Goal: Task Accomplishment & Management: Manage account settings

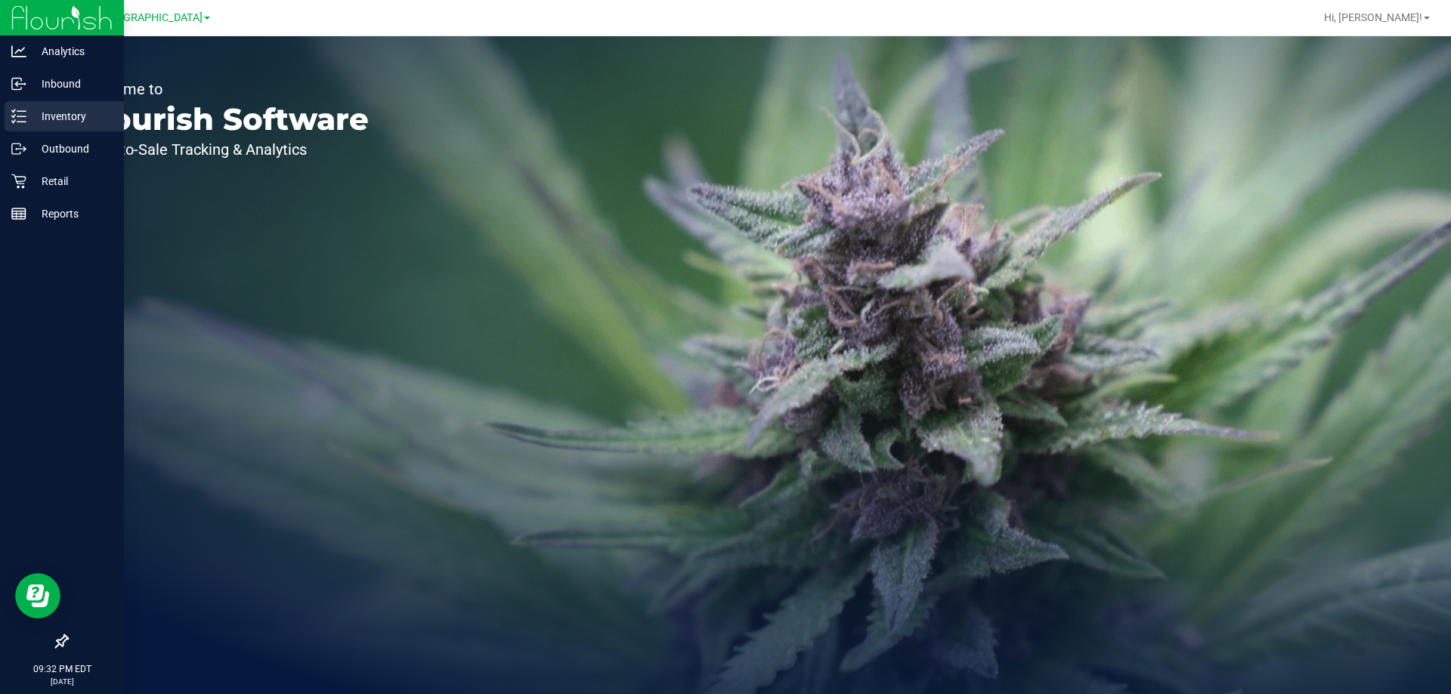
click at [55, 104] on div "Inventory" at bounding box center [64, 116] width 119 height 30
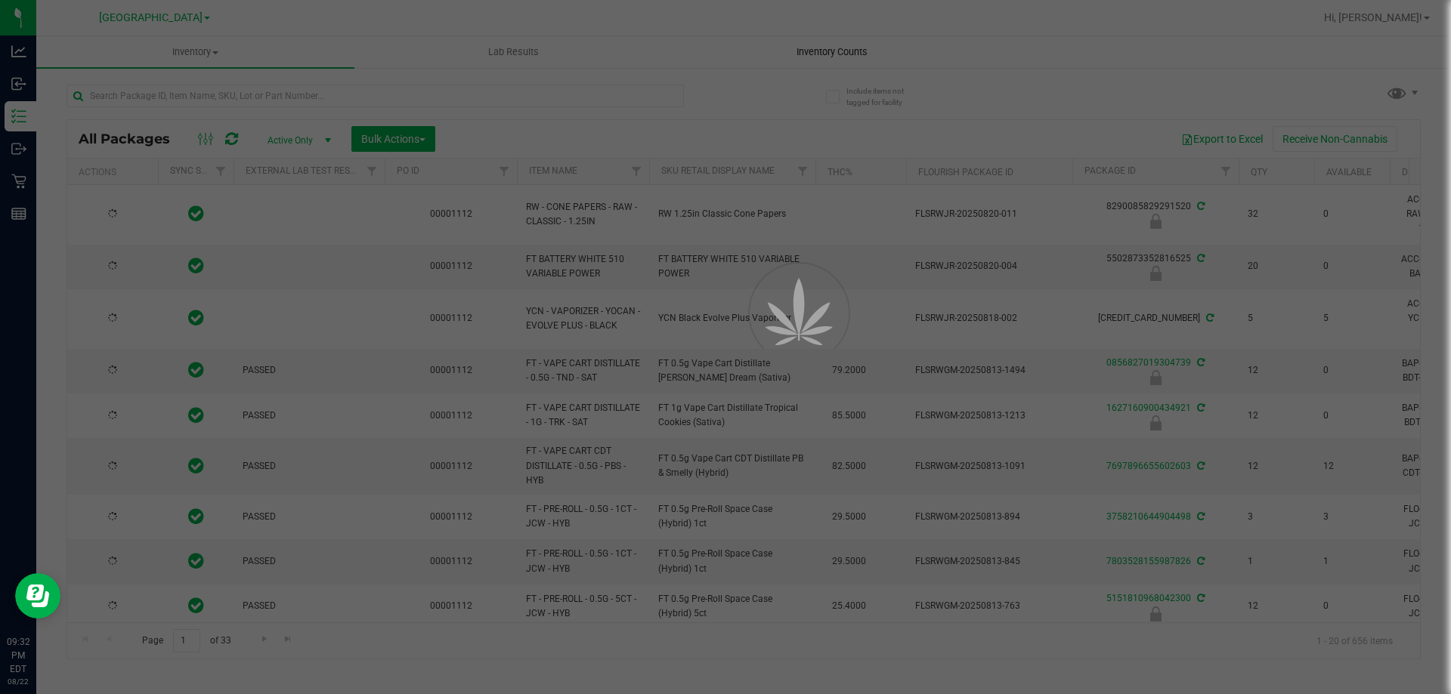
click at [827, 51] on div at bounding box center [725, 347] width 1451 height 694
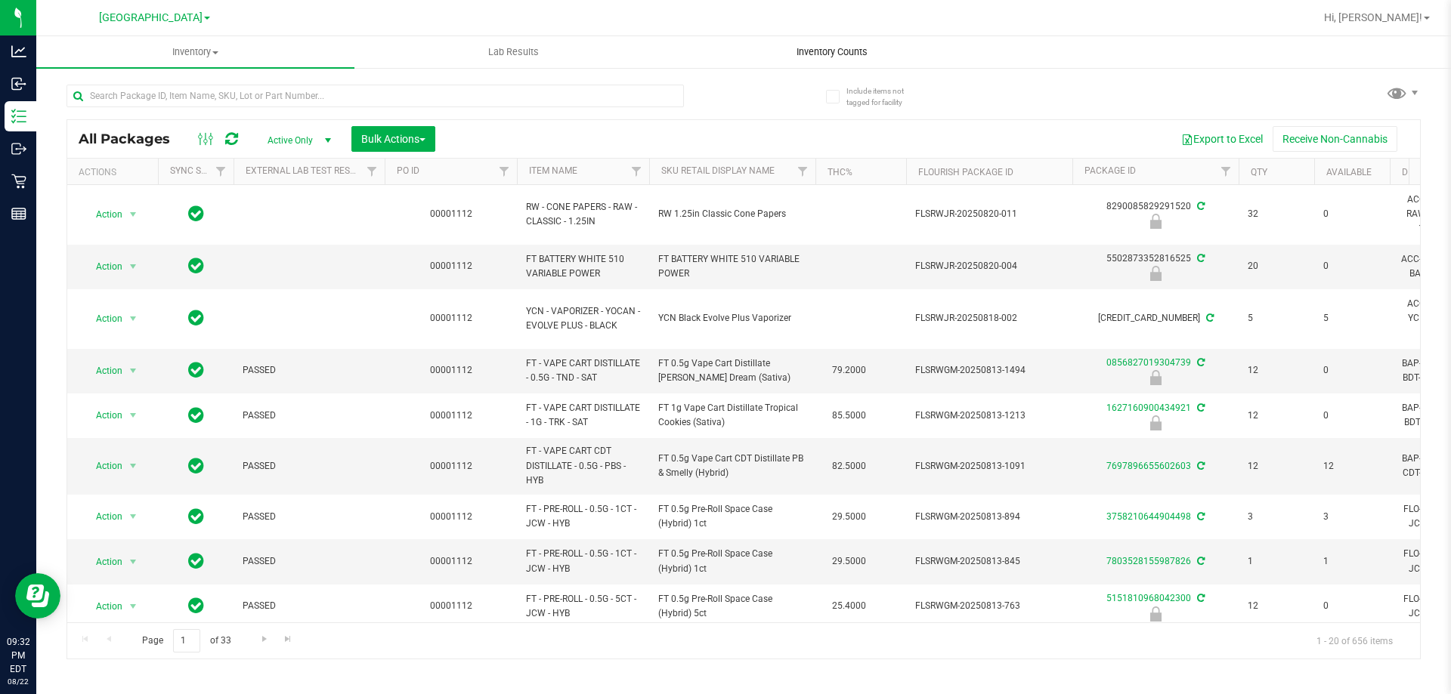
click at [820, 51] on span "Inventory Counts" at bounding box center [832, 52] width 112 height 14
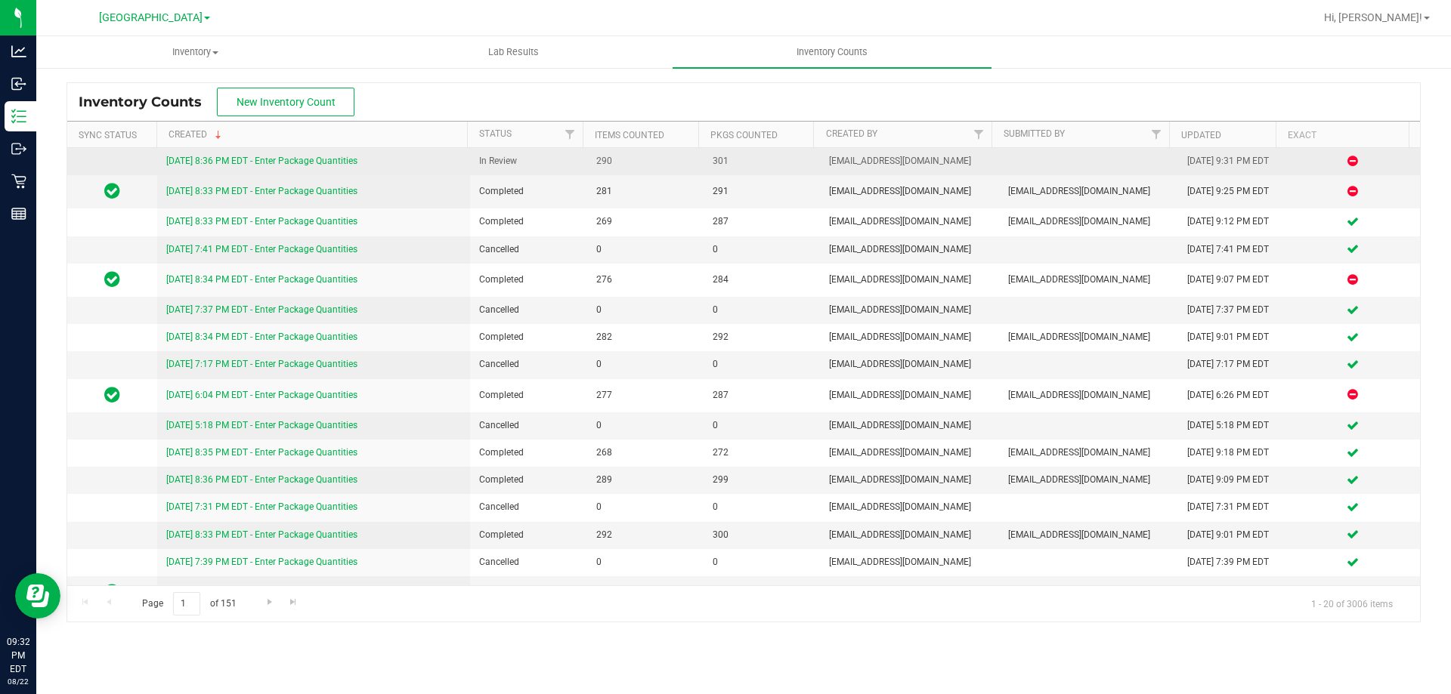
click at [306, 160] on link "[DATE] 8:36 PM EDT - Enter Package Quantities" at bounding box center [261, 161] width 191 height 11
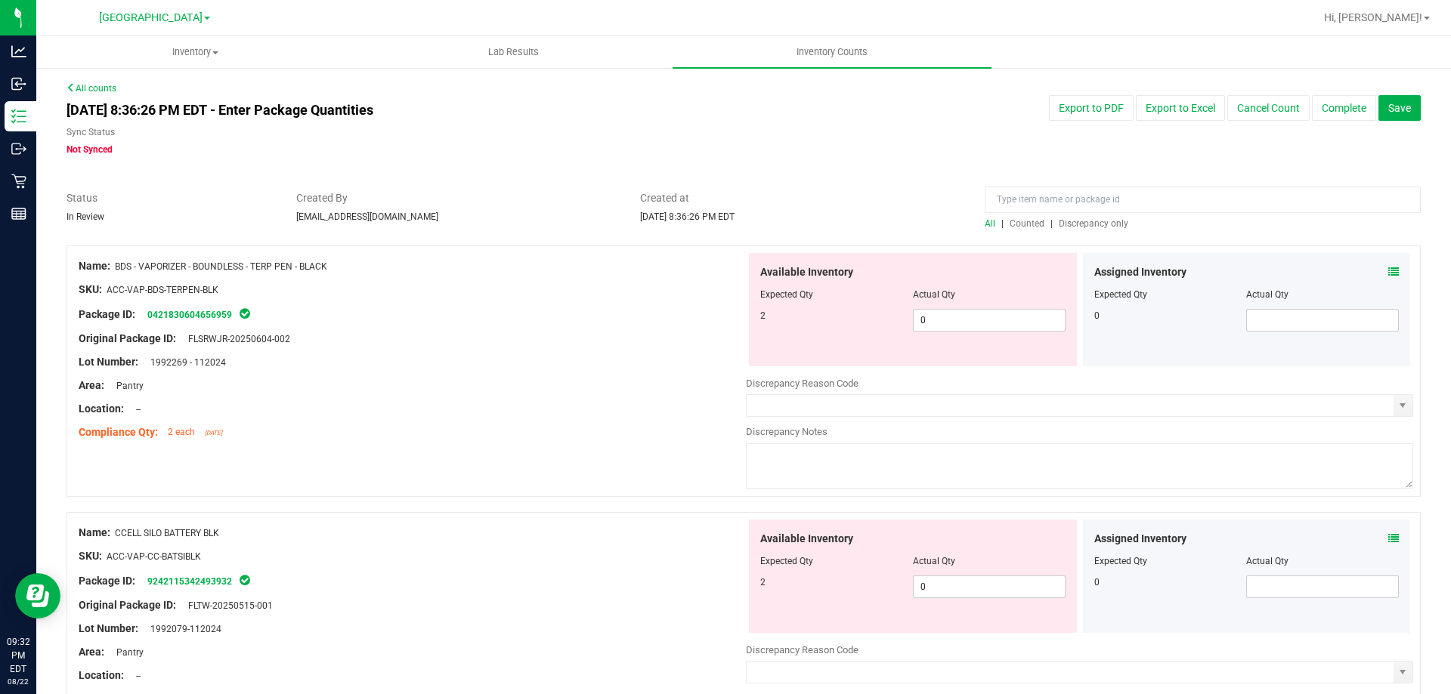
click at [1091, 222] on span "Discrepancy only" at bounding box center [1093, 223] width 70 height 11
click at [975, 328] on span "0 0" at bounding box center [989, 320] width 153 height 23
type input "02"
type input "2"
click at [959, 590] on div "Available Inventory Expected Qty Actual Qty 2 0 0" at bounding box center [1079, 640] width 667 height 240
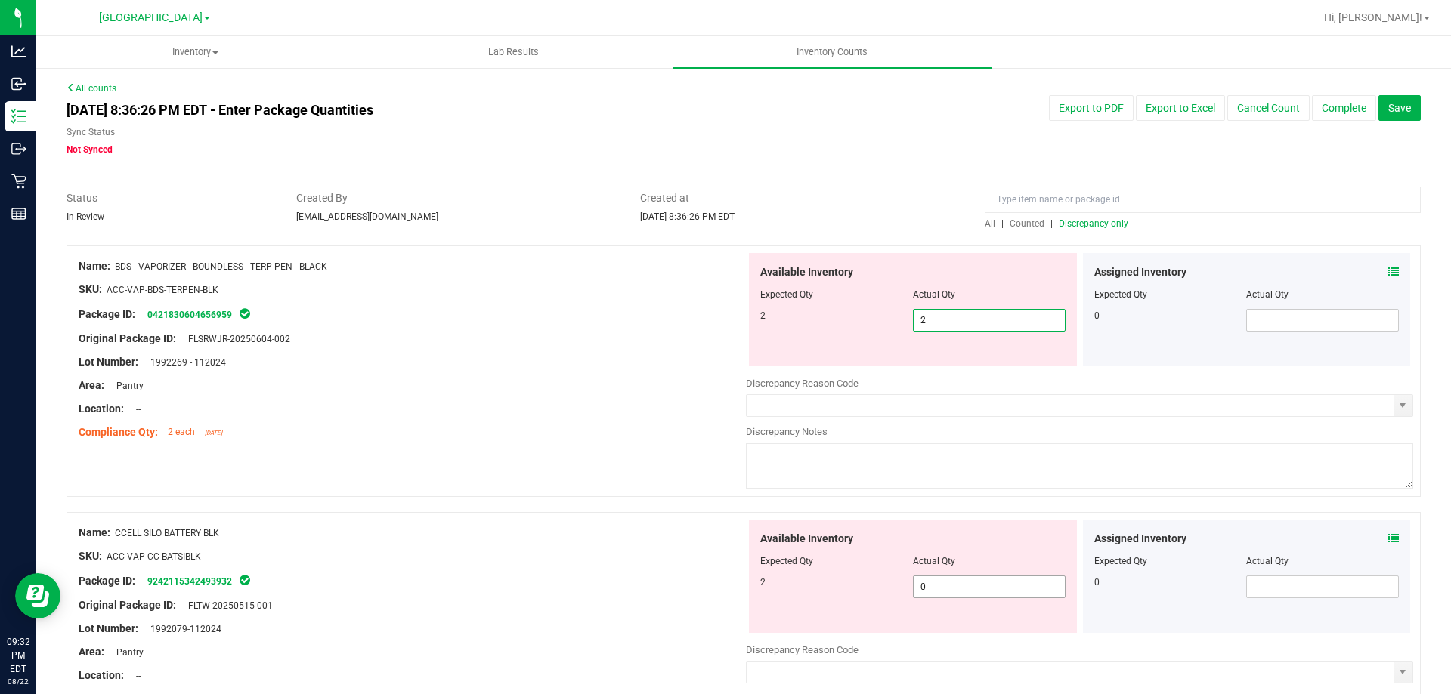
type input "02"
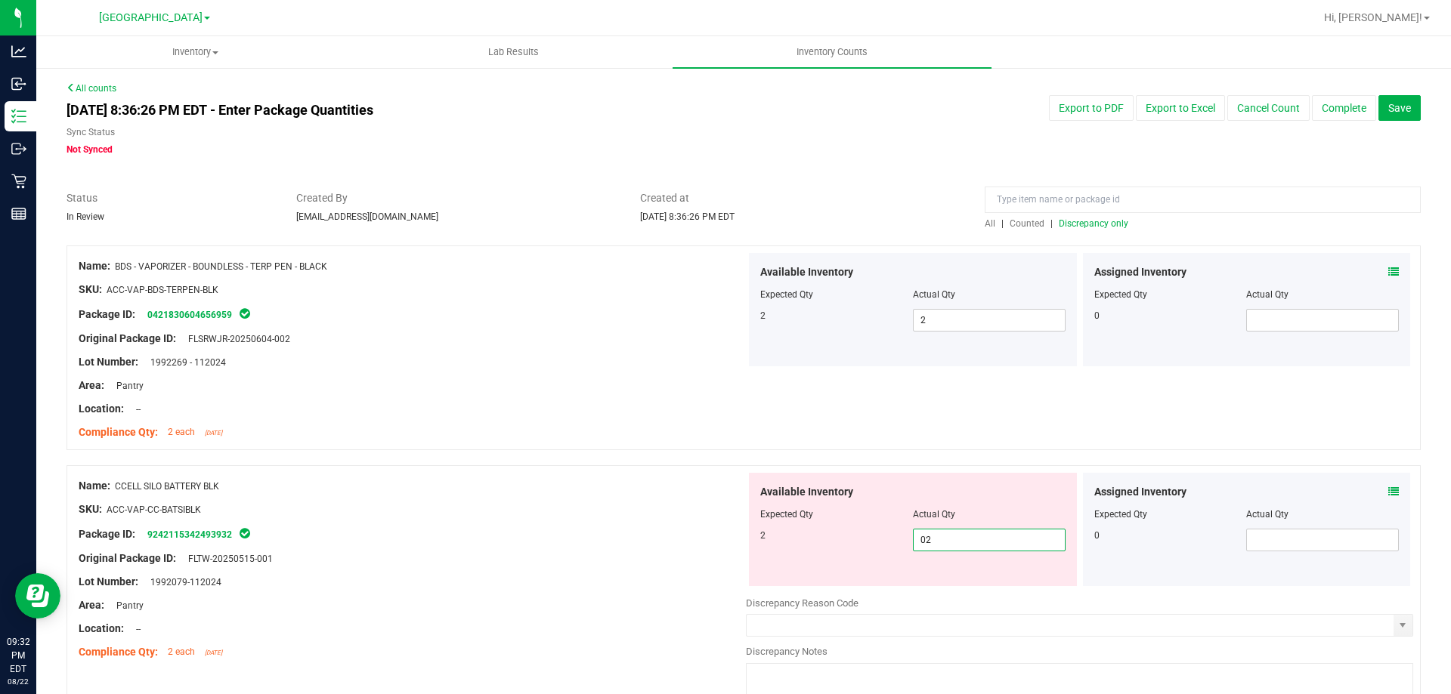
type input "2"
click at [644, 581] on div "Lot Number: 1992079-112024" at bounding box center [412, 582] width 667 height 16
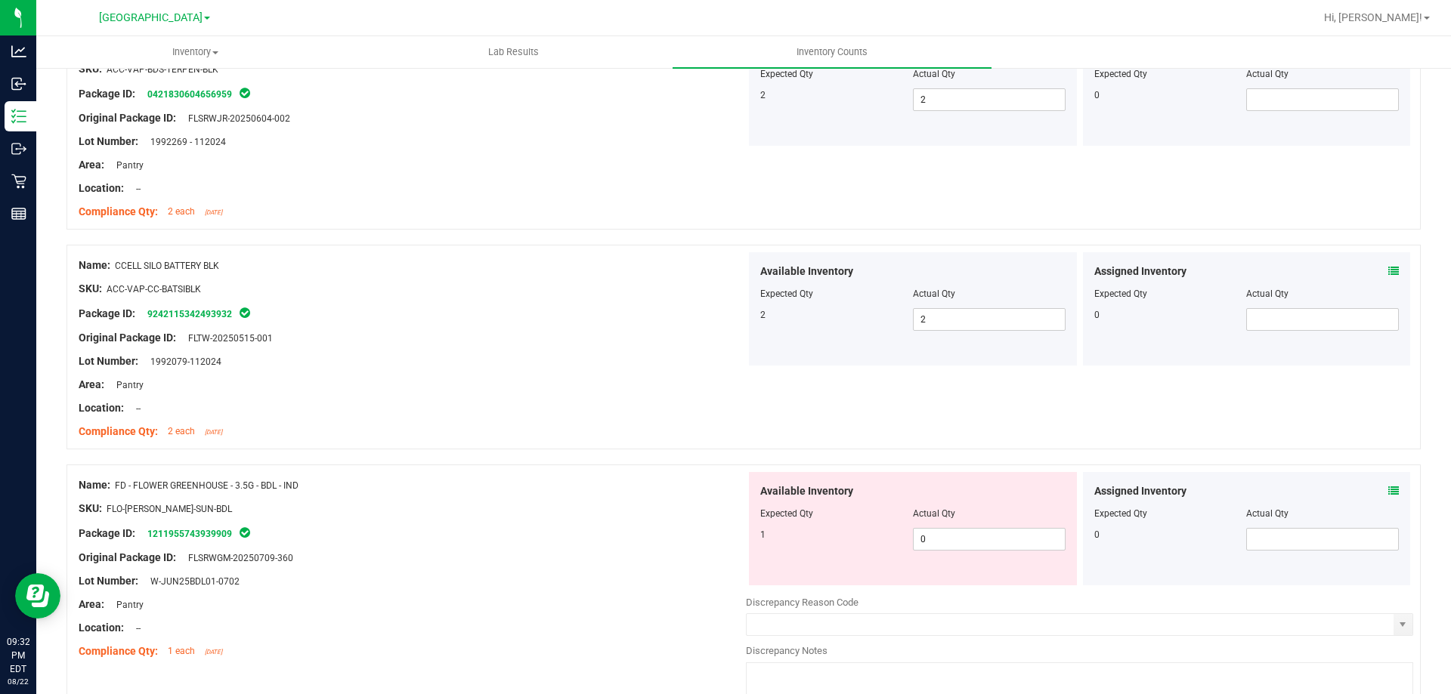
scroll to position [453, 0]
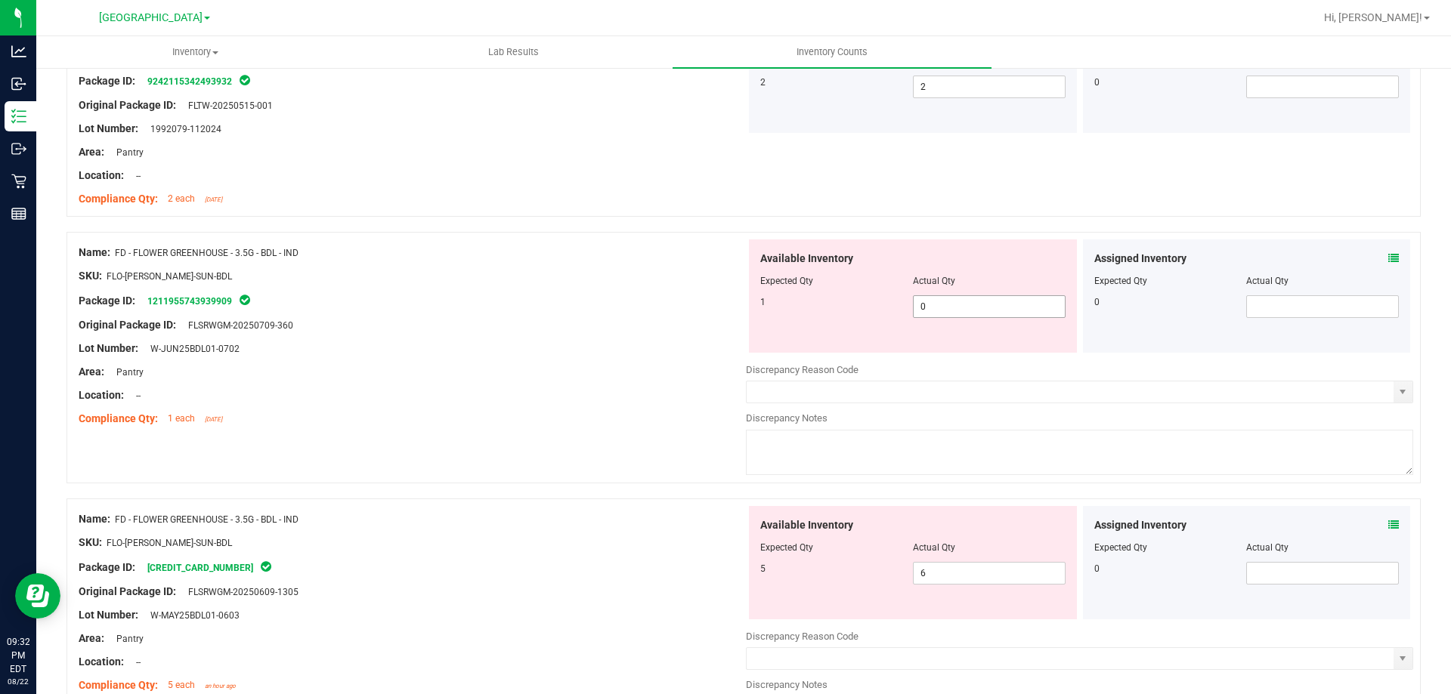
click at [965, 304] on span "0 0" at bounding box center [989, 306] width 153 height 23
type input "01"
type input "1"
click at [969, 564] on div "Available Inventory Expected Qty Actual Qty 5 6 6" at bounding box center [913, 562] width 328 height 113
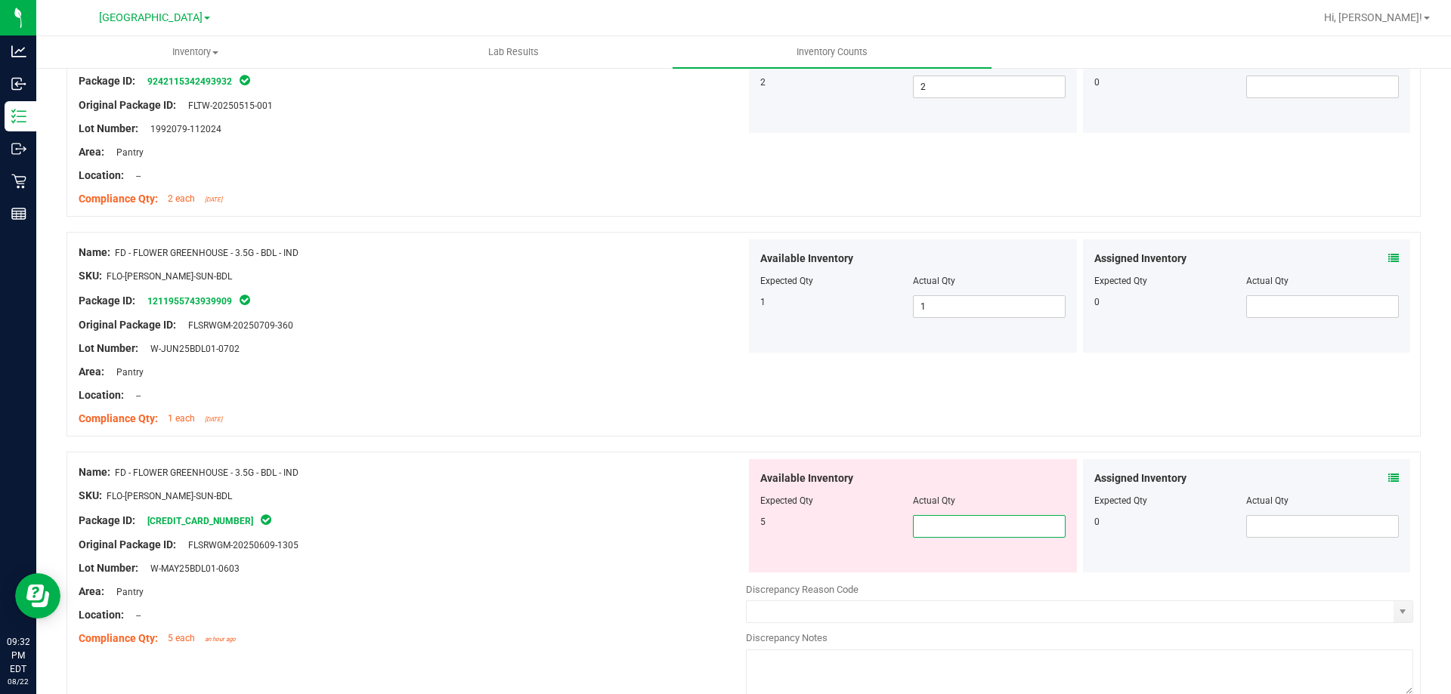
type input "5"
click at [620, 515] on div "Package ID: [CREDIT_CARD_NUMBER]" at bounding box center [412, 520] width 667 height 18
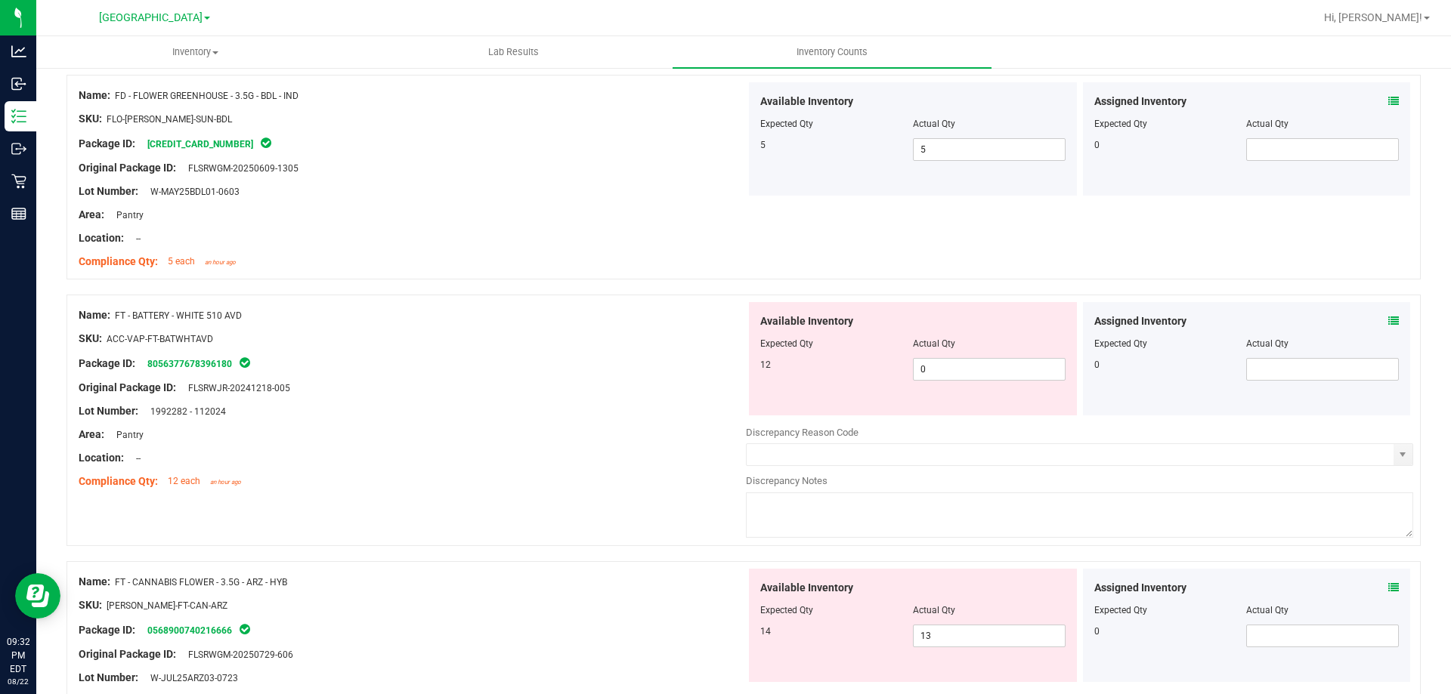
scroll to position [831, 0]
click at [950, 372] on span "0 0" at bounding box center [989, 368] width 153 height 23
type input "012"
type input "12"
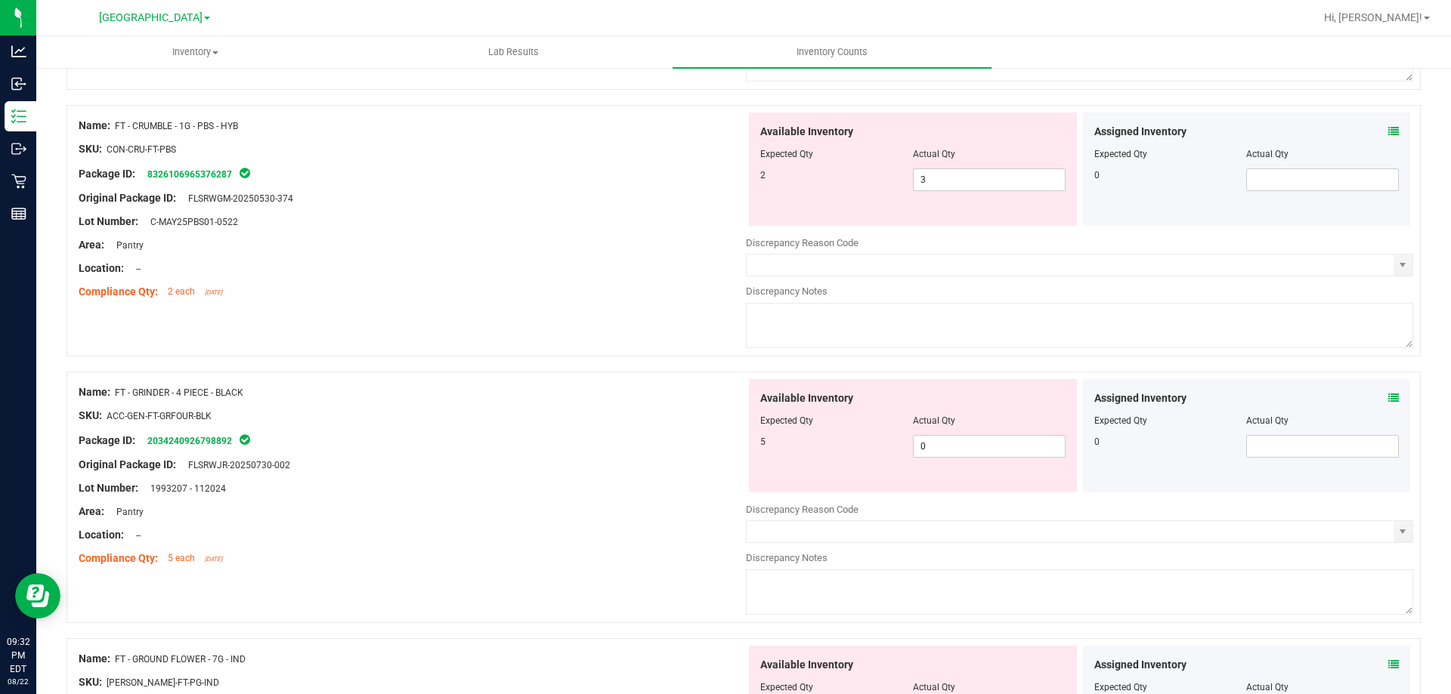
scroll to position [2115, 0]
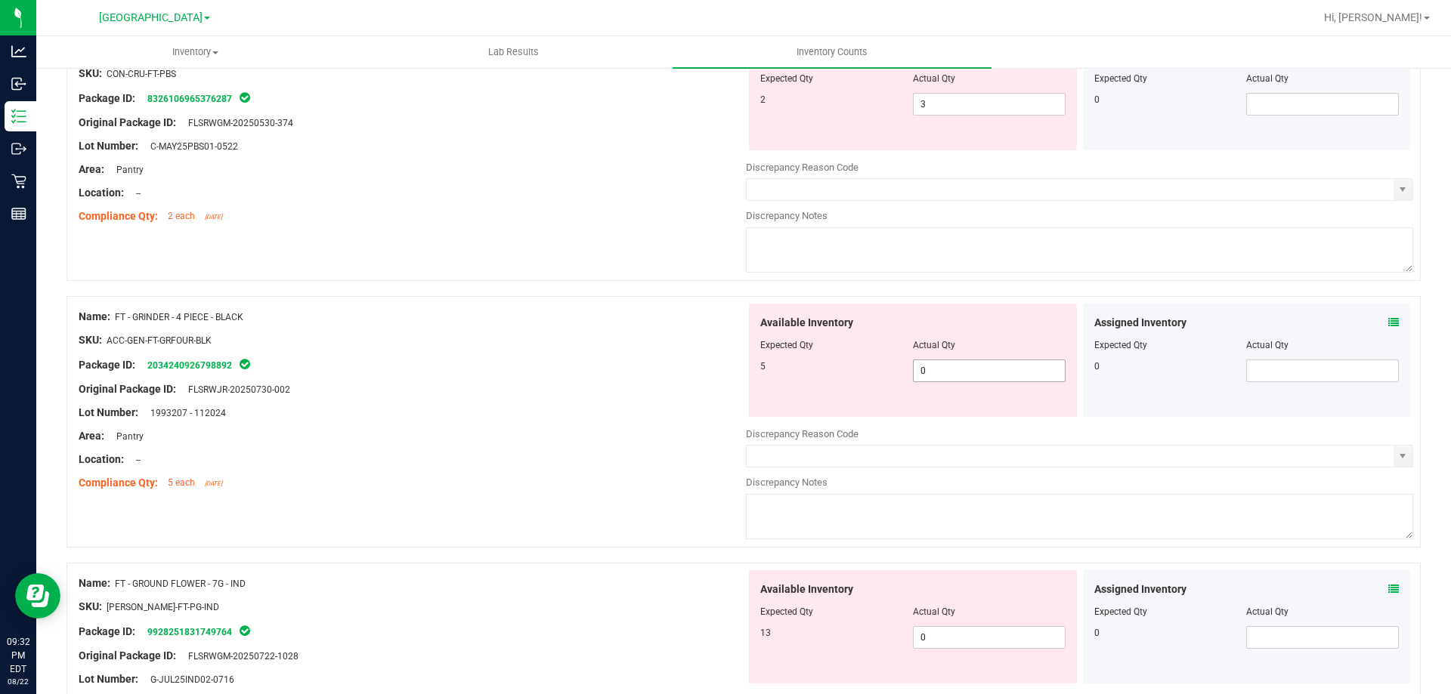
click at [934, 372] on span "0 0" at bounding box center [989, 371] width 153 height 23
type input "05"
type input "5"
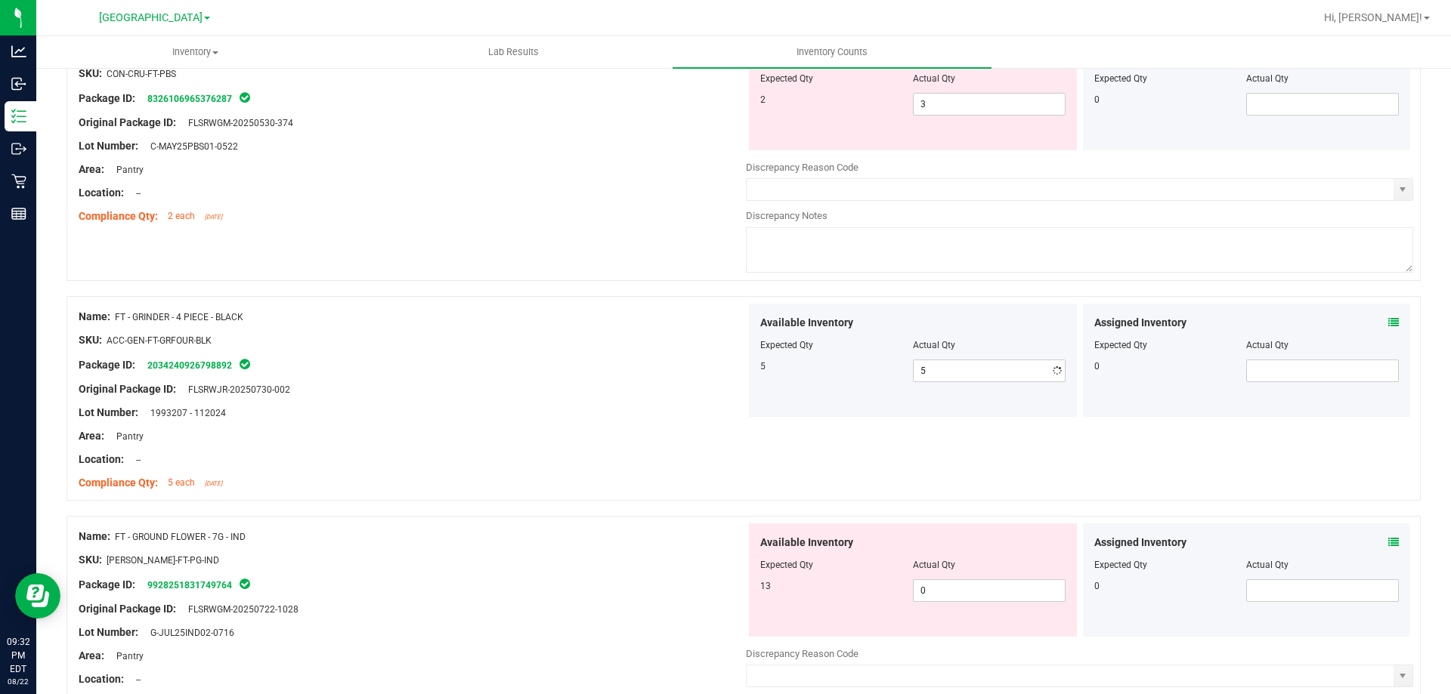
click at [548, 399] on div at bounding box center [412, 401] width 667 height 8
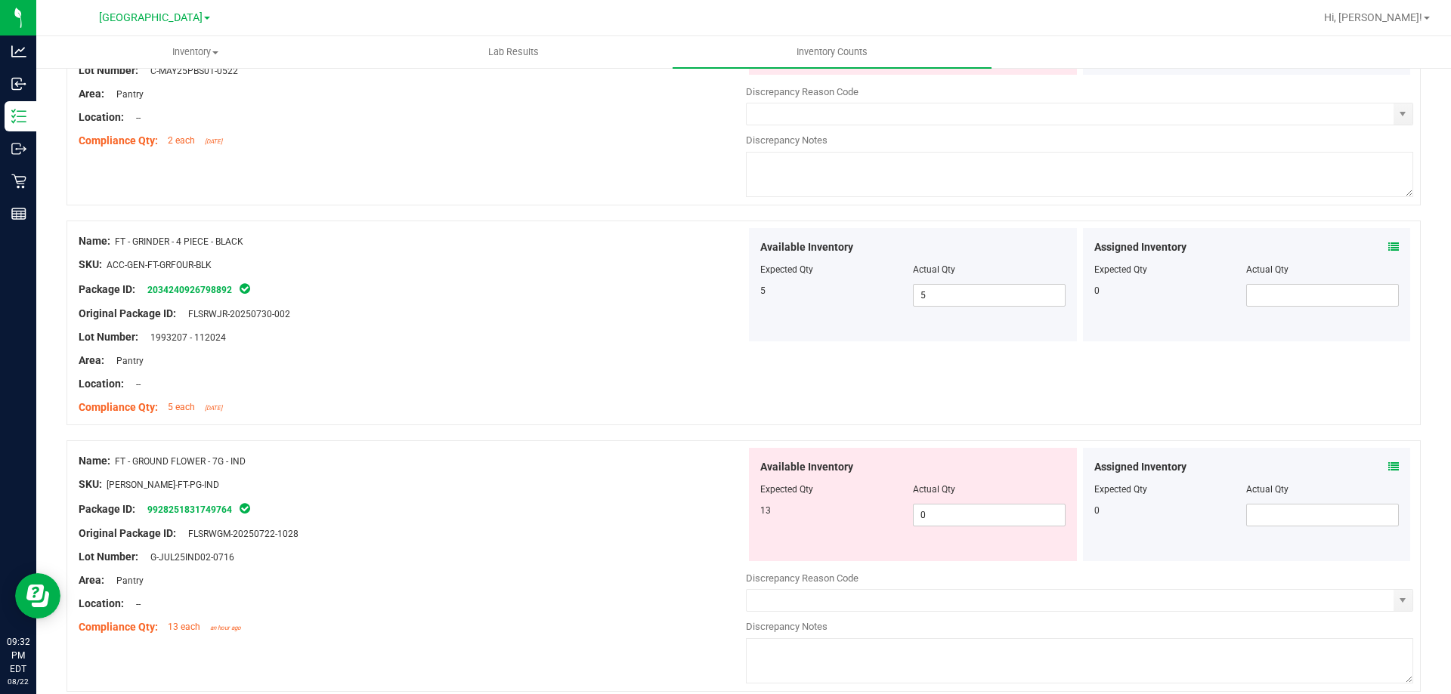
scroll to position [2418, 0]
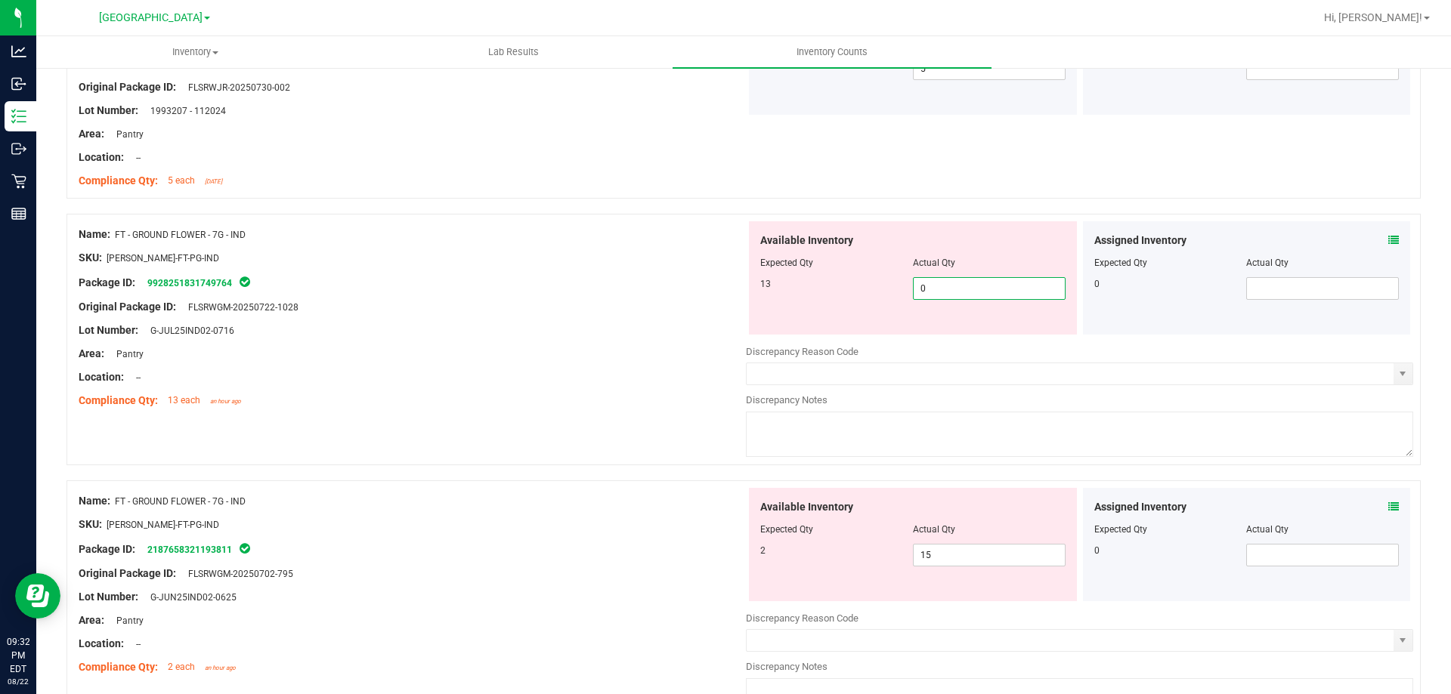
click at [951, 296] on span "0 0" at bounding box center [989, 288] width 153 height 23
type input "13"
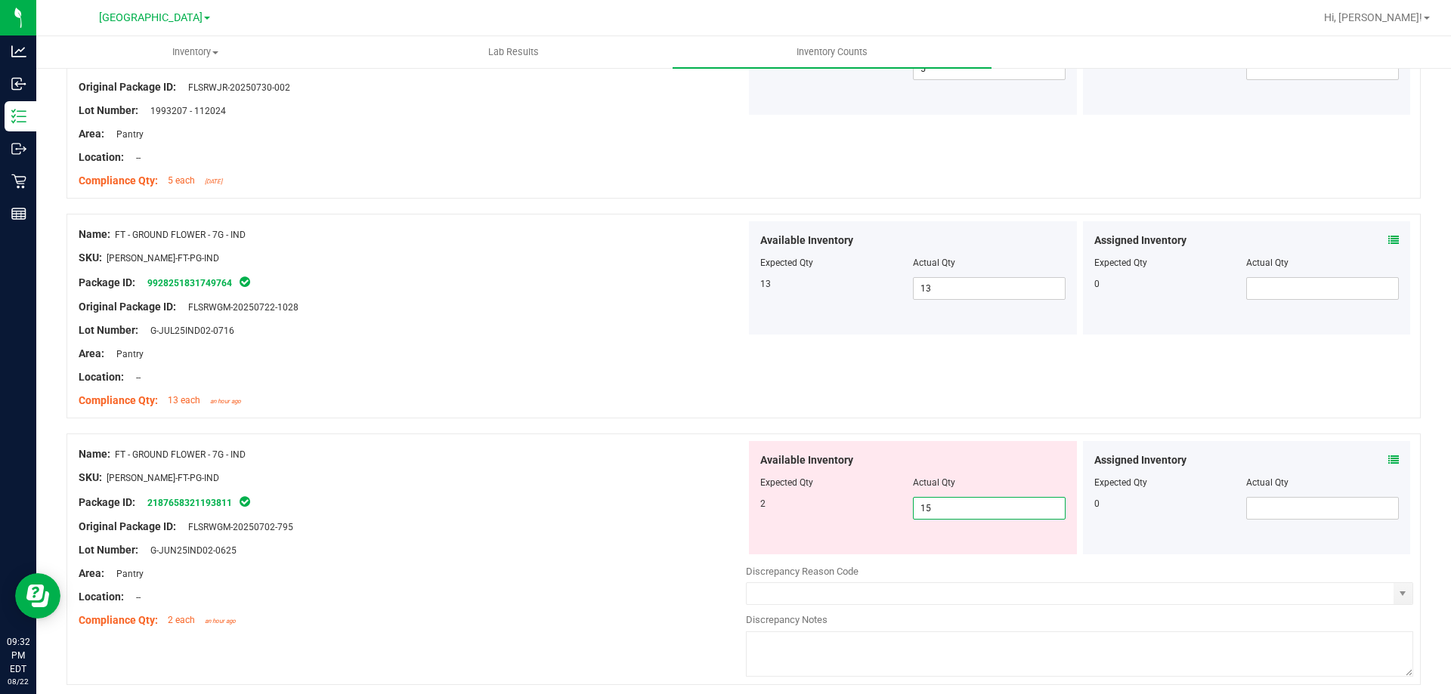
click at [977, 502] on span "15 15" at bounding box center [989, 508] width 153 height 23
type input "1"
type input "2"
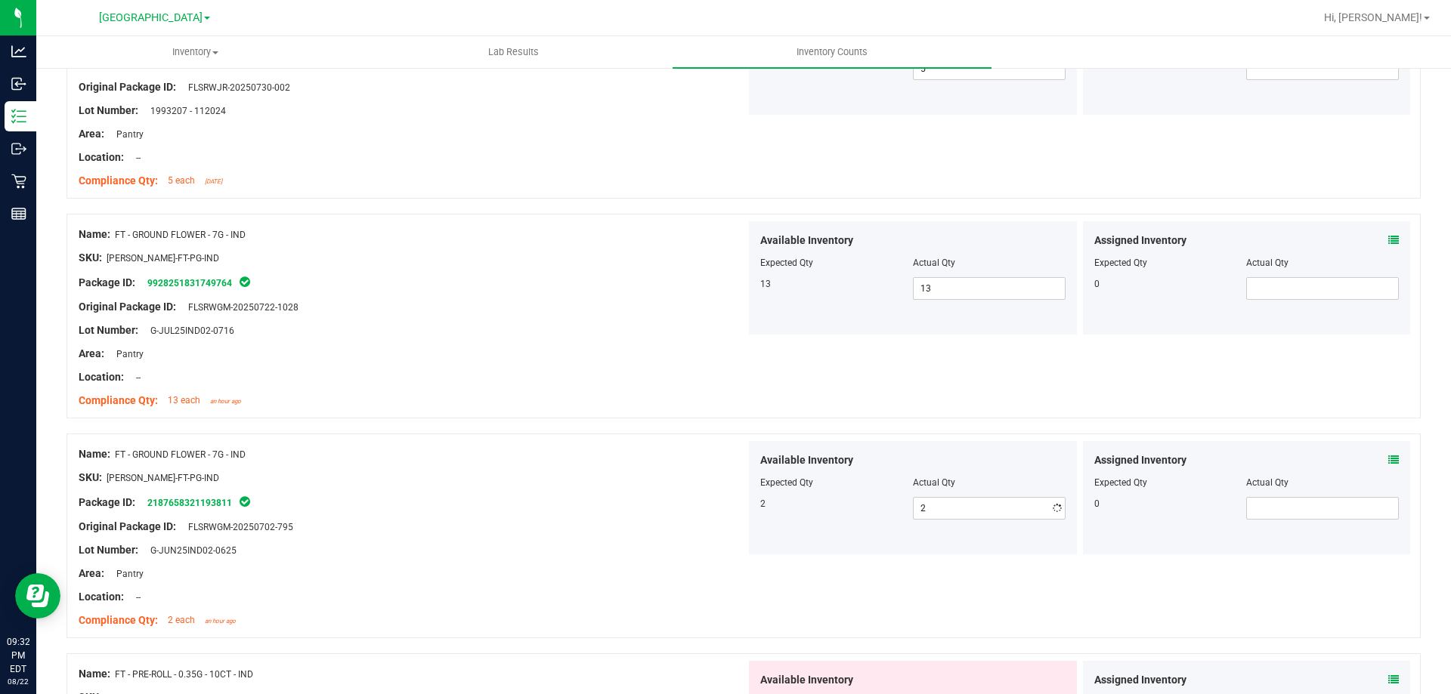
click at [657, 475] on div "SKU: [PERSON_NAME]-FT-PG-IND" at bounding box center [412, 478] width 667 height 16
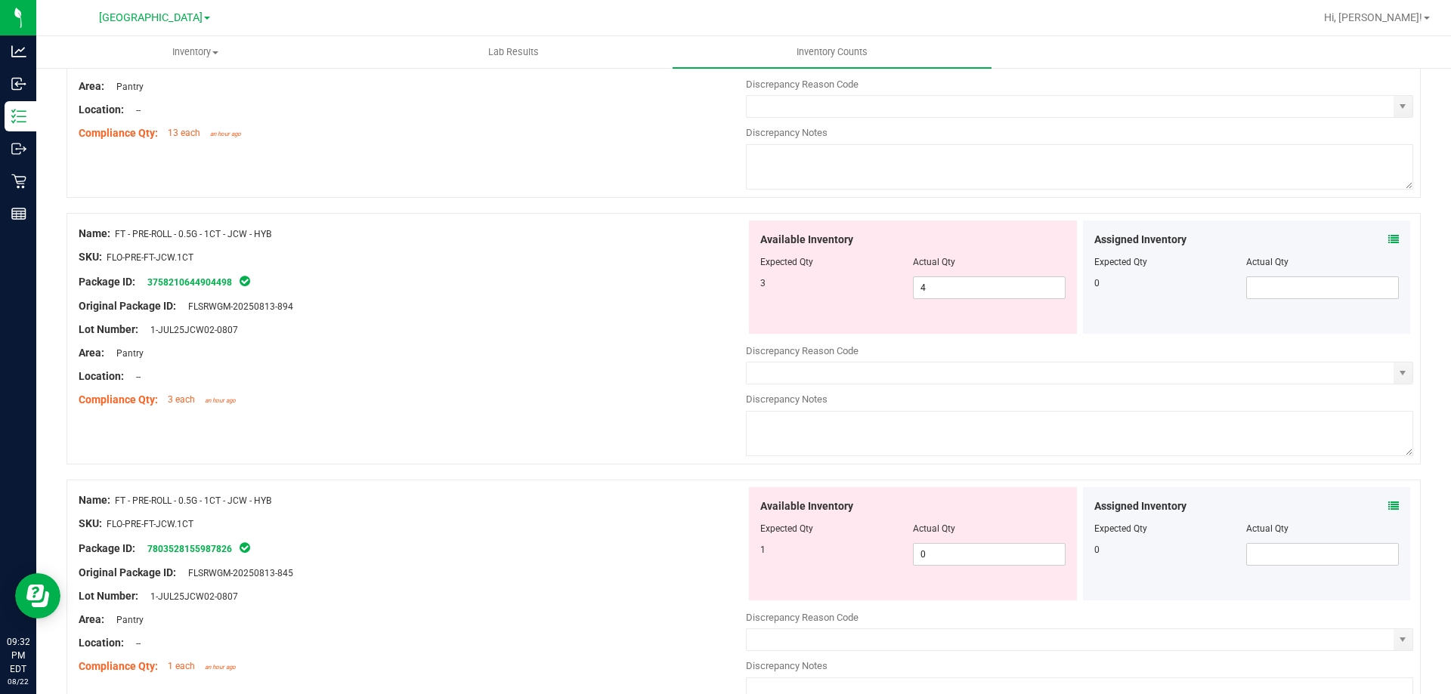
scroll to position [3098, 0]
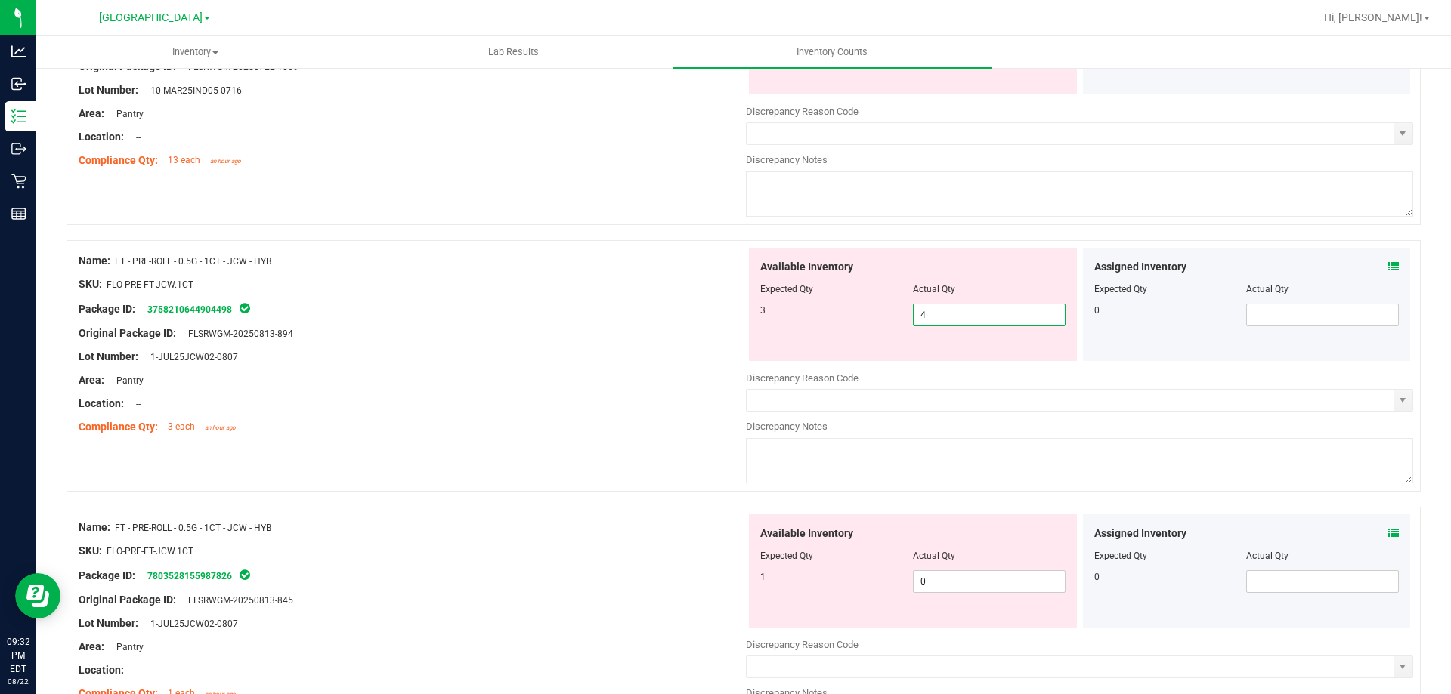
drag, startPoint x: 952, startPoint y: 311, endPoint x: 662, endPoint y: 324, distance: 290.4
click at [662, 324] on div "Name: FT - PRE-ROLL - 0.5G - 1CT - JCW - HYB SKU: FLO-PRE-FT-JCW.1CT Package ID…" at bounding box center [743, 366] width 1354 height 252
type input "3"
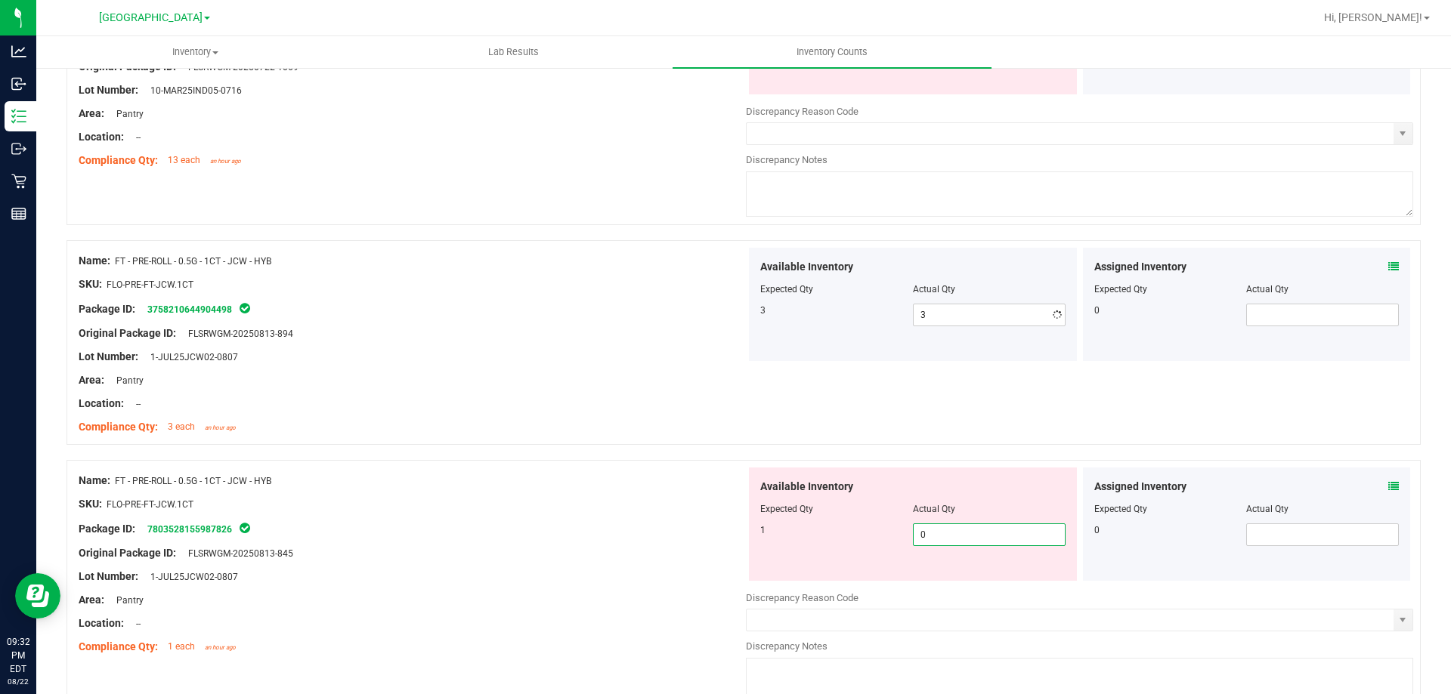
click at [952, 576] on div "Available Inventory Expected Qty Actual Qty 1 0 0" at bounding box center [913, 524] width 328 height 113
type input "01"
type input "1"
click at [527, 511] on div "SKU: FLO-PRE-FT-JCW.1CT" at bounding box center [412, 504] width 667 height 16
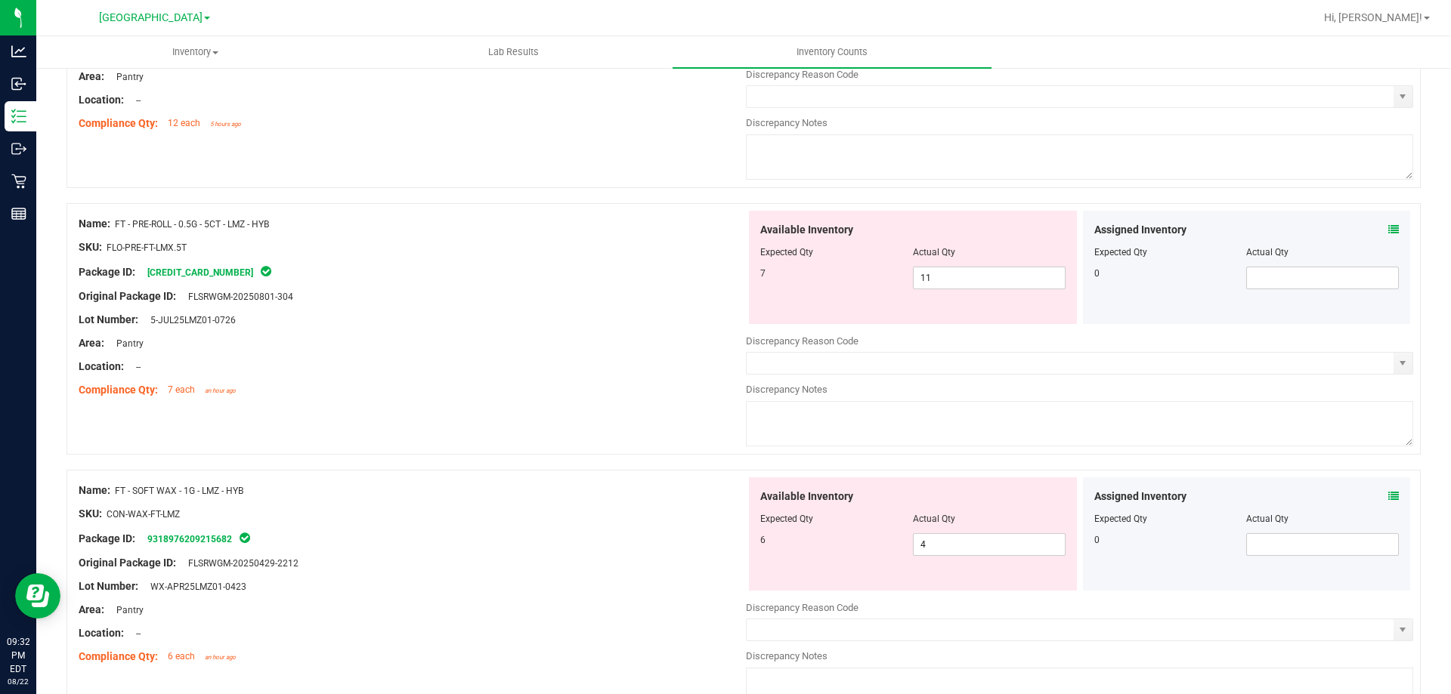
scroll to position [3853, 0]
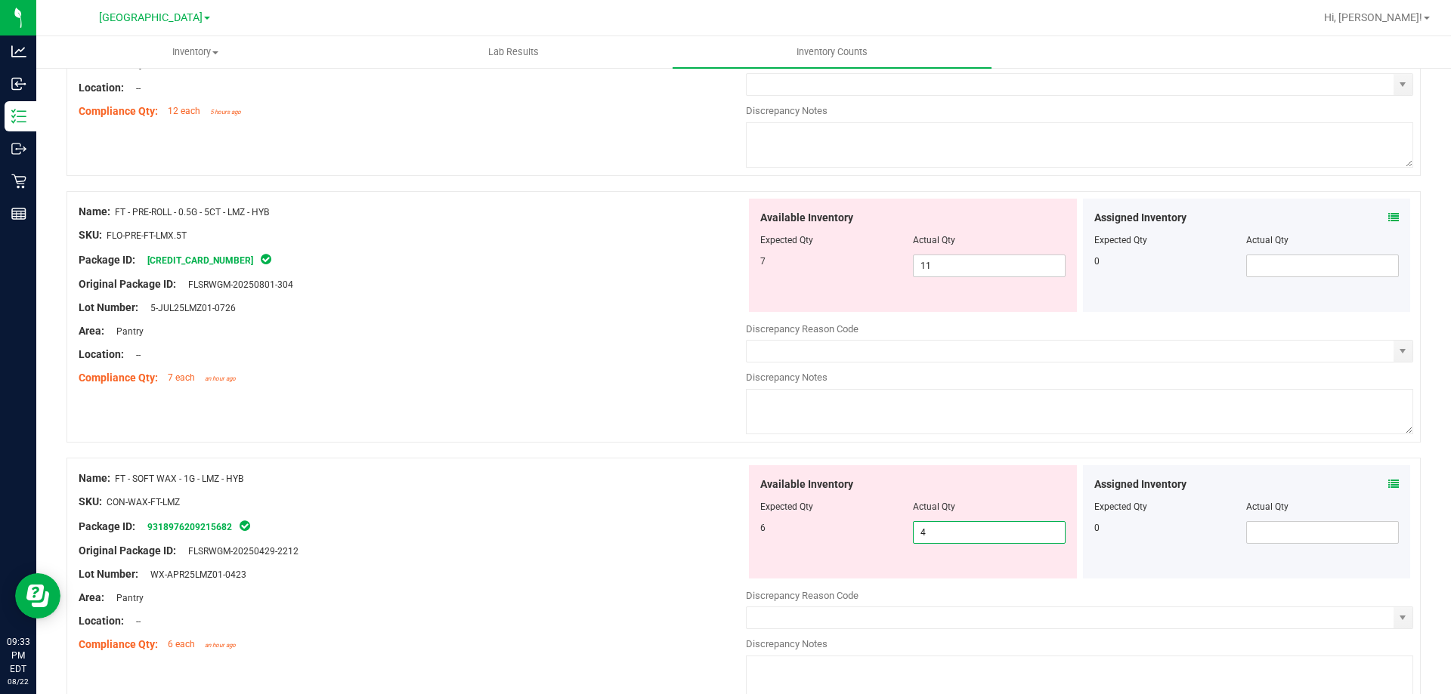
drag, startPoint x: 1005, startPoint y: 530, endPoint x: 374, endPoint y: 533, distance: 630.9
click at [374, 533] on div "Name: FT - SOFT WAX - 1G - LMZ - HYB SKU: CON-WAX-FT-LMZ Package ID: 9318976209…" at bounding box center [743, 584] width 1354 height 252
type input "6"
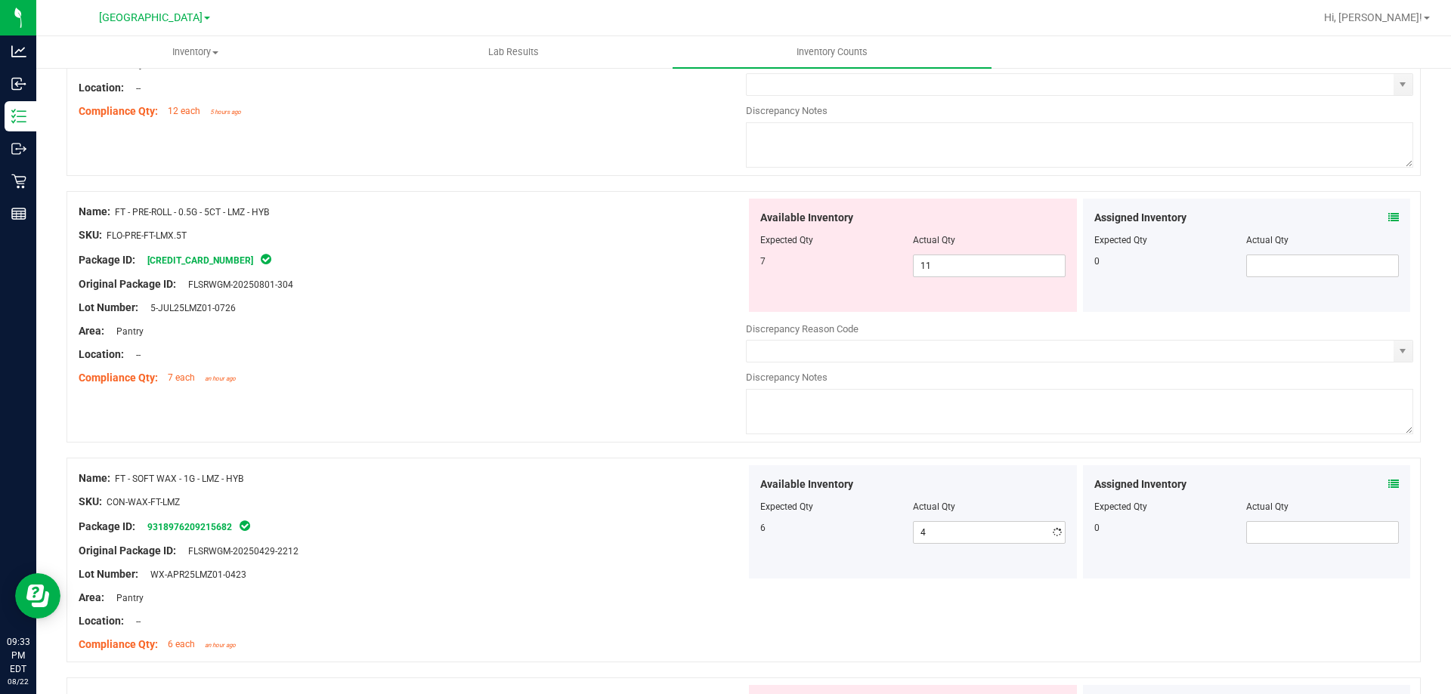
type input "6"
click at [364, 523] on div "Package ID: 9318976209215682" at bounding box center [412, 527] width 667 height 18
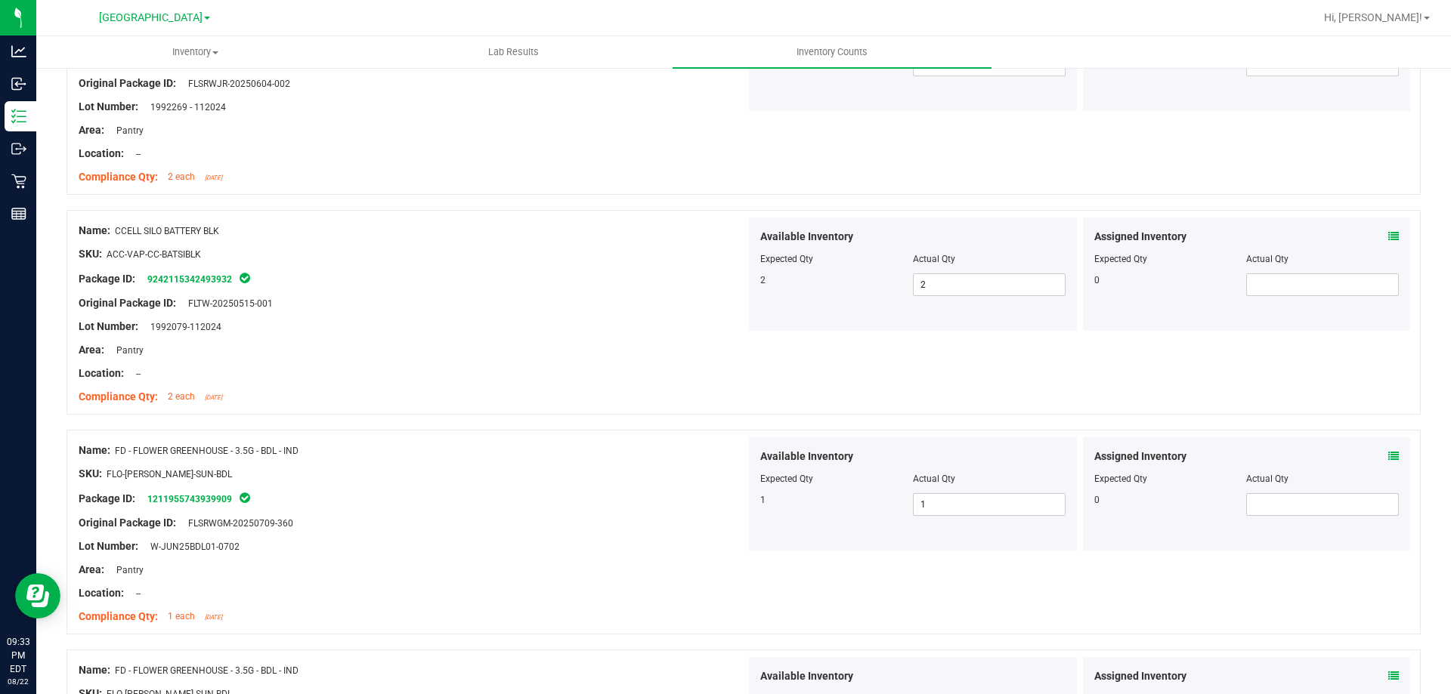
scroll to position [0, 0]
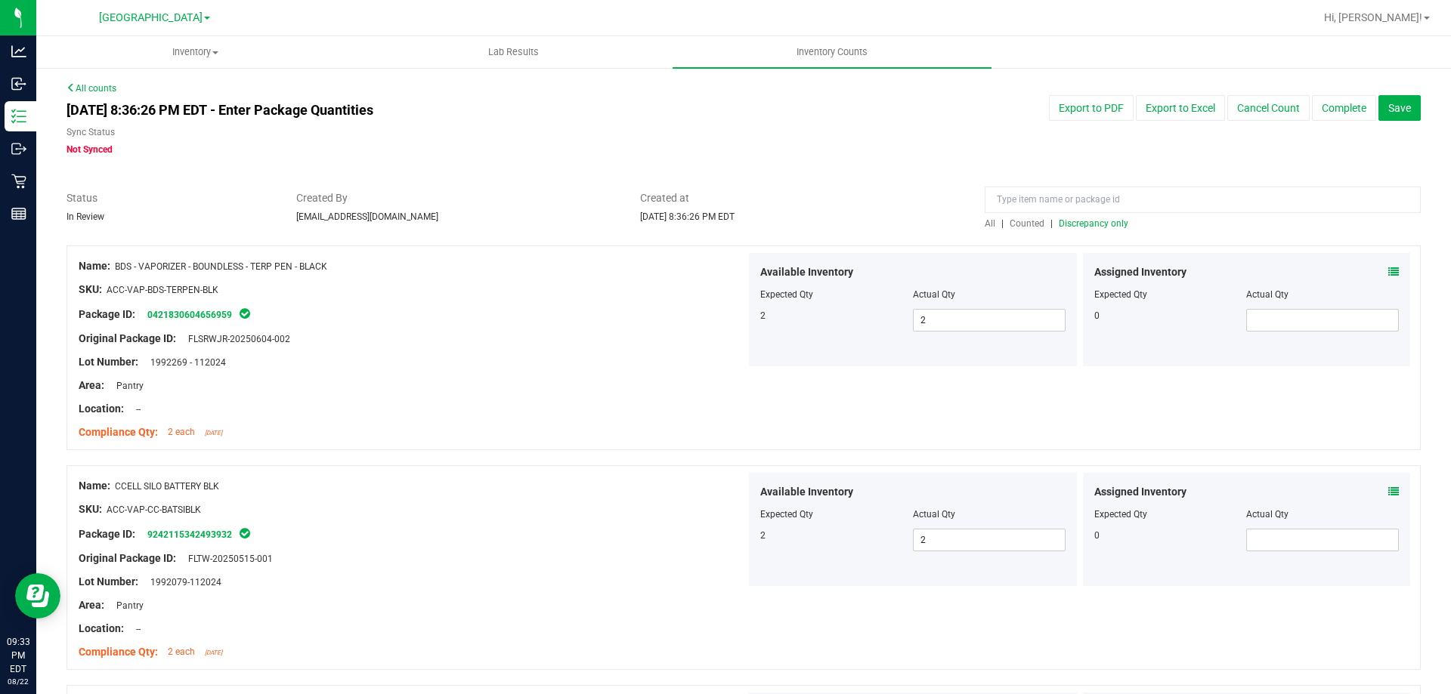
click at [1077, 230] on div "All | Counted | Discrepancy only" at bounding box center [1202, 224] width 436 height 14
click at [1077, 223] on span "Discrepancy only" at bounding box center [1093, 223] width 70 height 11
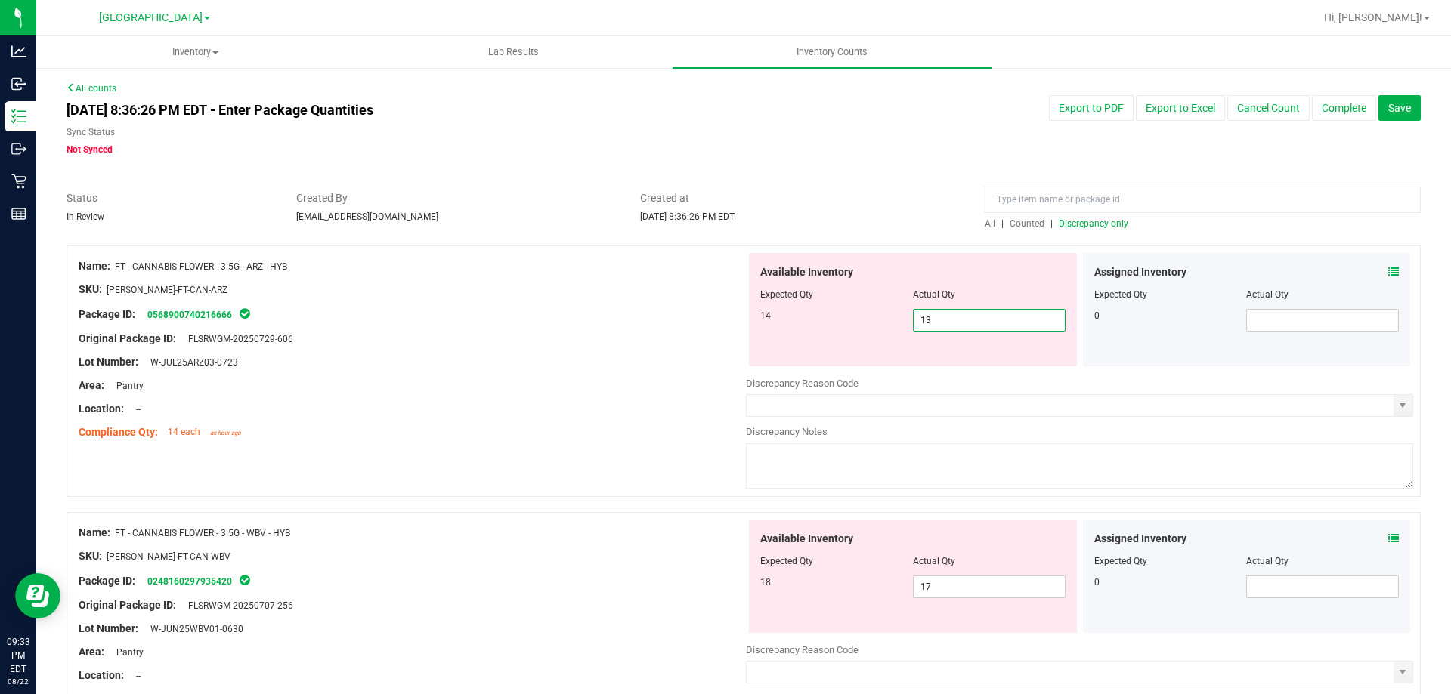
click at [950, 319] on span "13 13" at bounding box center [989, 320] width 153 height 23
type input "14"
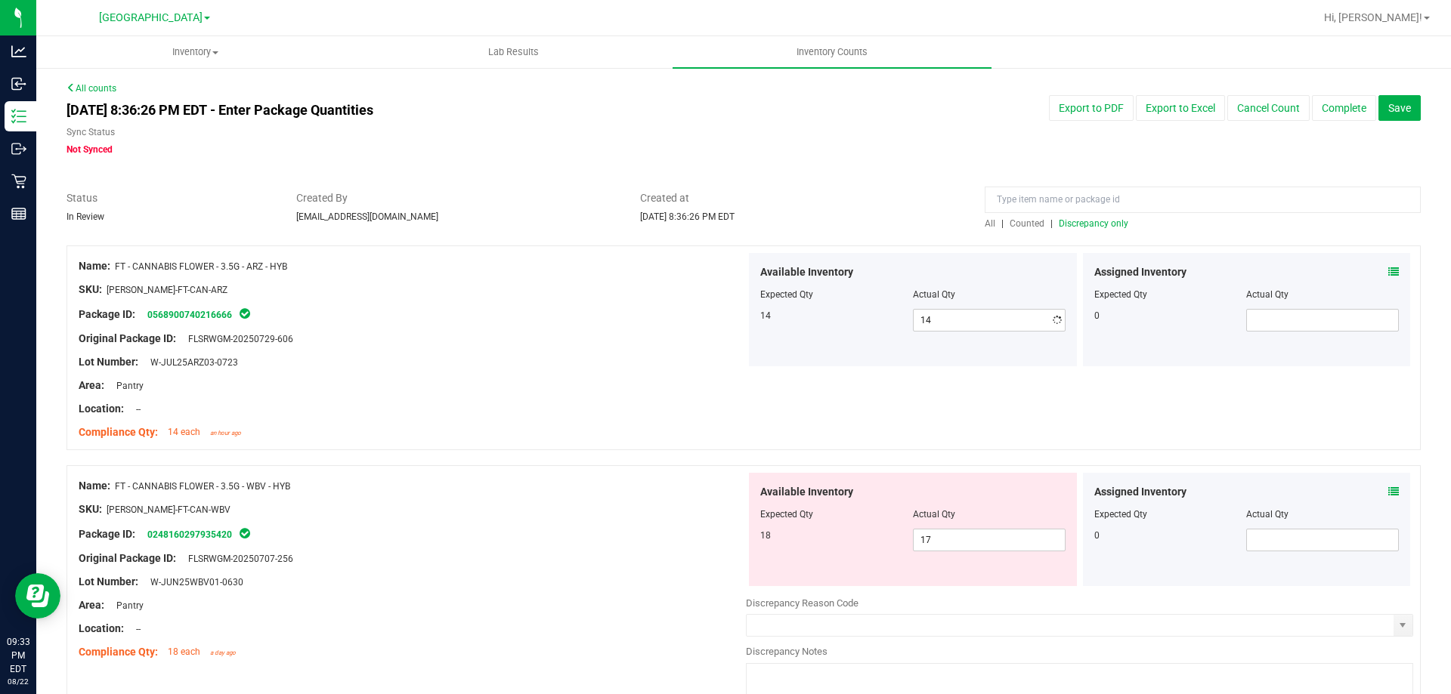
click at [602, 419] on div at bounding box center [412, 421] width 667 height 8
click at [950, 531] on span "17 17" at bounding box center [989, 540] width 153 height 23
type input "18"
click at [317, 425] on div "Compliance Qty: 14 each an hour ago" at bounding box center [412, 433] width 667 height 16
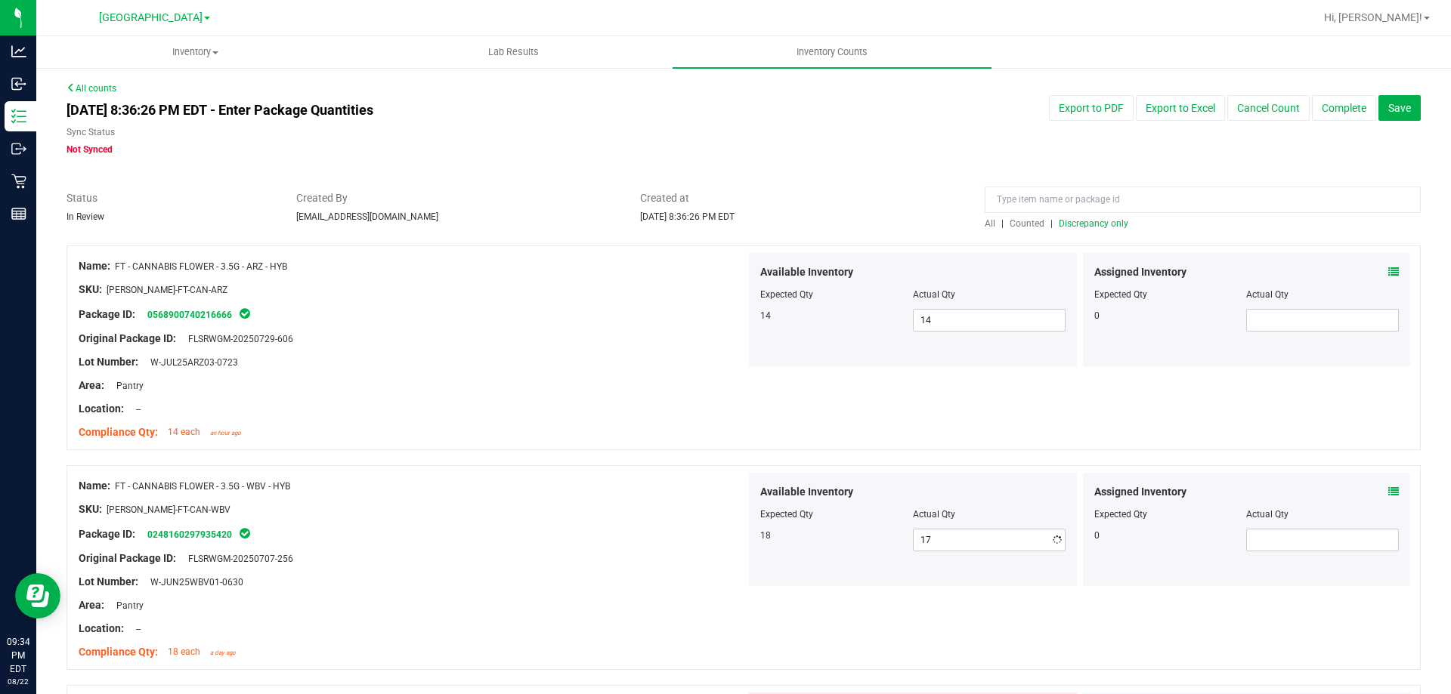
type input "18"
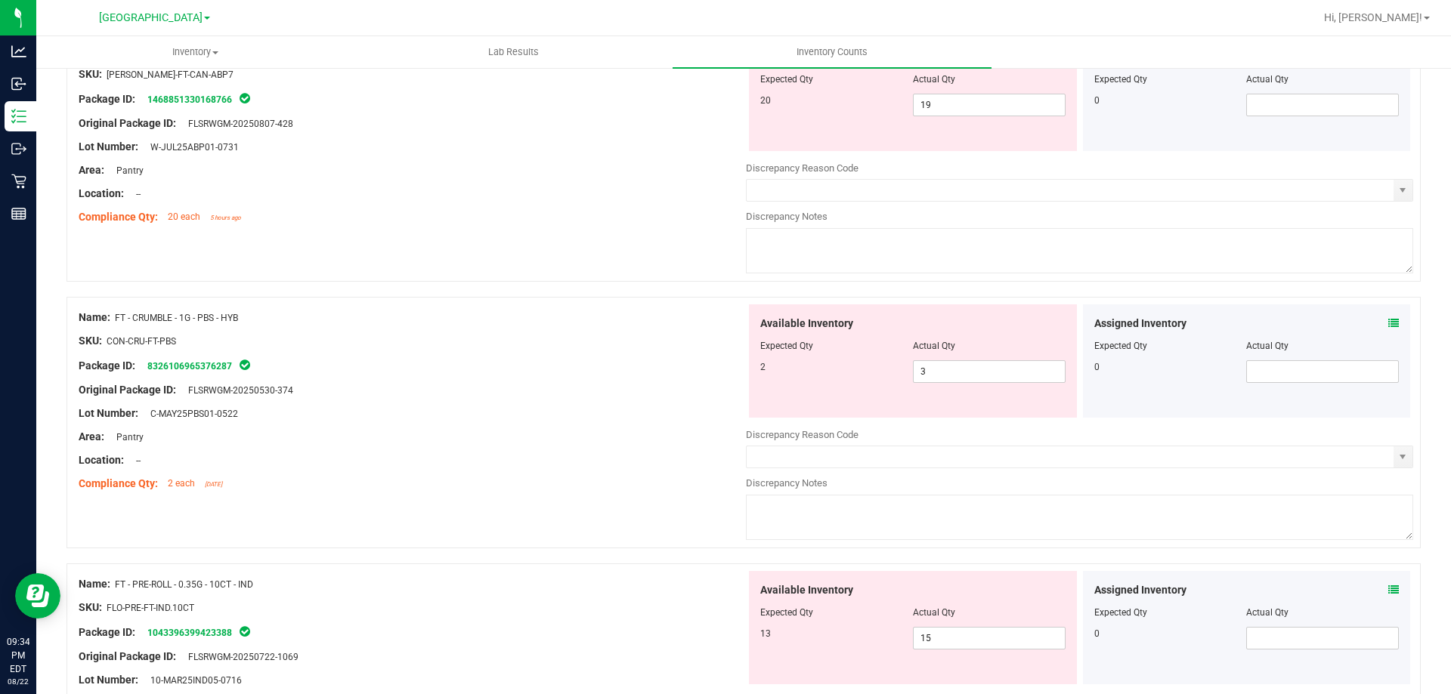
scroll to position [680, 0]
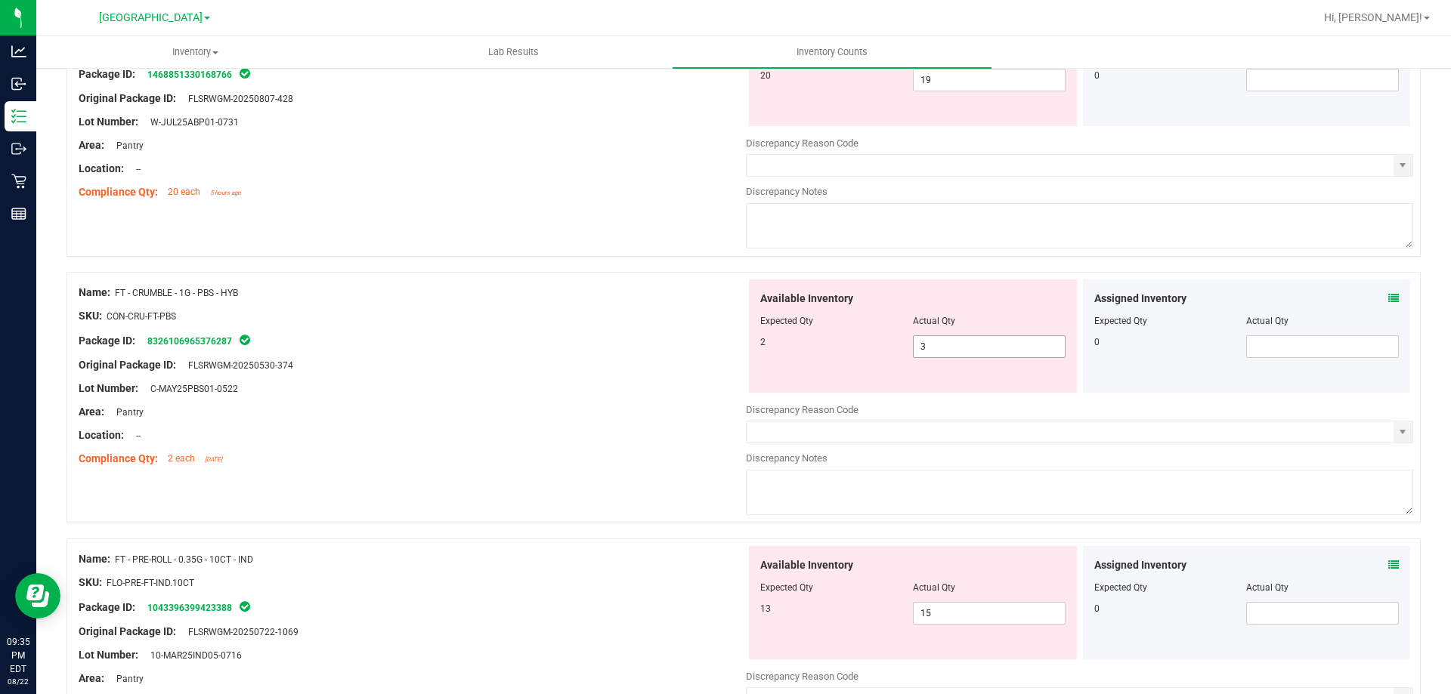
drag, startPoint x: 941, startPoint y: 354, endPoint x: 286, endPoint y: 358, distance: 654.3
click at [286, 358] on div "Name: FT - CRUMBLE - 1G - PBS - HYB SKU: CON-CRU-FT-PBS Package ID: 83261069653…" at bounding box center [743, 398] width 1354 height 252
type input "2"
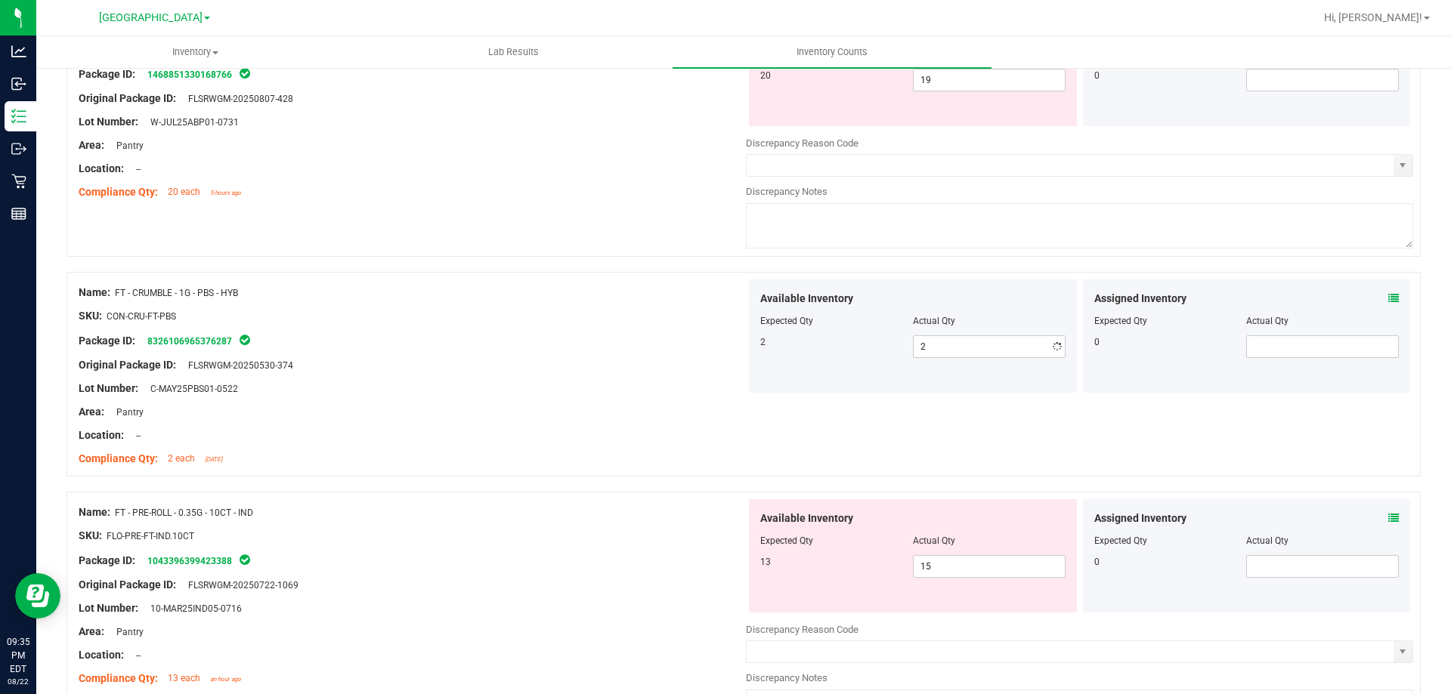
click at [305, 358] on div "Original Package ID: FLSRWGM-20250530-374" at bounding box center [412, 365] width 667 height 16
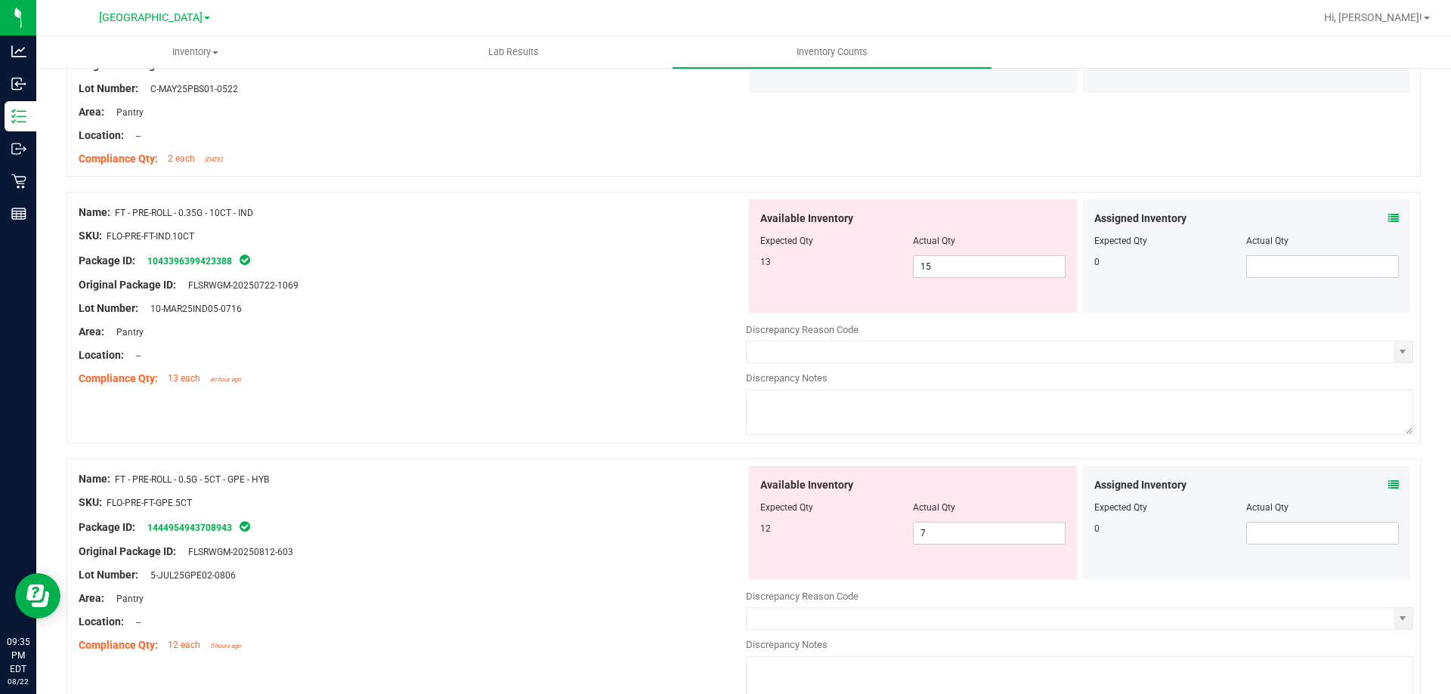
scroll to position [982, 0]
click at [971, 267] on span "15 15" at bounding box center [989, 264] width 153 height 23
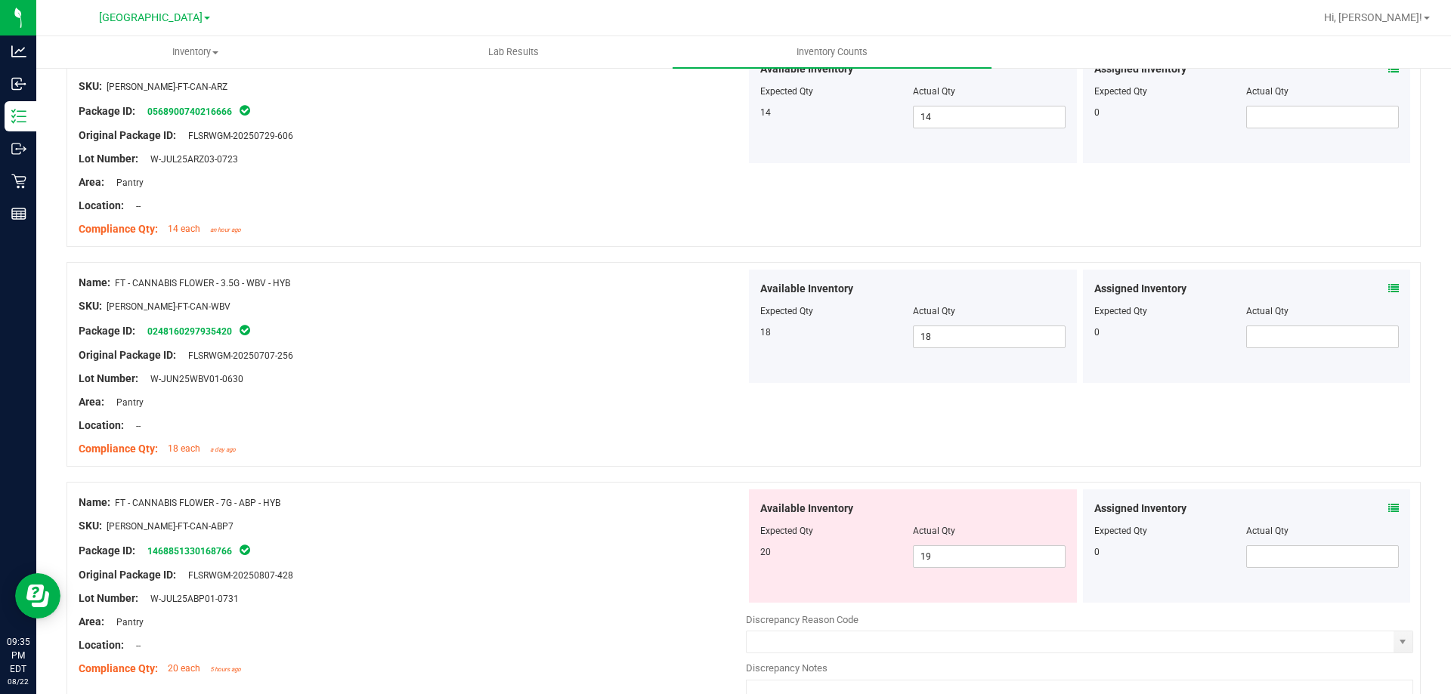
scroll to position [302, 0]
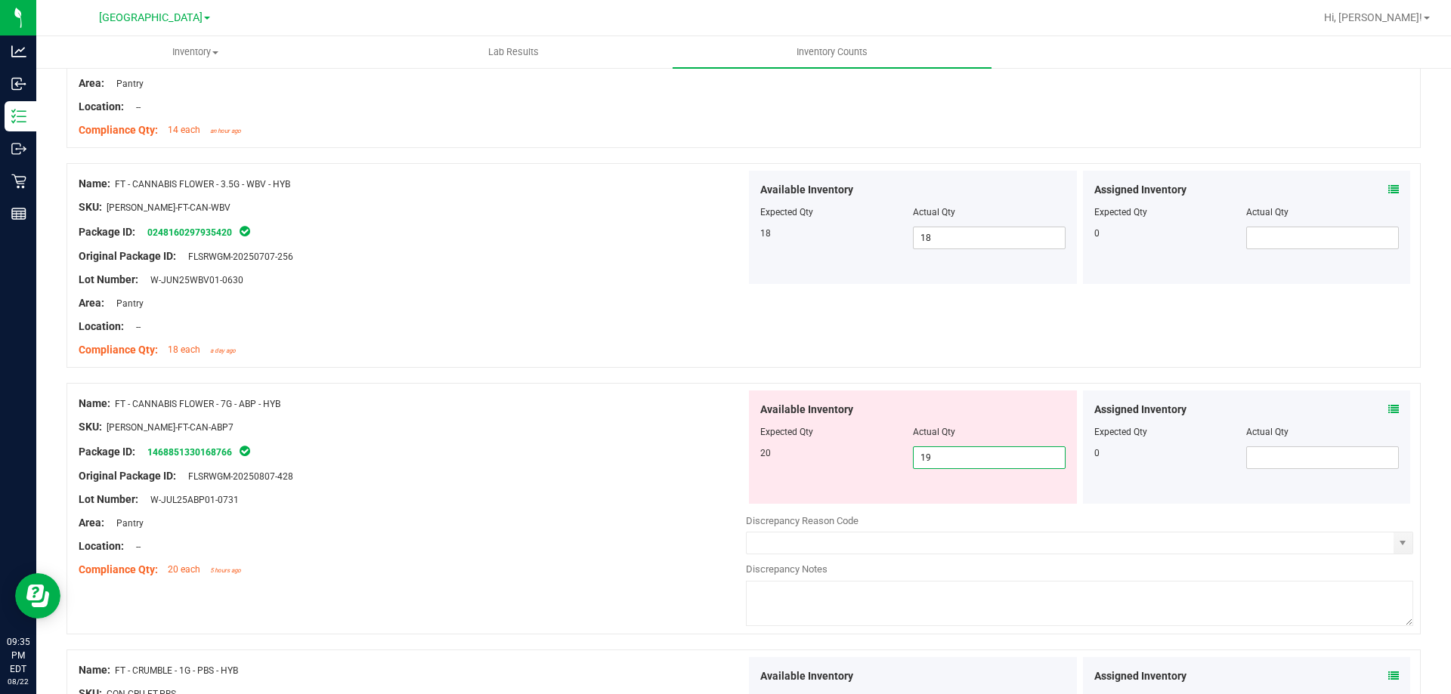
drag, startPoint x: 947, startPoint y: 461, endPoint x: 706, endPoint y: 460, distance: 241.8
click at [712, 460] on div "Name: FT - CANNABIS FLOWER - 7G - ABP - HYB SKU: [PERSON_NAME]-FT-CAN-ABP7 Pack…" at bounding box center [743, 509] width 1354 height 252
type input "20"
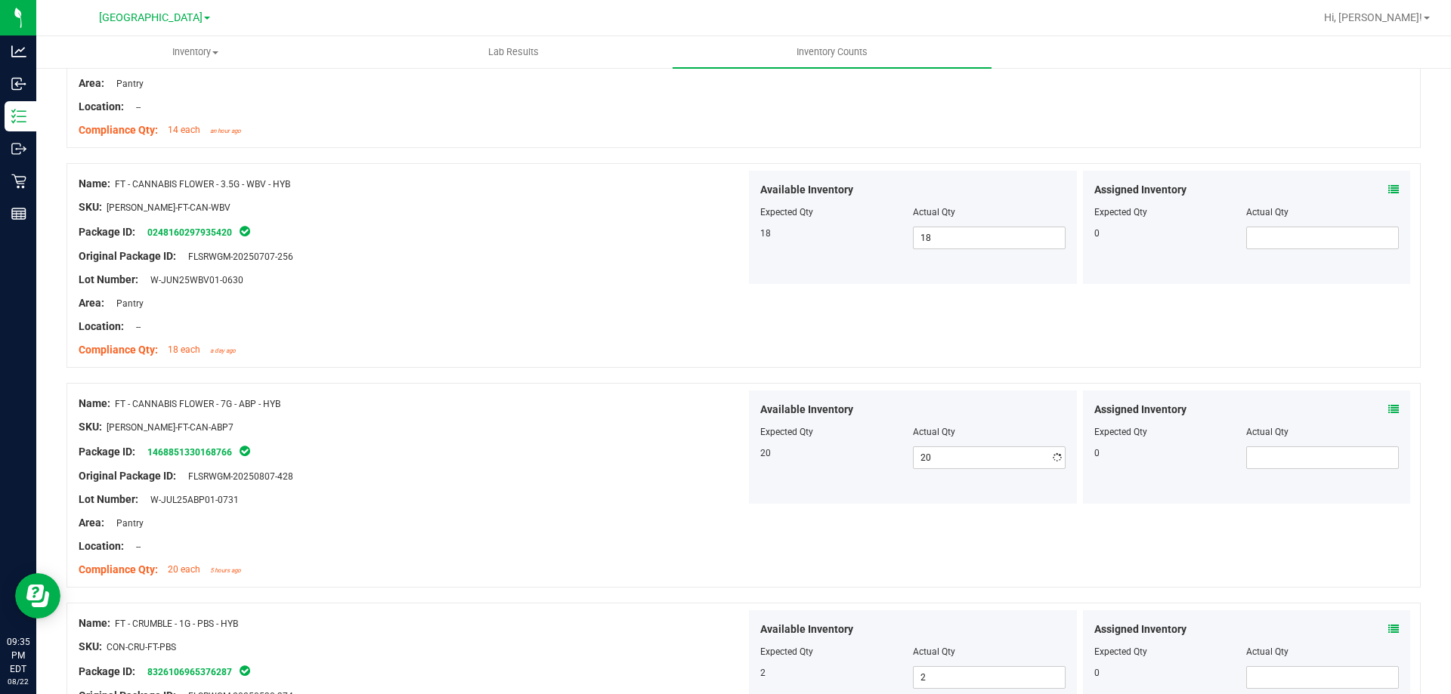
click at [580, 486] on div at bounding box center [412, 488] width 667 height 8
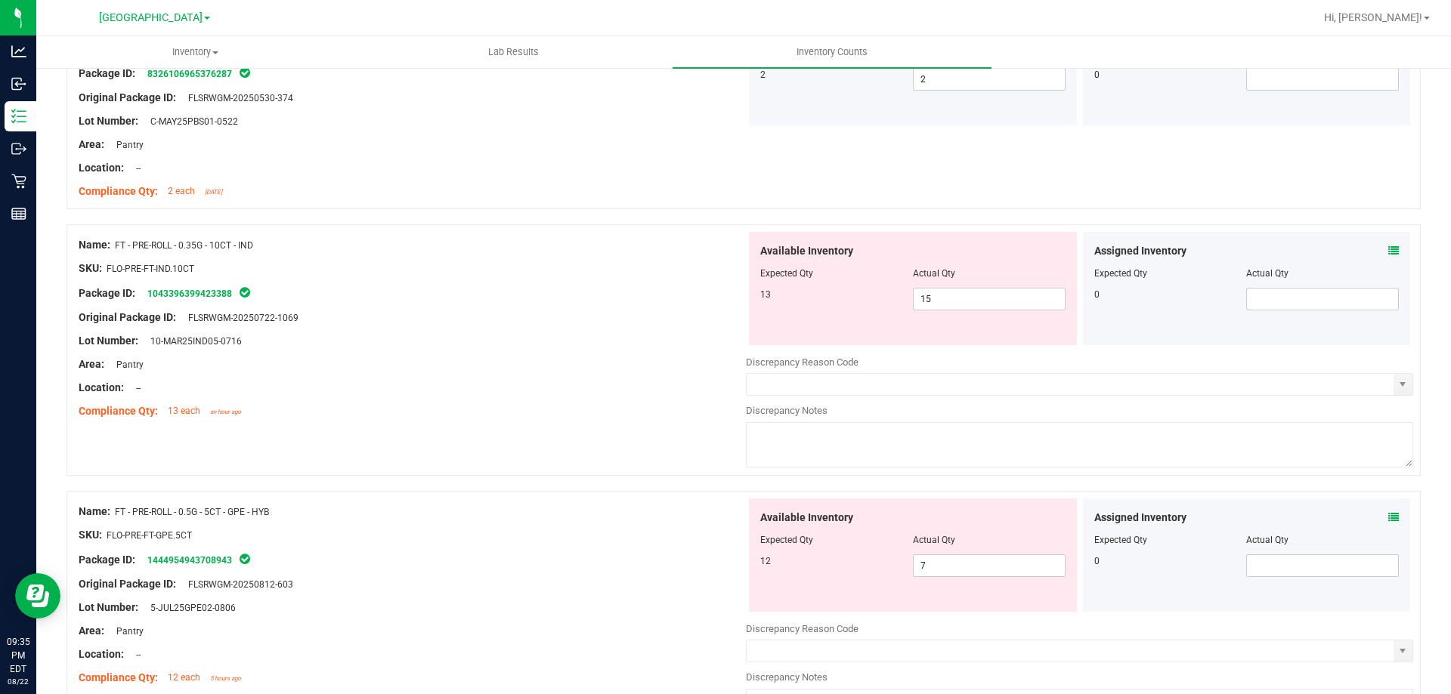
scroll to position [907, 0]
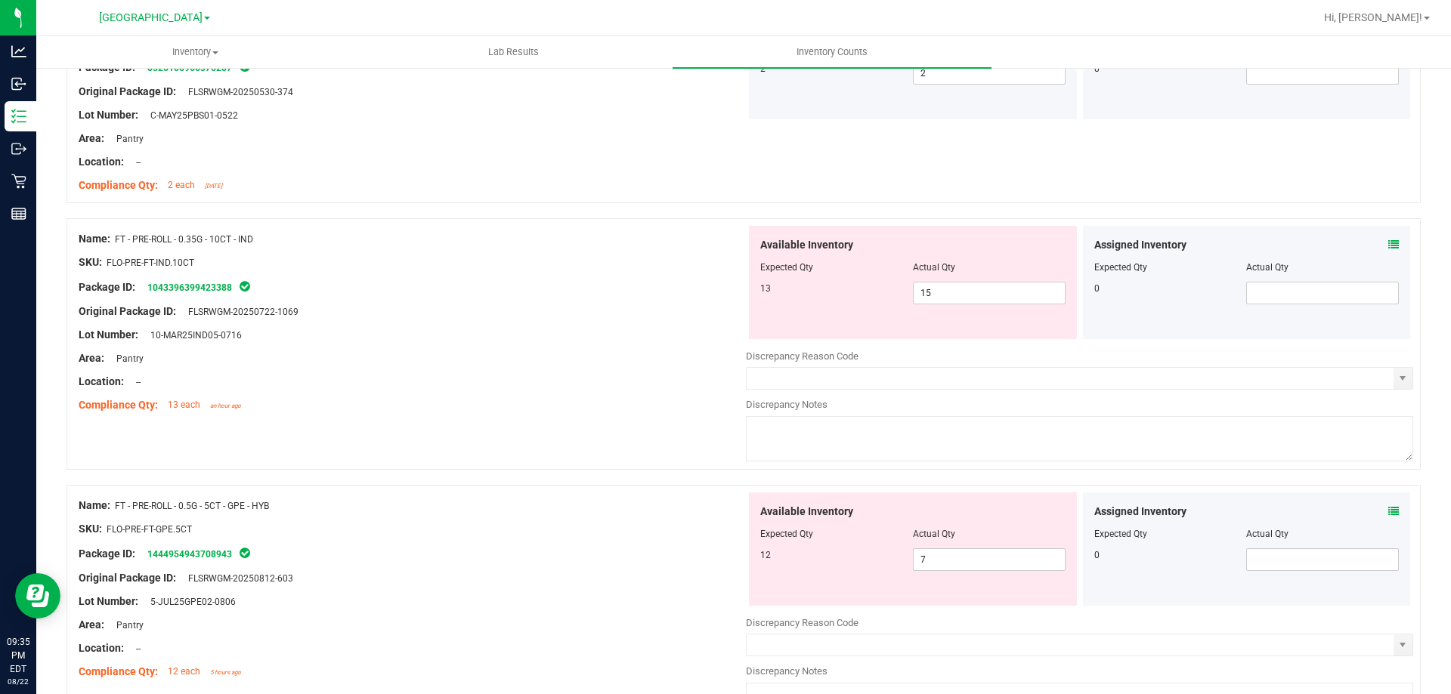
click at [1015, 308] on div "Available Inventory Expected Qty Actual Qty 13 15 15" at bounding box center [913, 282] width 328 height 113
click at [1013, 292] on span "15 15" at bounding box center [989, 293] width 153 height 23
type input "13"
click at [628, 490] on div "Name: FT - PRE-ROLL - 0.5G - 5CT - GPE - HYB SKU: FLO-PRE-FT-GPE.5CT Package ID…" at bounding box center [743, 611] width 1354 height 252
type input "13"
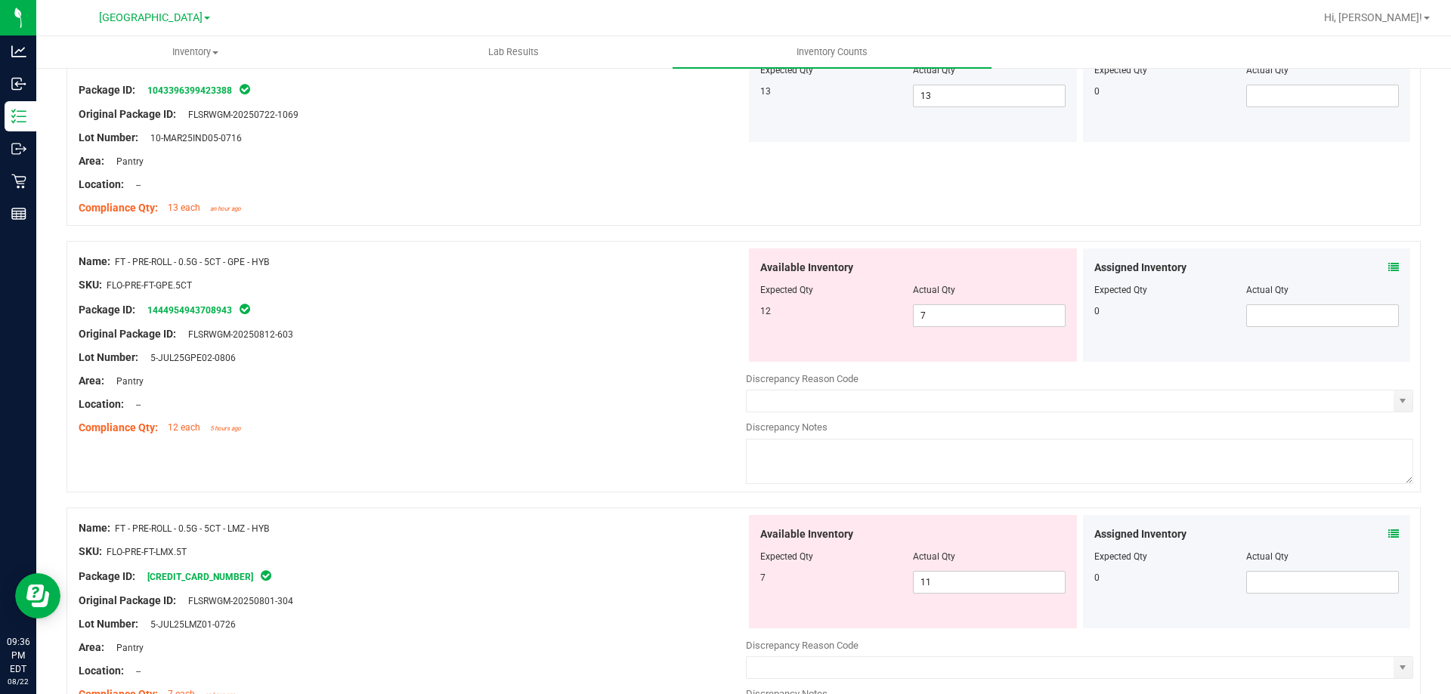
scroll to position [1107, 0]
click at [960, 310] on input "7" at bounding box center [988, 312] width 151 height 21
type input "12"
click at [654, 507] on div "Name: FT - PRE-ROLL - 0.5G - 5CT - LMZ - HYB SKU: FLO-PRE-FT-LMX.5T Package ID:…" at bounding box center [743, 631] width 1354 height 252
type input "12"
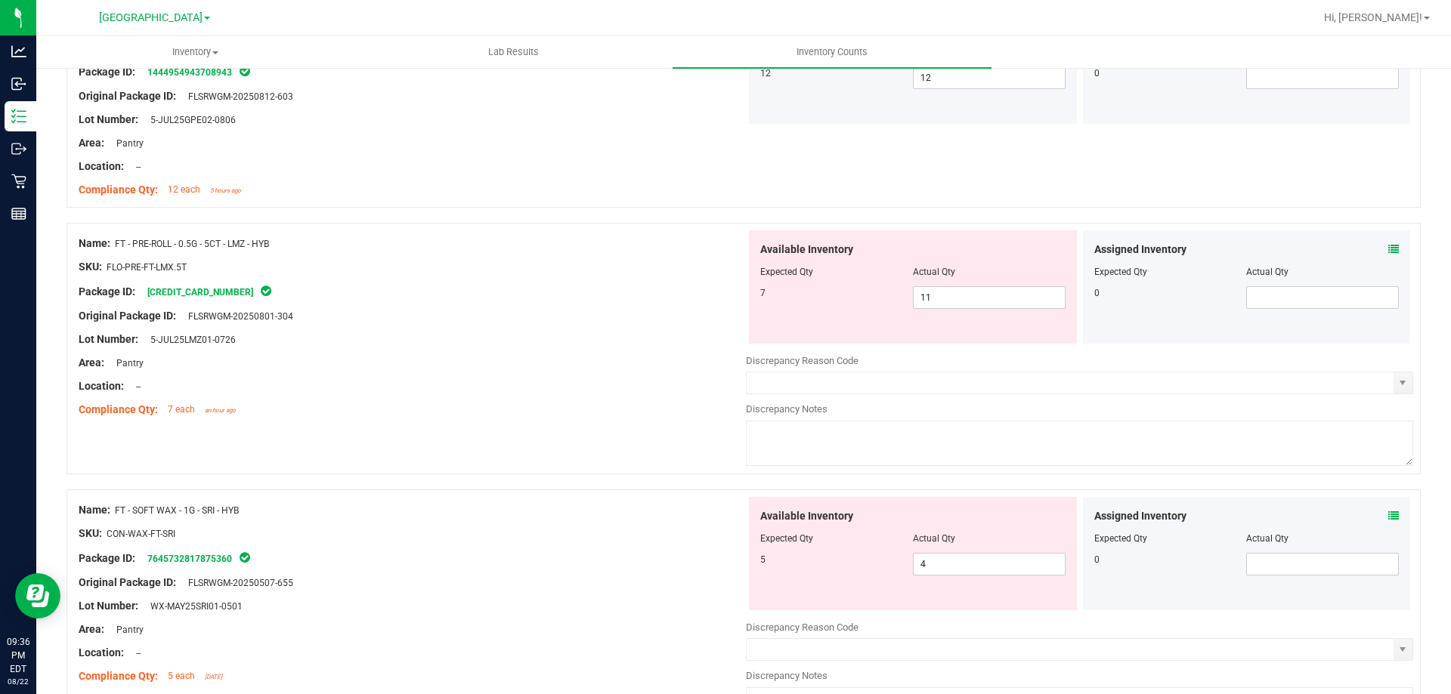
scroll to position [1346, 0]
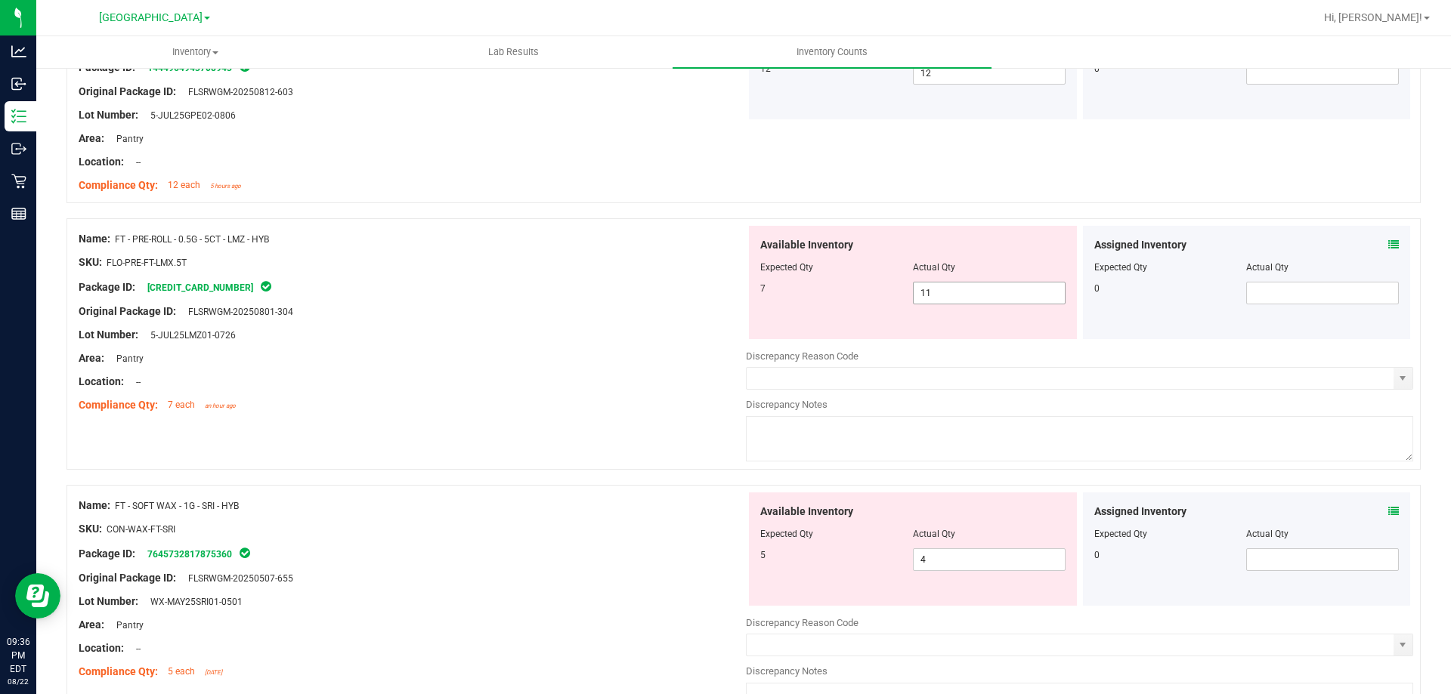
click at [976, 293] on input "11" at bounding box center [988, 293] width 151 height 21
type input "1"
type input "7"
click at [606, 366] on div at bounding box center [412, 370] width 667 height 8
type input "7"
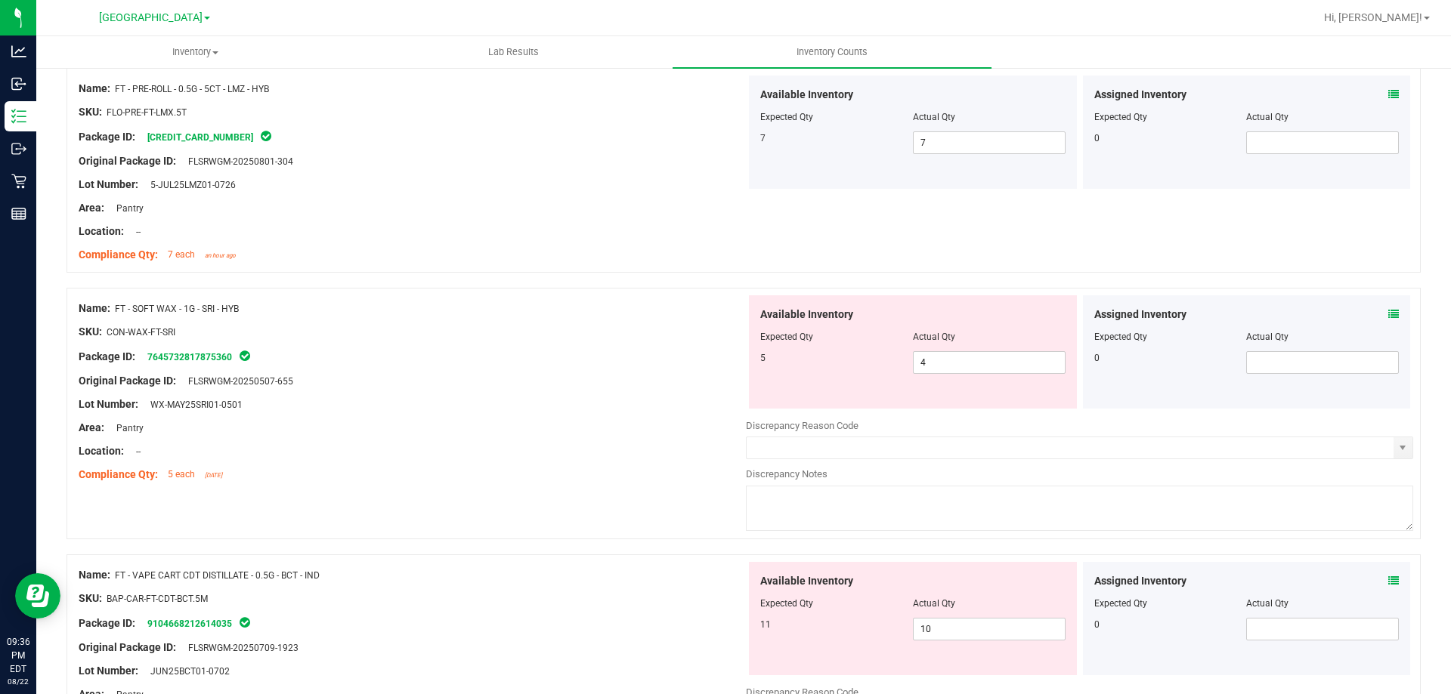
scroll to position [1499, 0]
drag, startPoint x: 952, startPoint y: 352, endPoint x: 459, endPoint y: 355, distance: 493.4
click at [459, 355] on div "Name: FT - SOFT WAX - 1G - SRI - HYB SKU: CON-WAX-FT-SRI Package ID: 7645732817…" at bounding box center [743, 412] width 1354 height 252
type input "5"
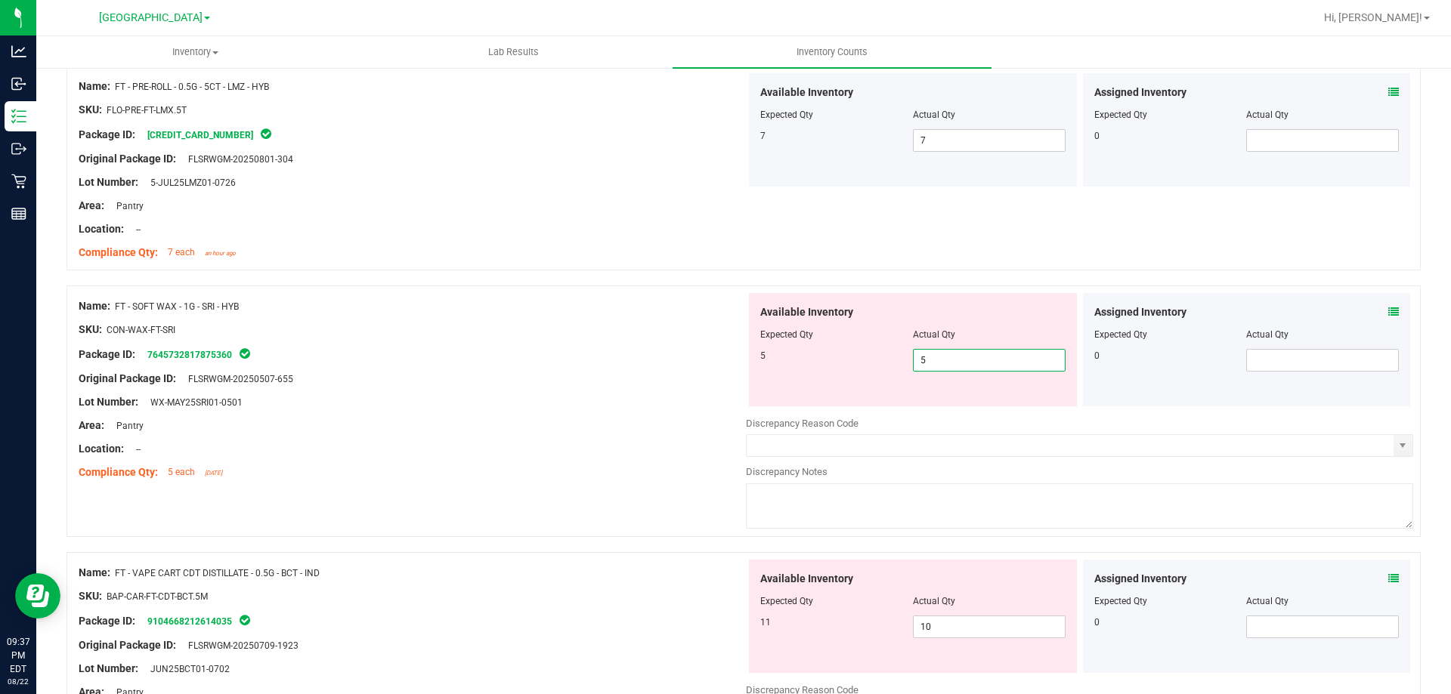
click at [456, 355] on div "Package ID: 7645732817875360" at bounding box center [412, 354] width 667 height 18
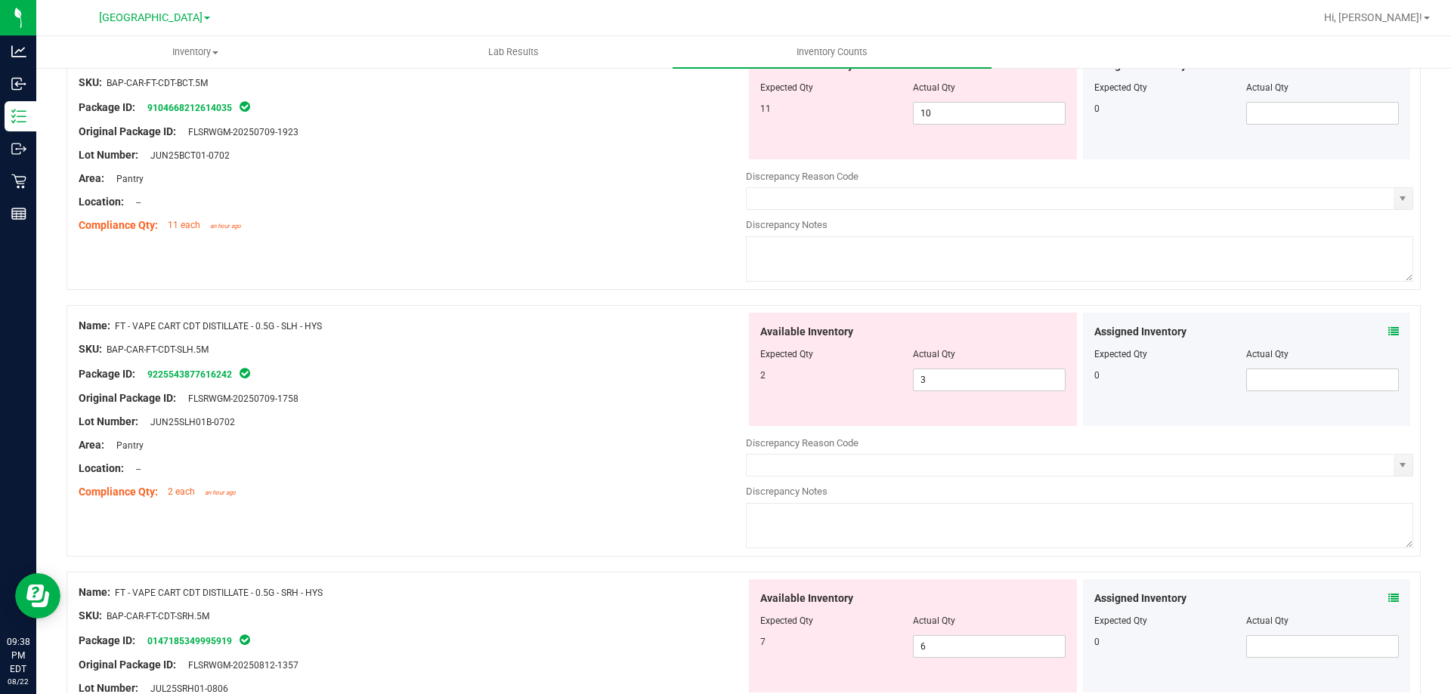
scroll to position [1979, 0]
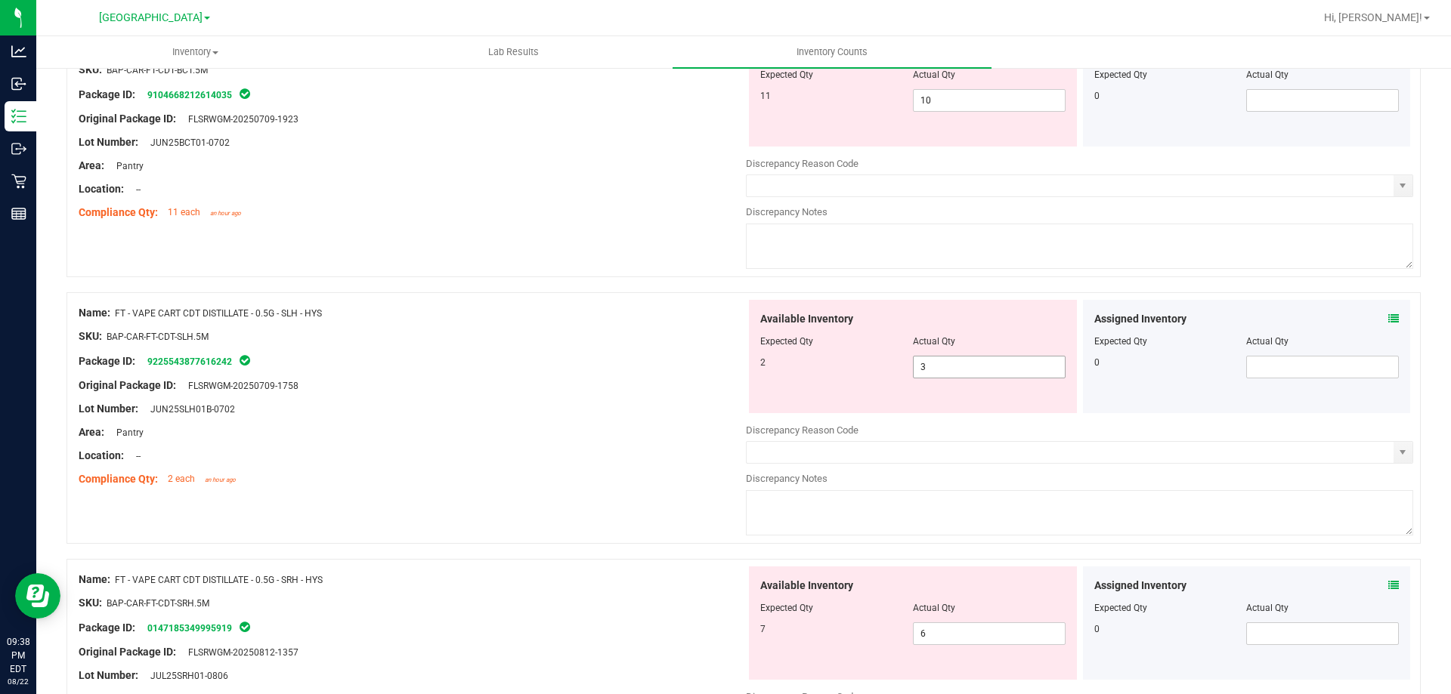
click at [959, 369] on input "3" at bounding box center [988, 367] width 151 height 21
type input "2"
click at [928, 637] on div "Available Inventory Expected Qty Actual Qty 7 6 6" at bounding box center [1079, 687] width 667 height 240
type input "2"
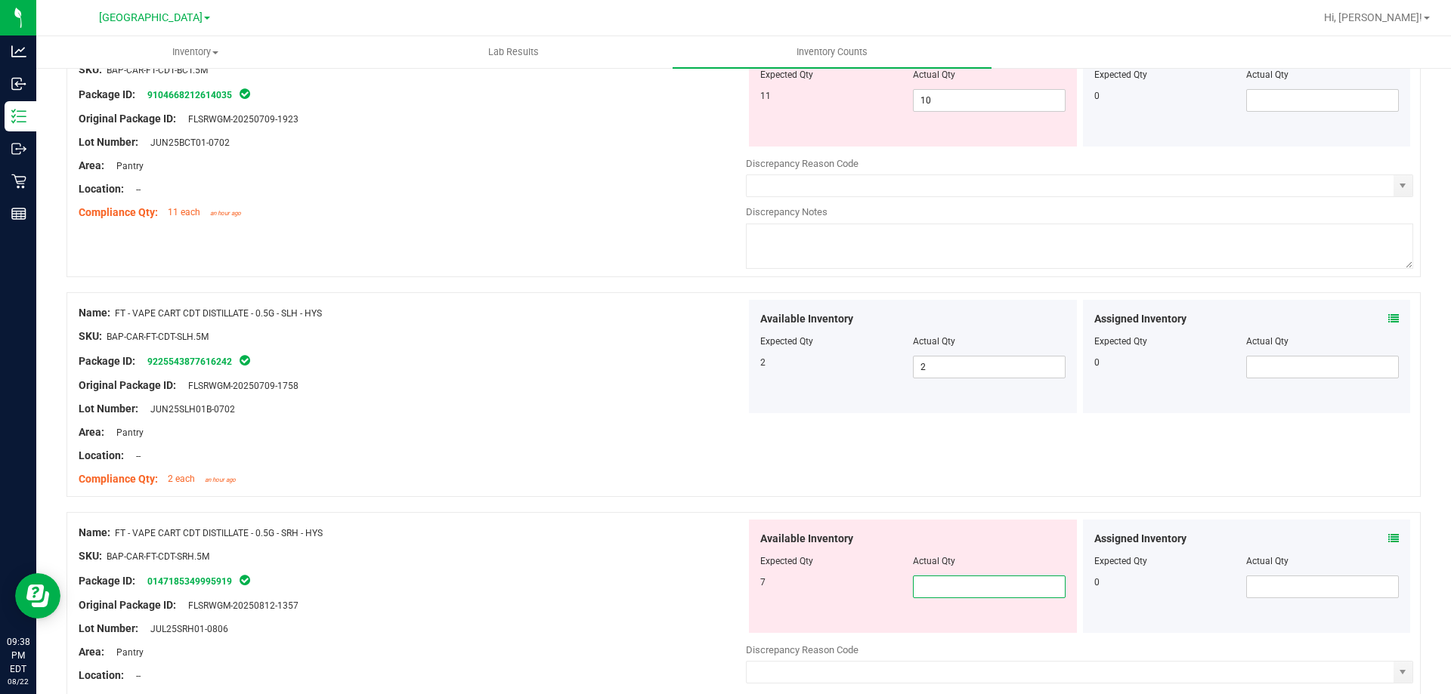
type input "7"
click at [622, 457] on div "Location: --" at bounding box center [412, 456] width 667 height 16
type input "7"
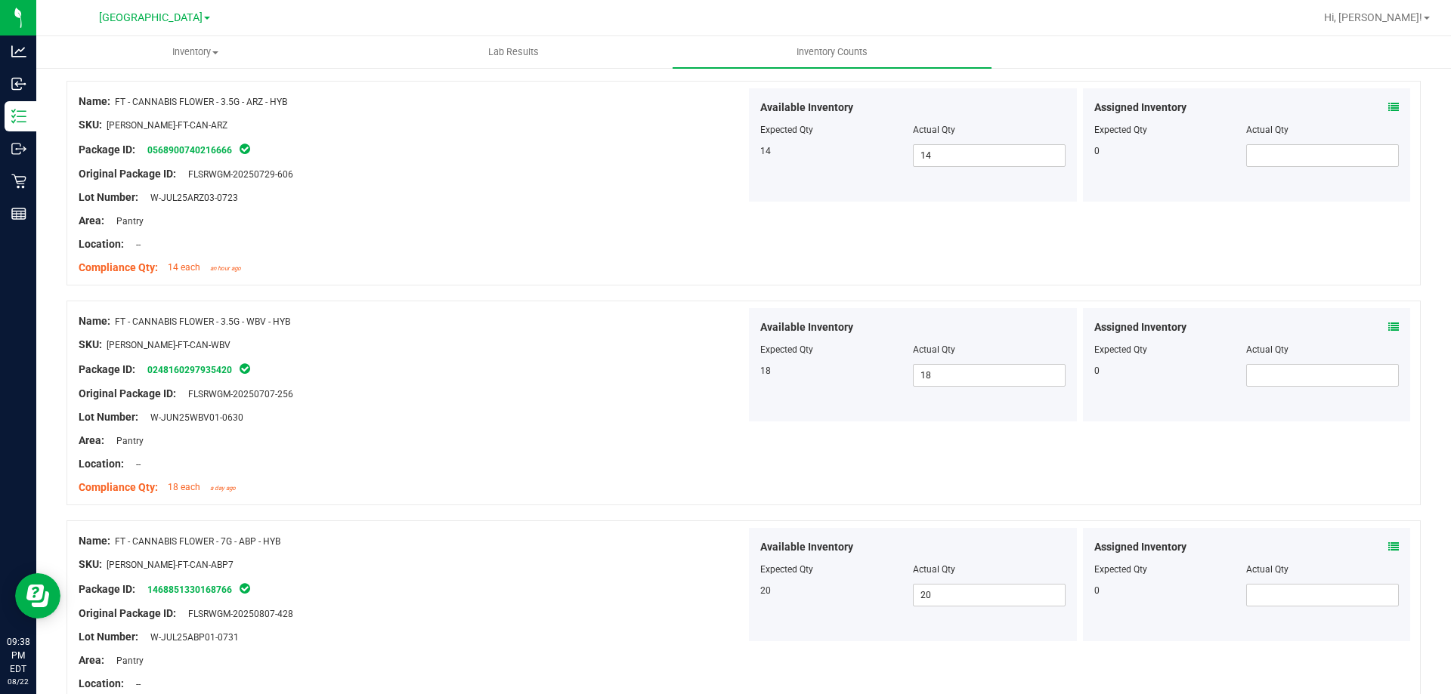
scroll to position [0, 0]
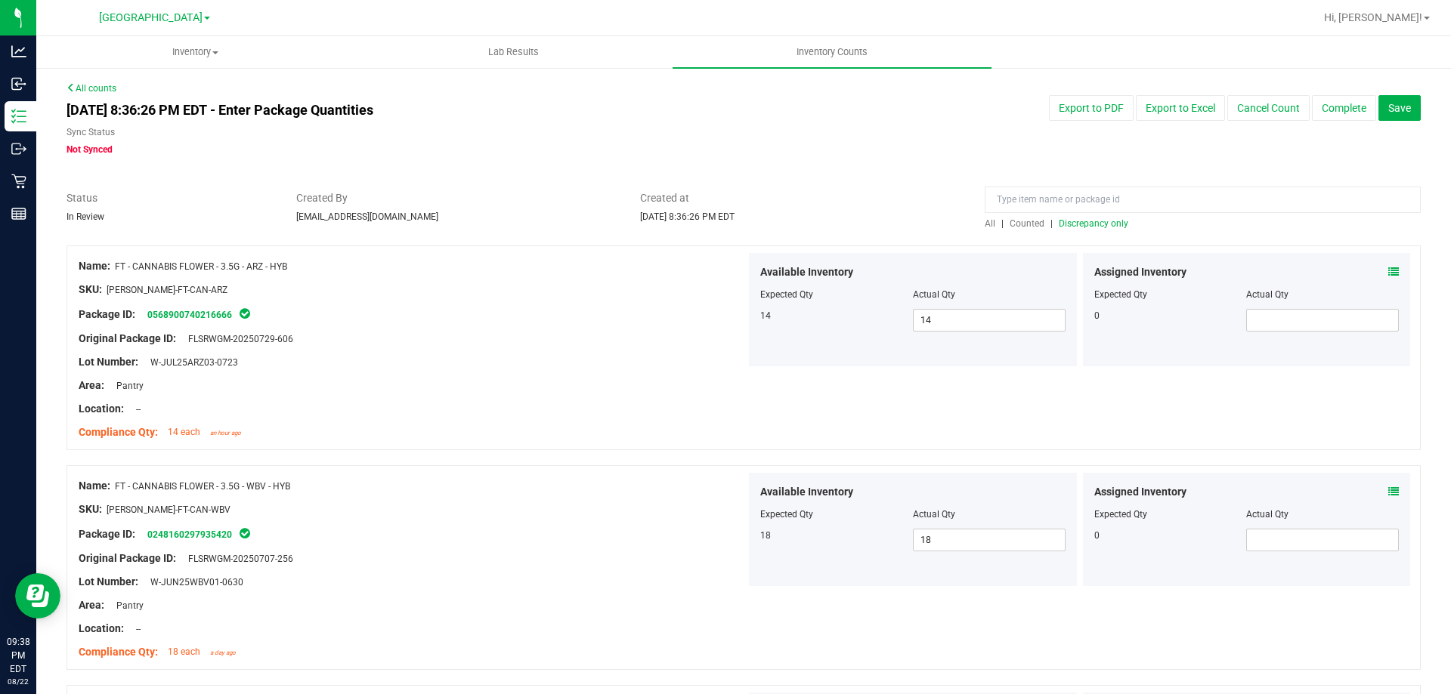
click at [1084, 225] on span "Discrepancy only" at bounding box center [1093, 223] width 70 height 11
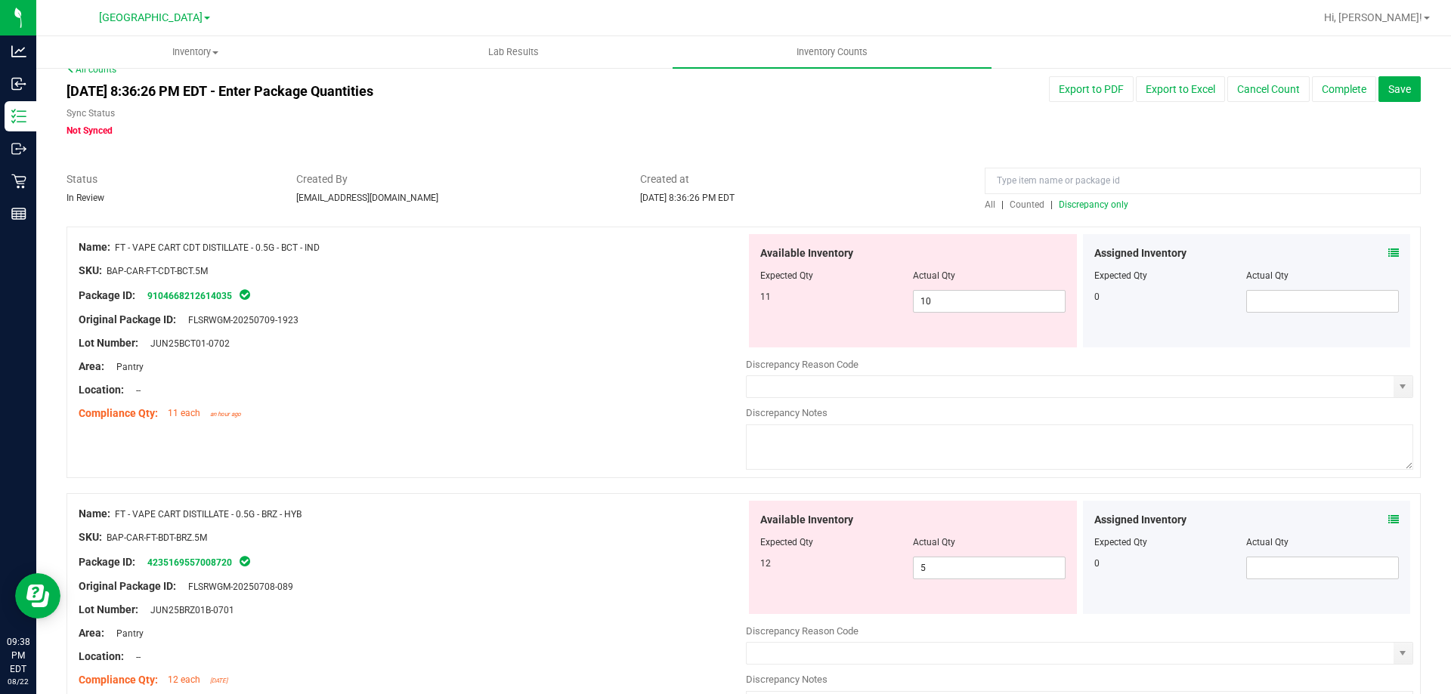
scroll to position [23, 0]
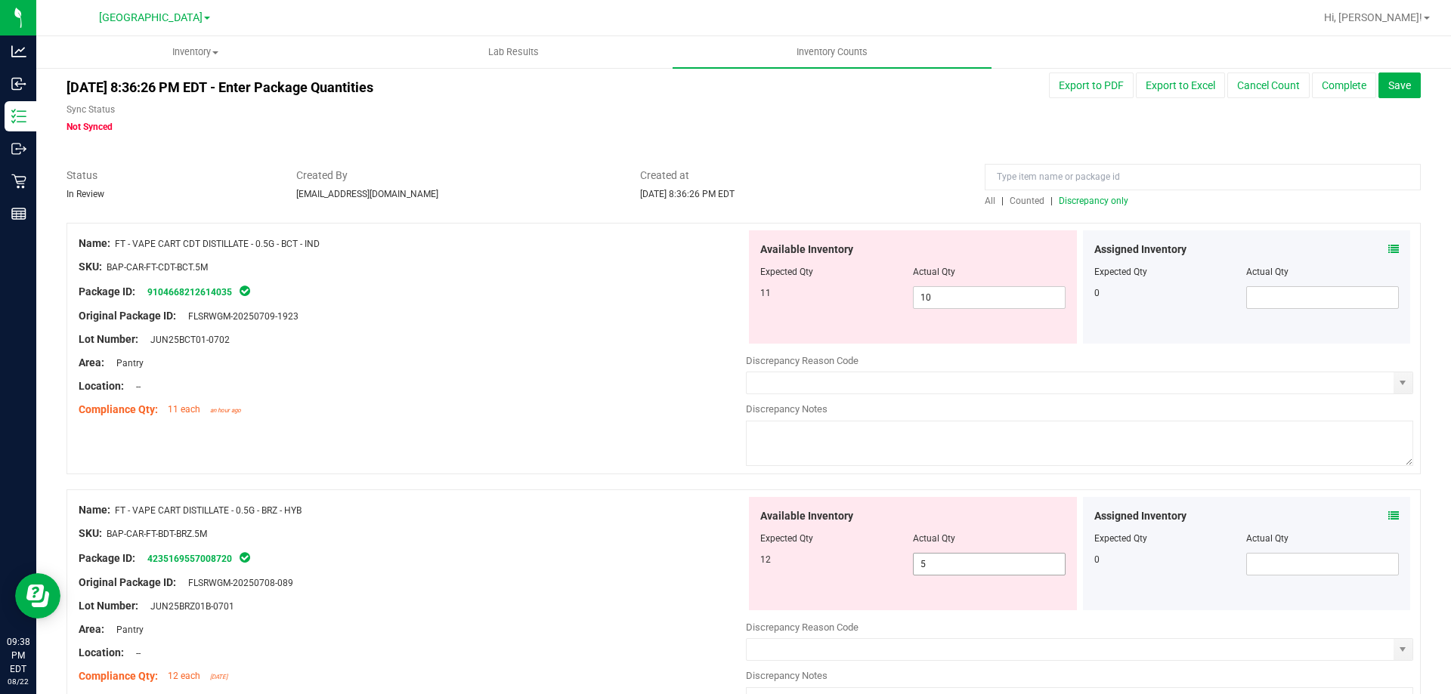
click at [926, 559] on input "5" at bounding box center [988, 564] width 151 height 21
type input "12"
click at [593, 416] on div "Compliance Qty: 11 each an hour ago" at bounding box center [412, 410] width 667 height 16
type input "12"
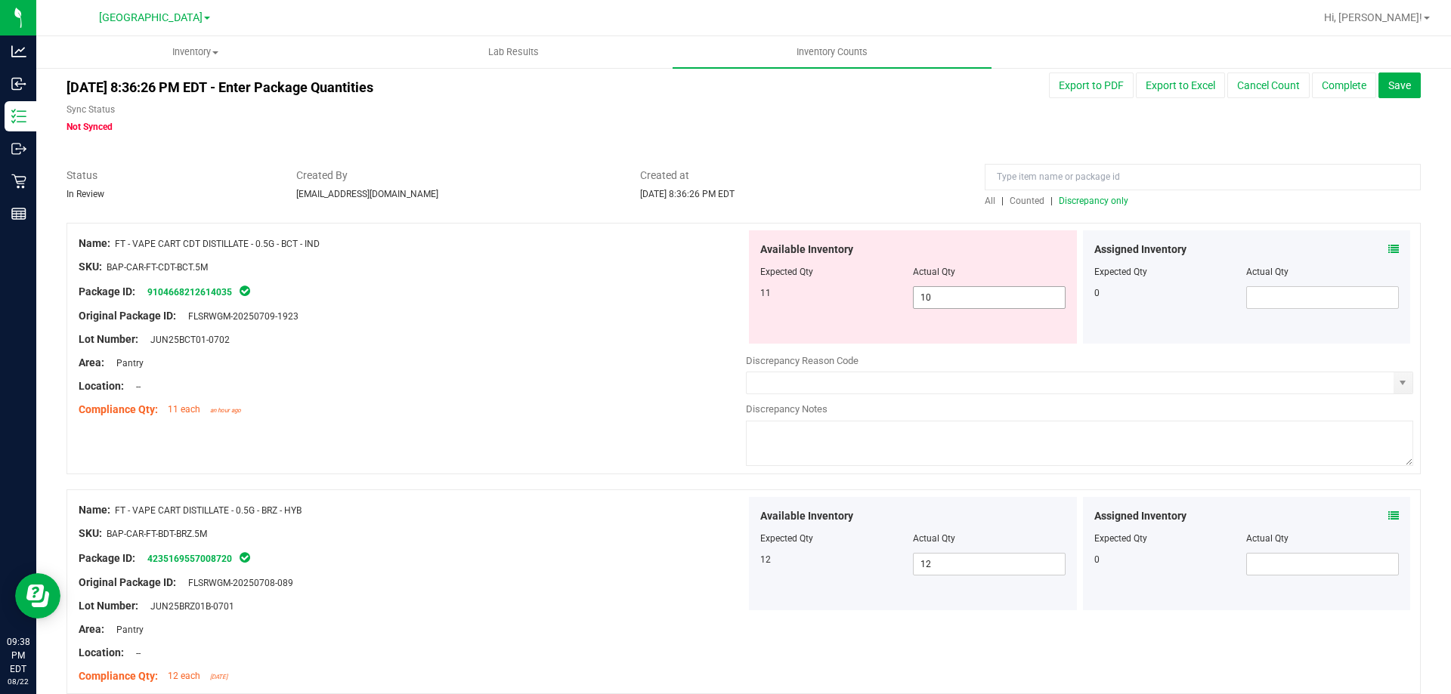
click at [966, 295] on input "10" at bounding box center [988, 297] width 151 height 21
type input "11"
click at [662, 359] on div "Area: Pantry" at bounding box center [412, 363] width 667 height 16
type input "11"
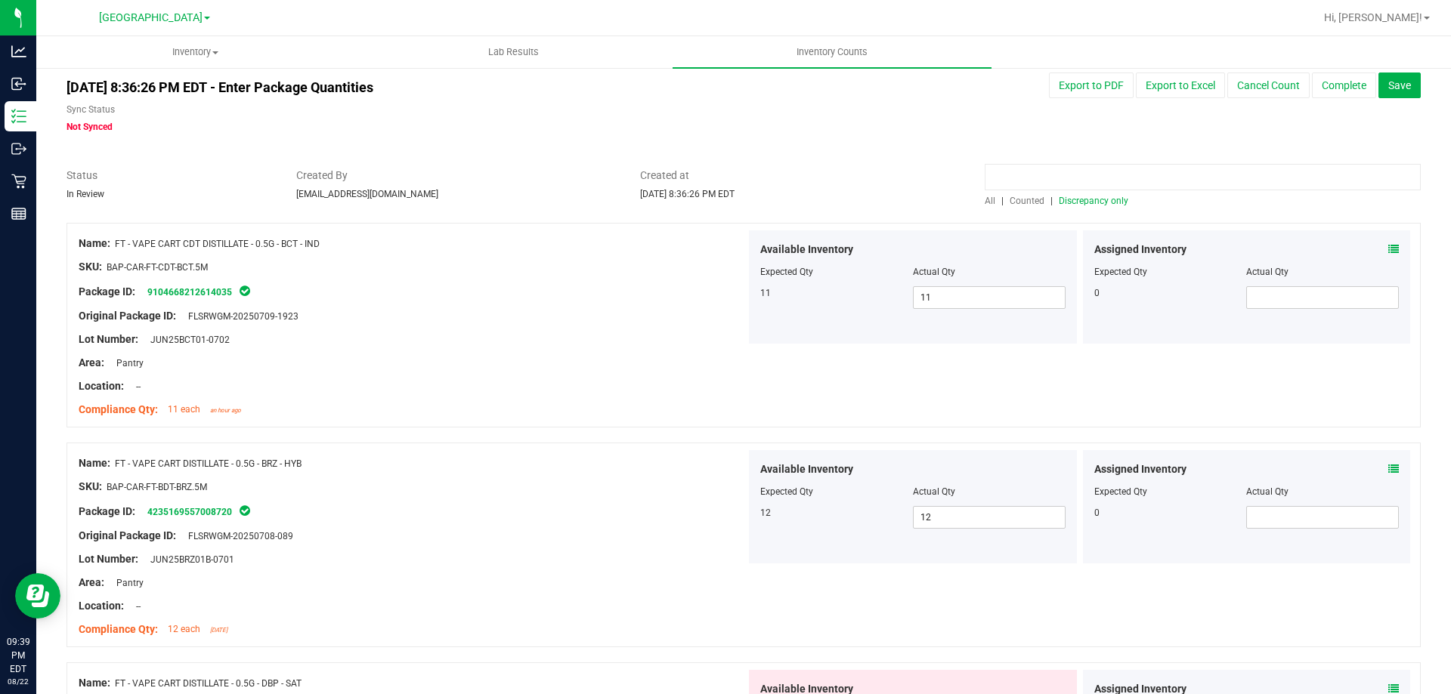
click at [1102, 179] on input at bounding box center [1202, 177] width 436 height 26
click at [1109, 196] on span "Discrepancy only" at bounding box center [1093, 201] width 70 height 11
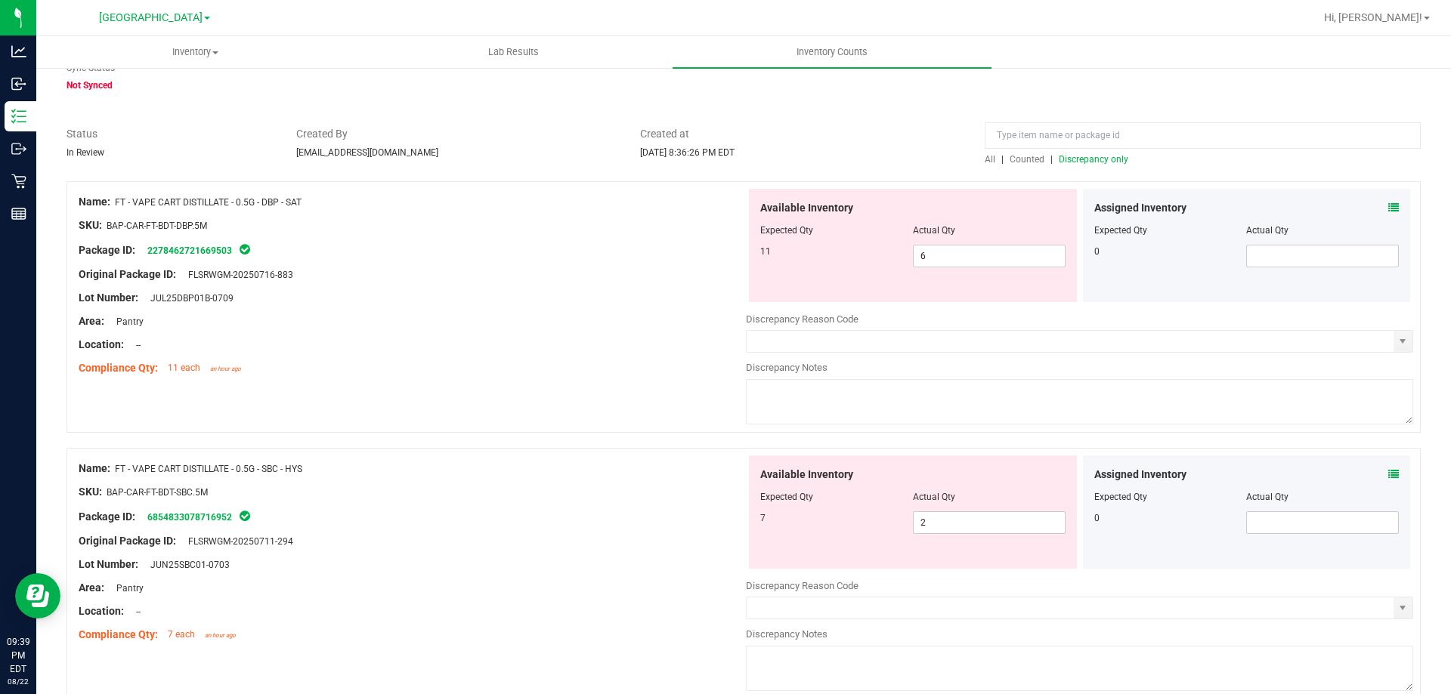
scroll to position [68, 0]
click at [991, 252] on input "6" at bounding box center [988, 252] width 151 height 21
type input "11"
click at [620, 521] on div "Name: FT - VAPE CART DISTILLATE - 0.5G - SBC - HYS SKU: BAP-CAR-FT-BDT-SBC.5M P…" at bounding box center [412, 548] width 667 height 193
type input "11"
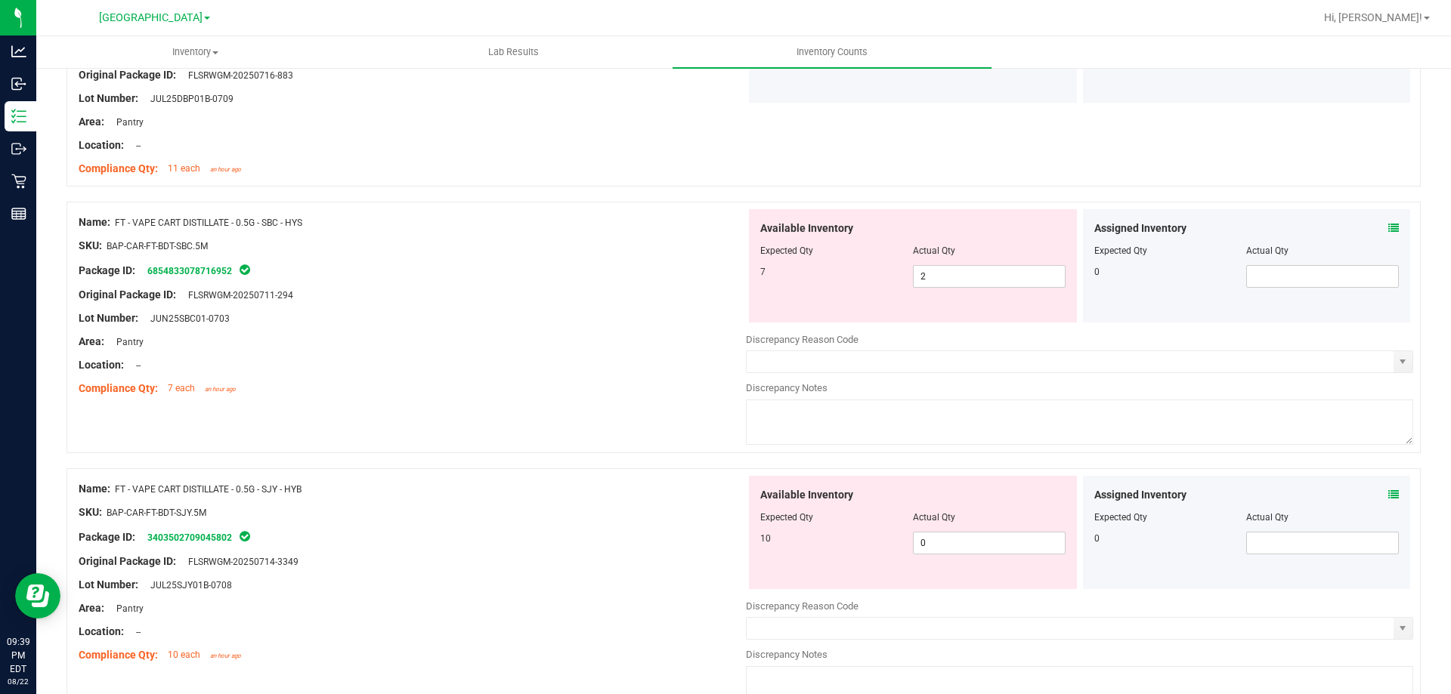
scroll to position [269, 0]
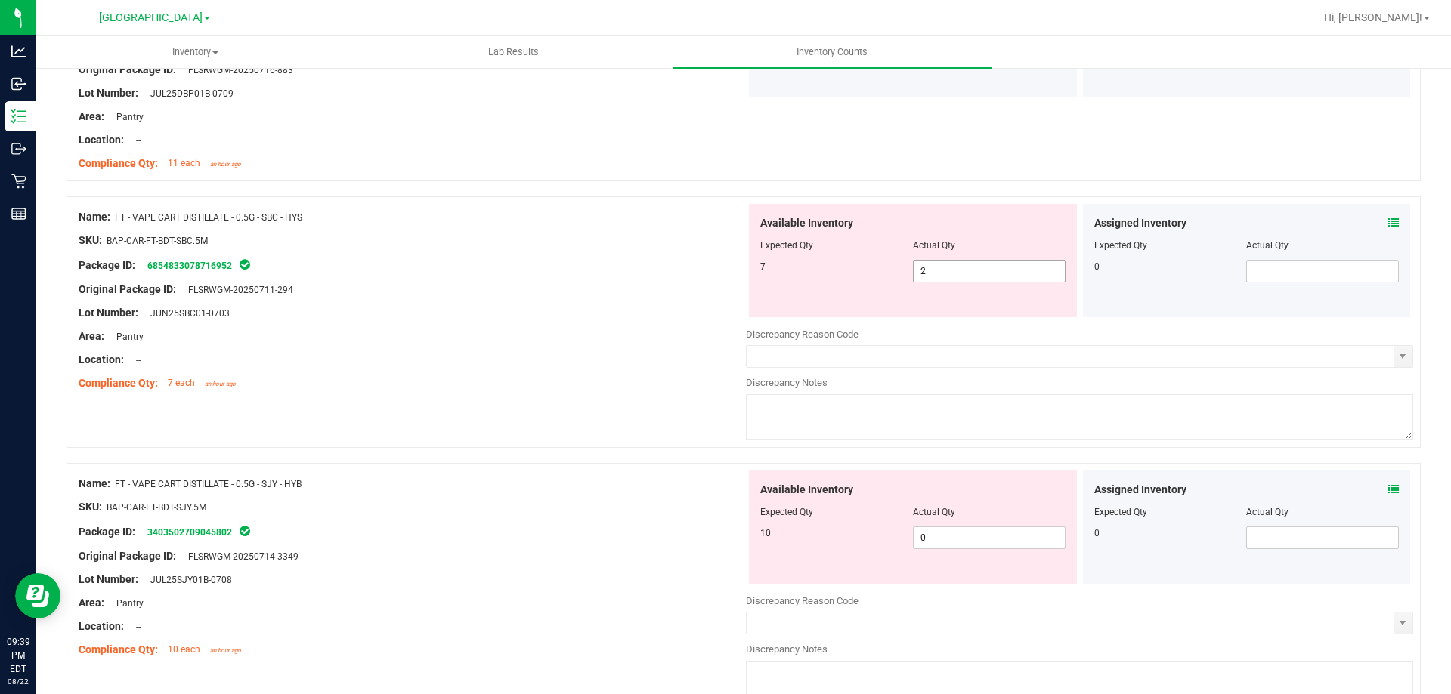
click at [959, 275] on input "2" at bounding box center [988, 271] width 151 height 21
type input "7"
click at [629, 385] on div "Compliance Qty: 7 each an hour ago" at bounding box center [412, 383] width 667 height 16
type input "7"
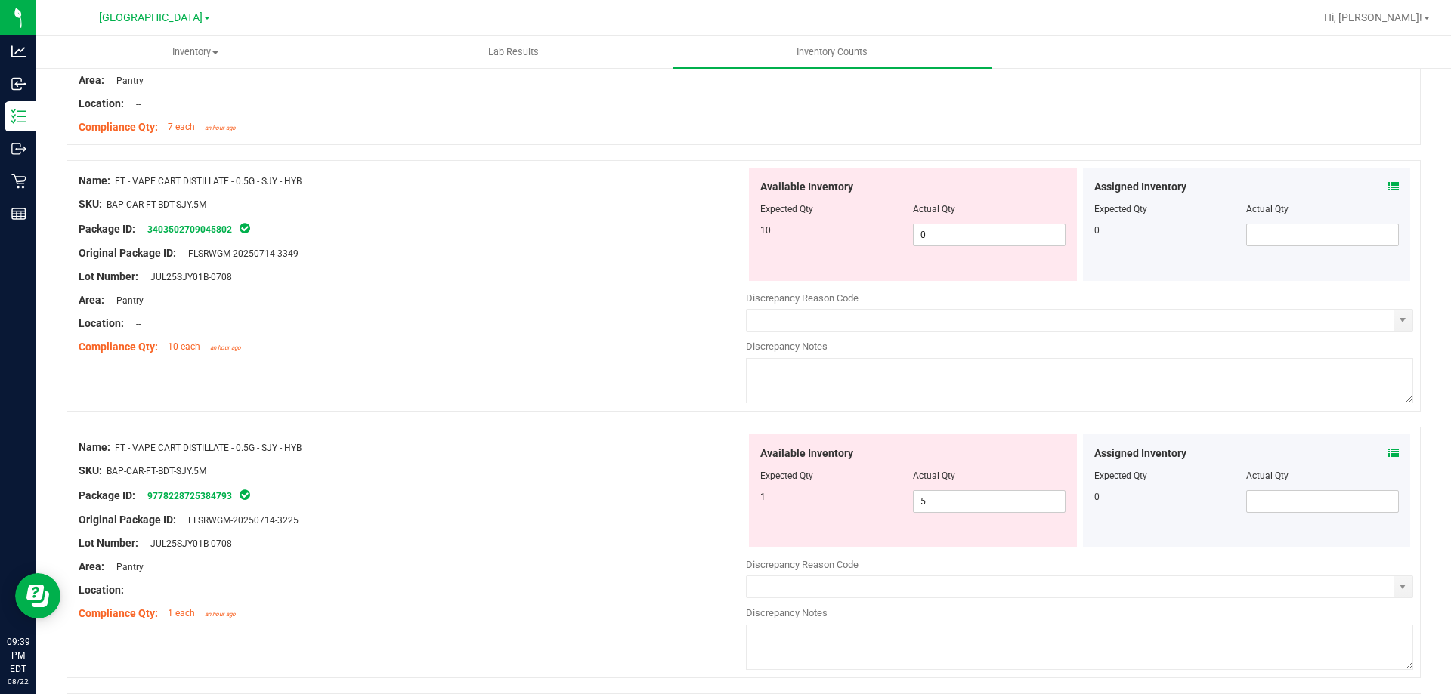
scroll to position [527, 0]
click at [954, 234] on input "0" at bounding box center [988, 232] width 151 height 21
type input "10"
click at [971, 496] on div "Available Inventory Expected Qty Actual Qty 1 5 5" at bounding box center [913, 488] width 328 height 113
type input "10"
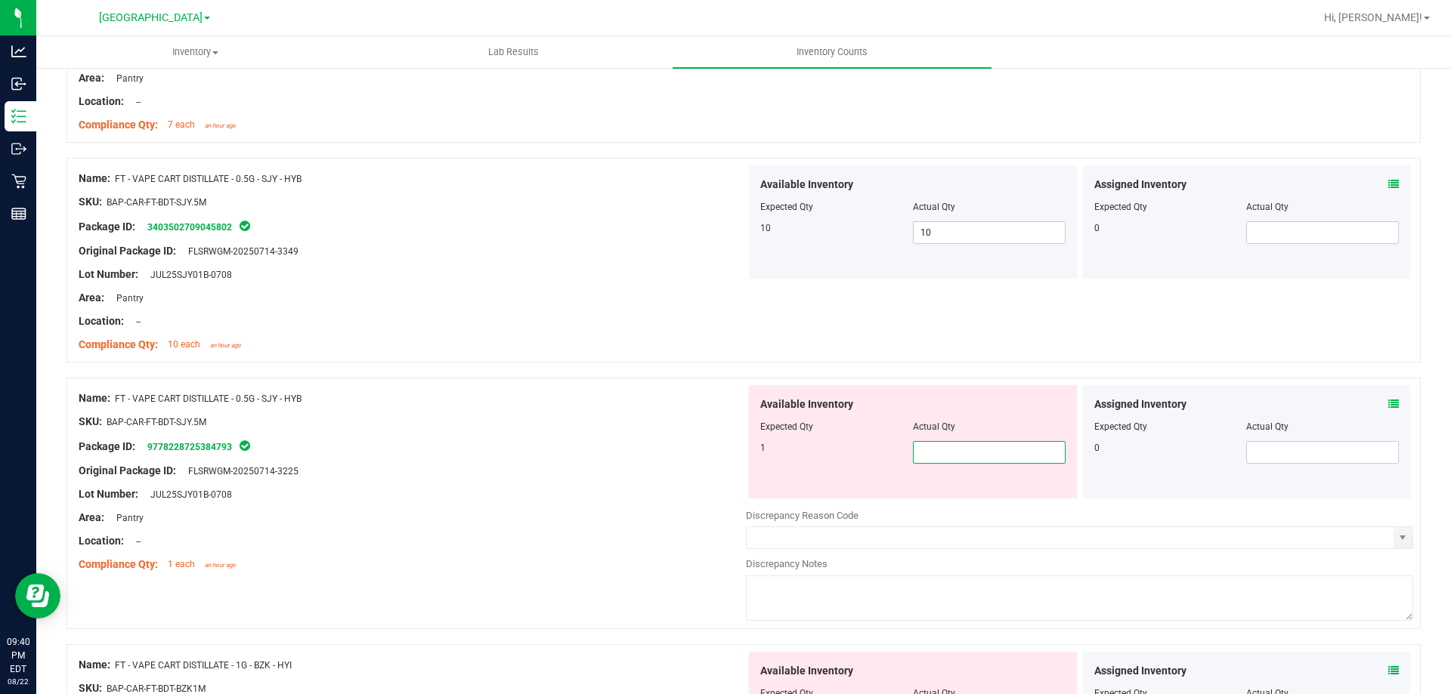
type input "1"
click at [633, 528] on div at bounding box center [412, 530] width 667 height 8
type input "1"
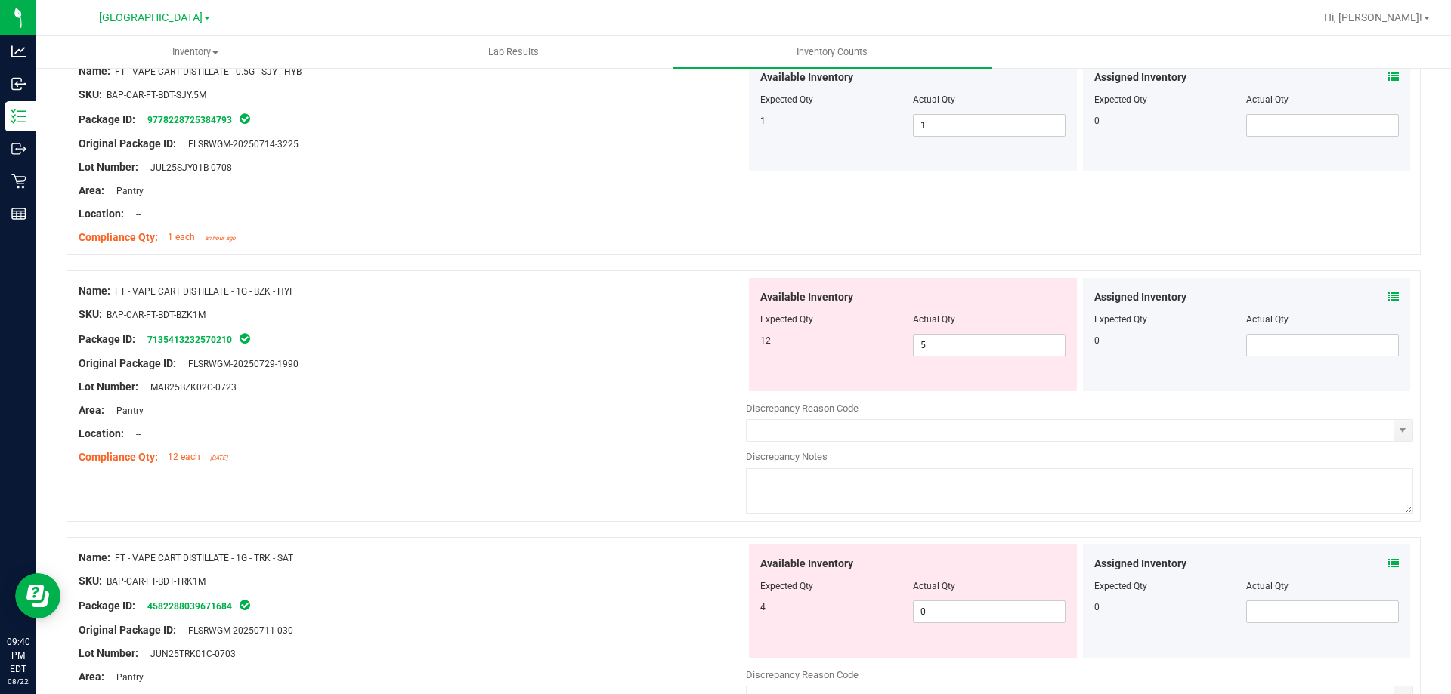
scroll to position [829, 0]
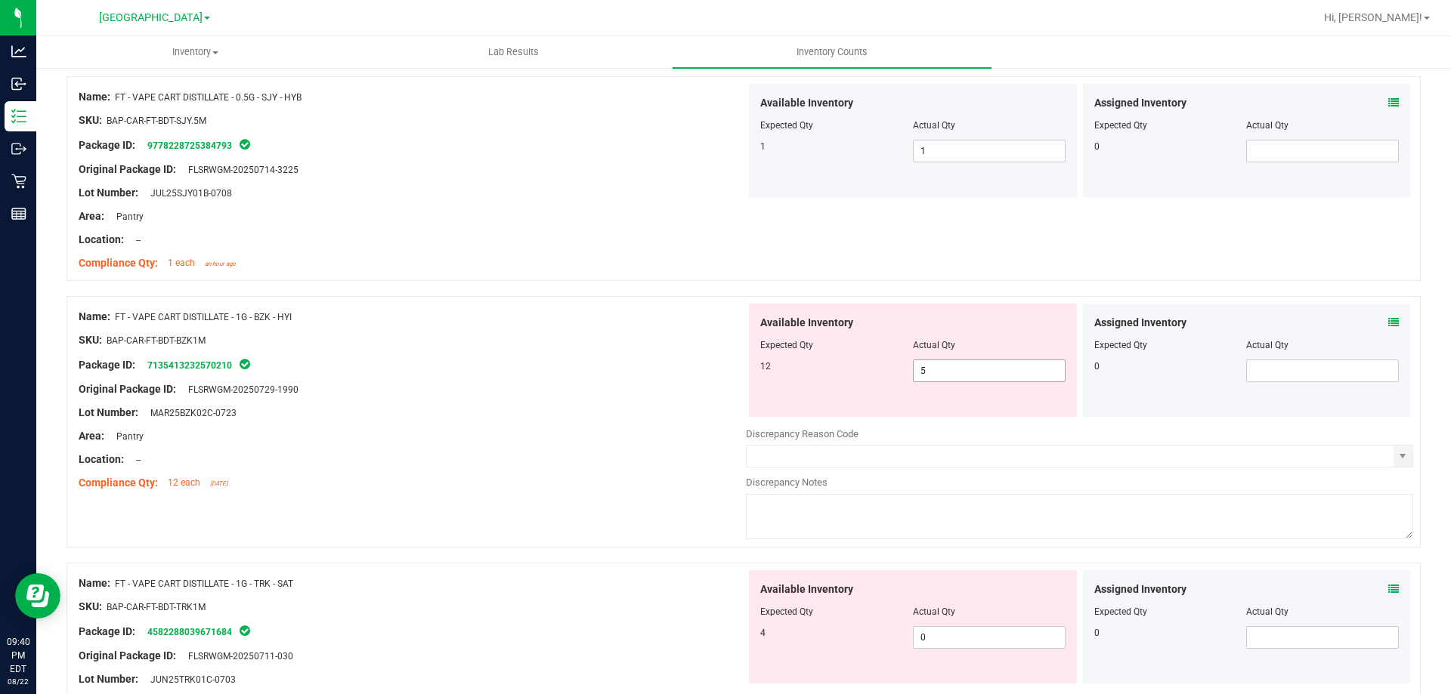
click at [980, 375] on input "5" at bounding box center [988, 370] width 151 height 21
type input "12"
click at [648, 482] on div "Compliance Qty: 12 each [DATE]" at bounding box center [412, 483] width 667 height 16
type input "12"
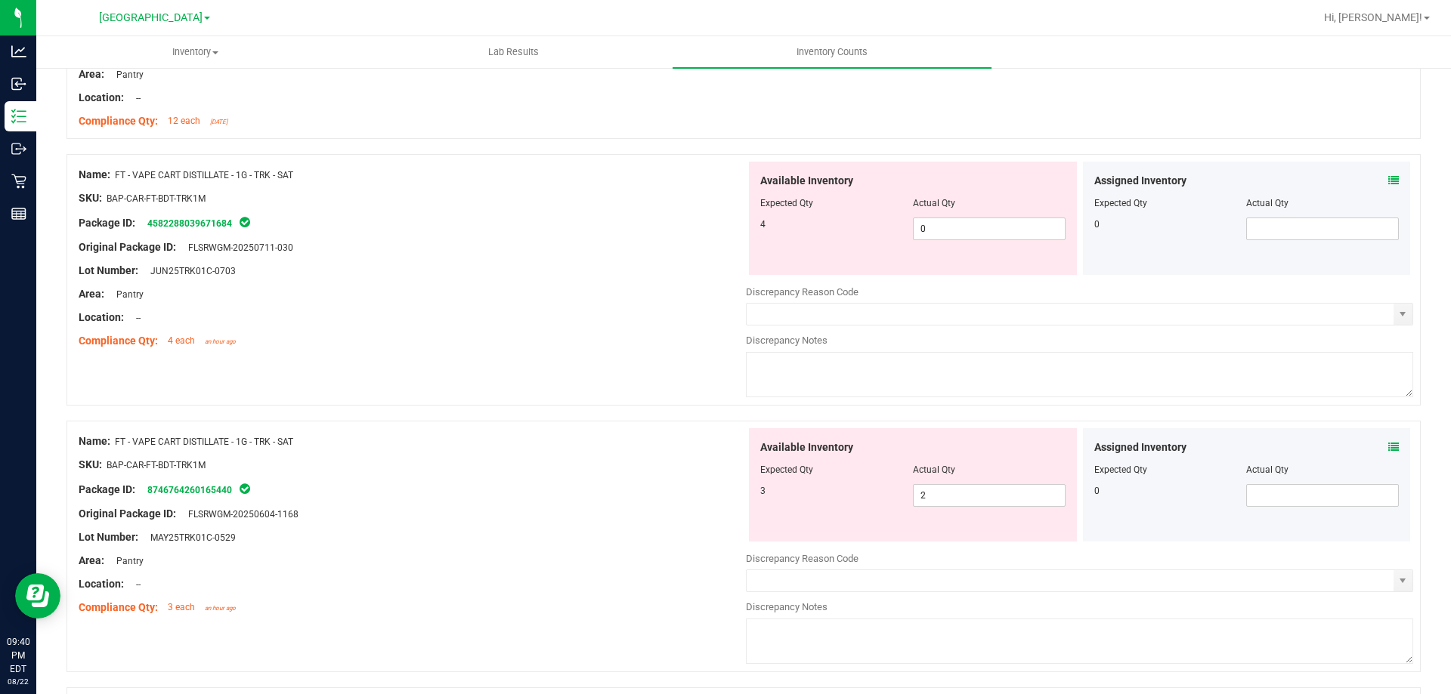
scroll to position [1190, 0]
click at [972, 227] on input "0" at bounding box center [988, 229] width 151 height 21
type input "0"
type input "4"
click at [957, 501] on div "Available Inventory Expected Qty Actual Qty 3 2 2" at bounding box center [1079, 549] width 667 height 240
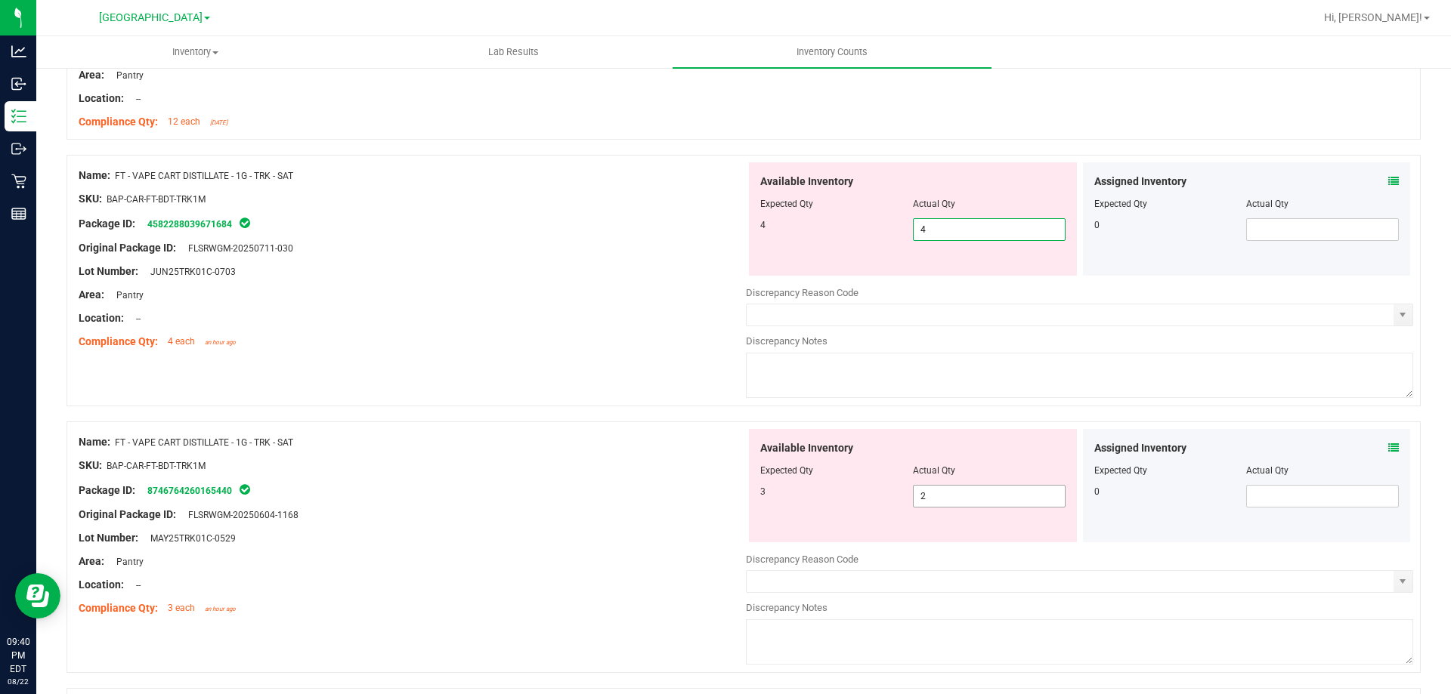
type input "4"
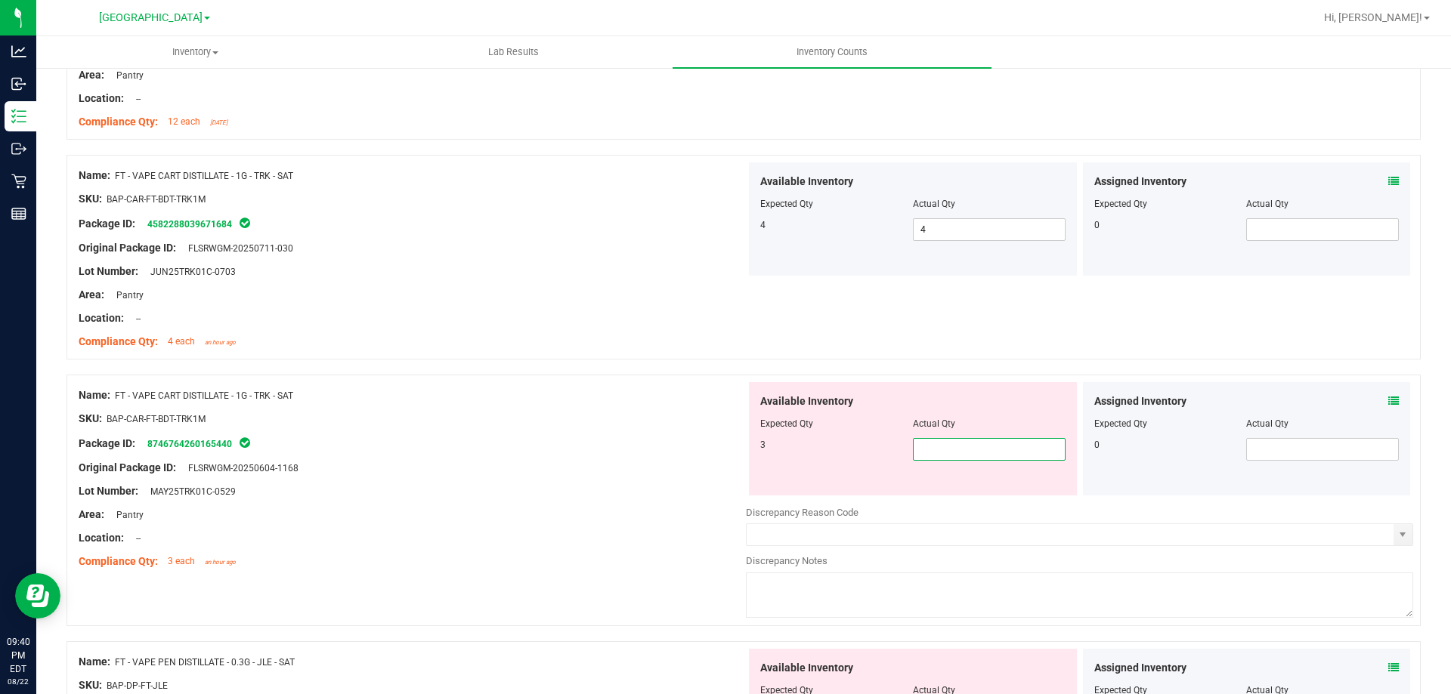
type input "3"
click at [628, 456] on div at bounding box center [412, 457] width 667 height 8
type input "3"
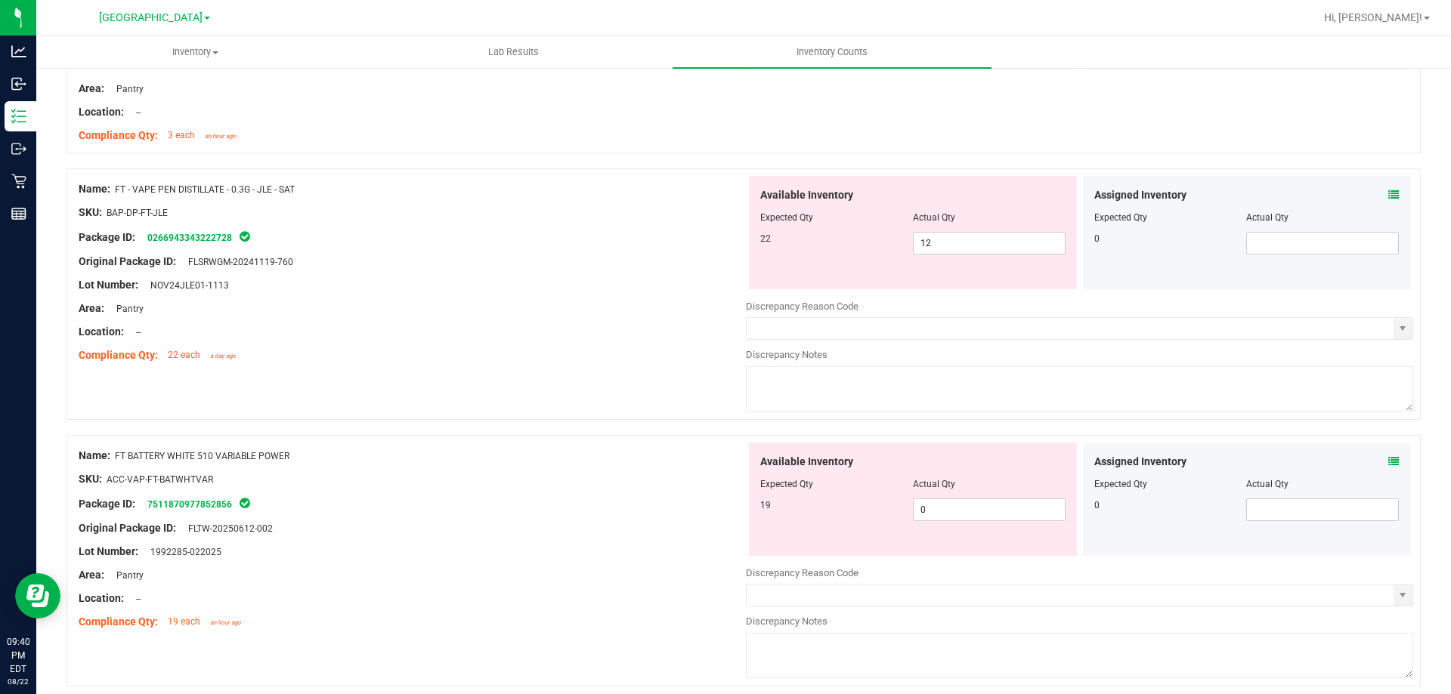
scroll to position [1622, 0]
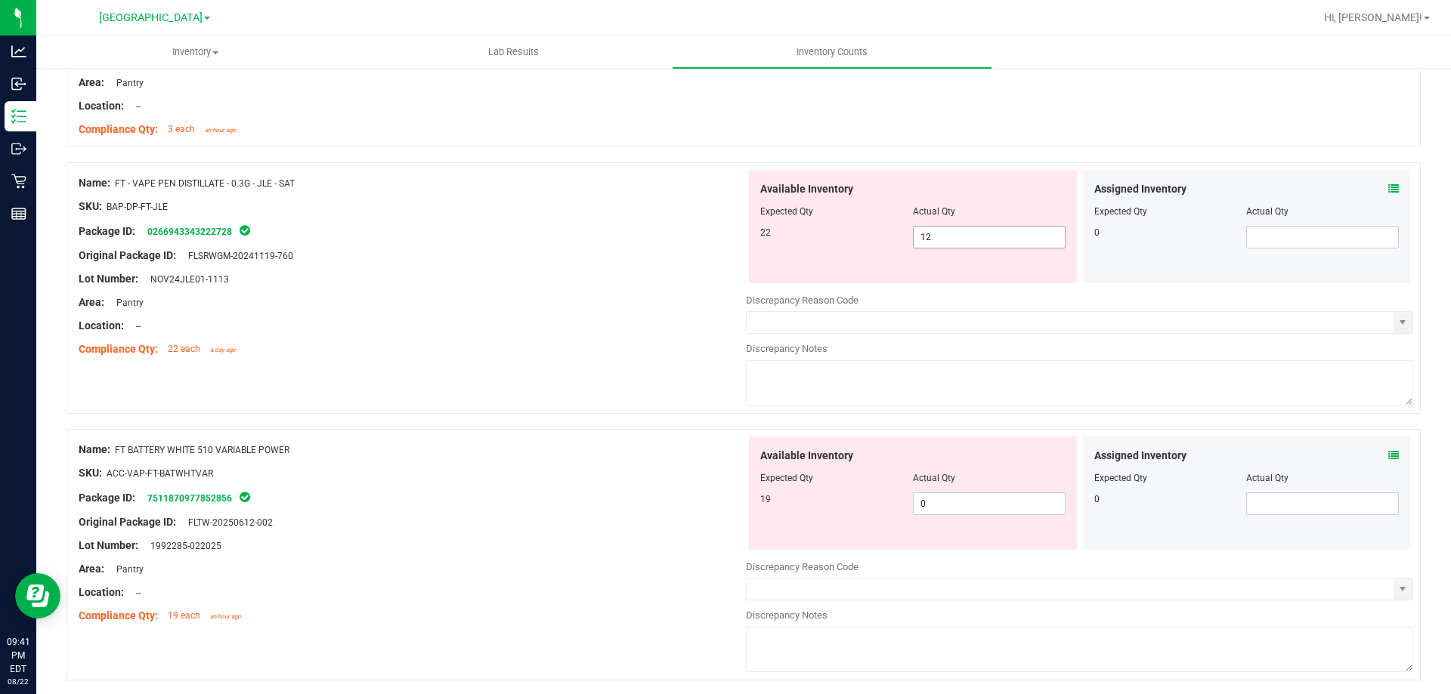
click at [943, 237] on input "12" at bounding box center [988, 237] width 151 height 21
type input "1"
type input "22"
click at [617, 377] on div "Name: FT - VAPE PEN DISTILLATE - 0.3G - JLE - SAT SKU: BAP-DP-FT-JLE Package ID…" at bounding box center [743, 295] width 1354 height 267
type input "22"
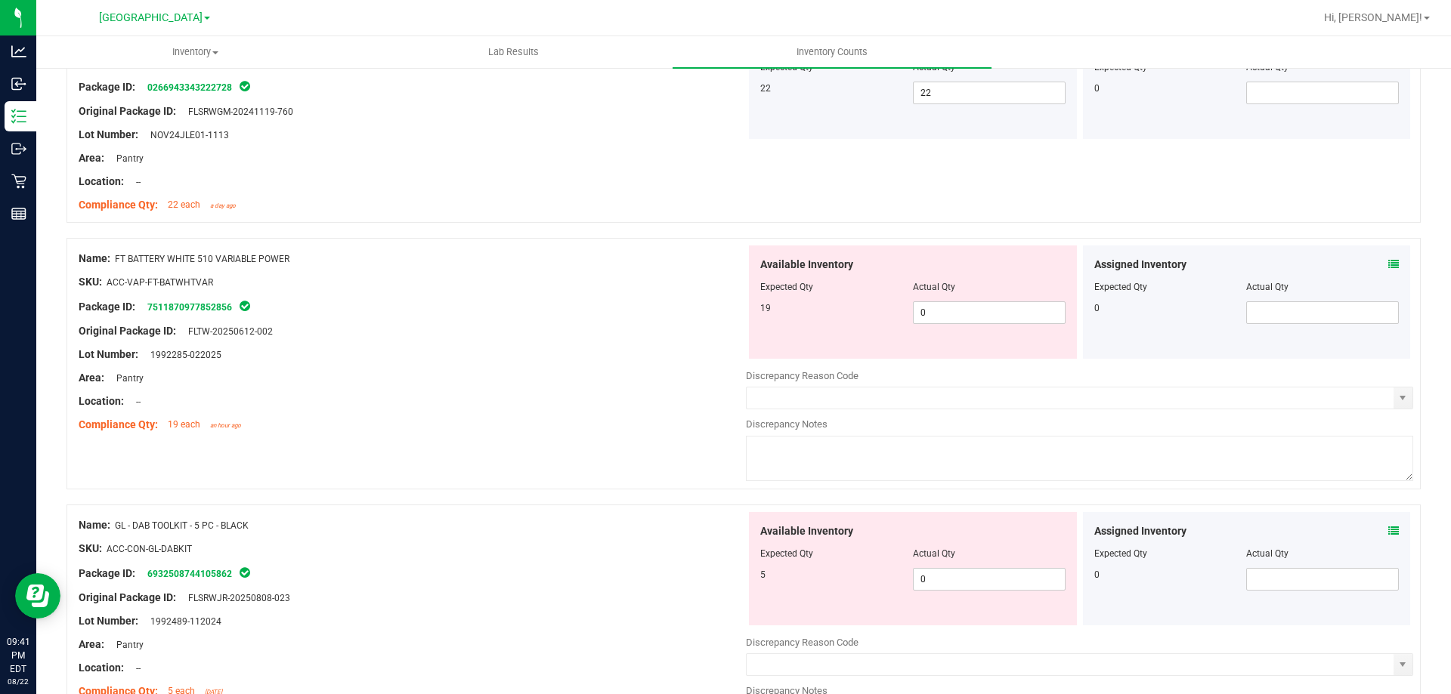
scroll to position [1785, 0]
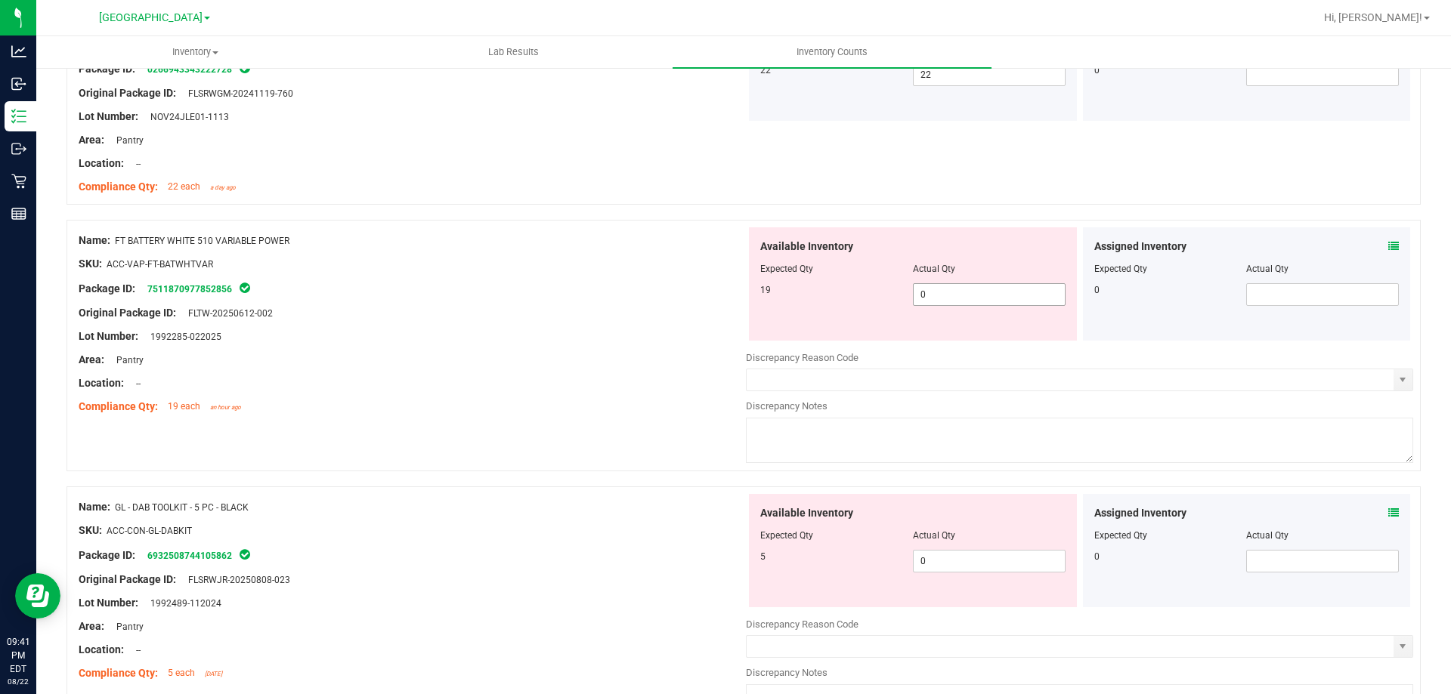
click at [946, 294] on input "0" at bounding box center [988, 294] width 151 height 21
type input "019"
type input "19"
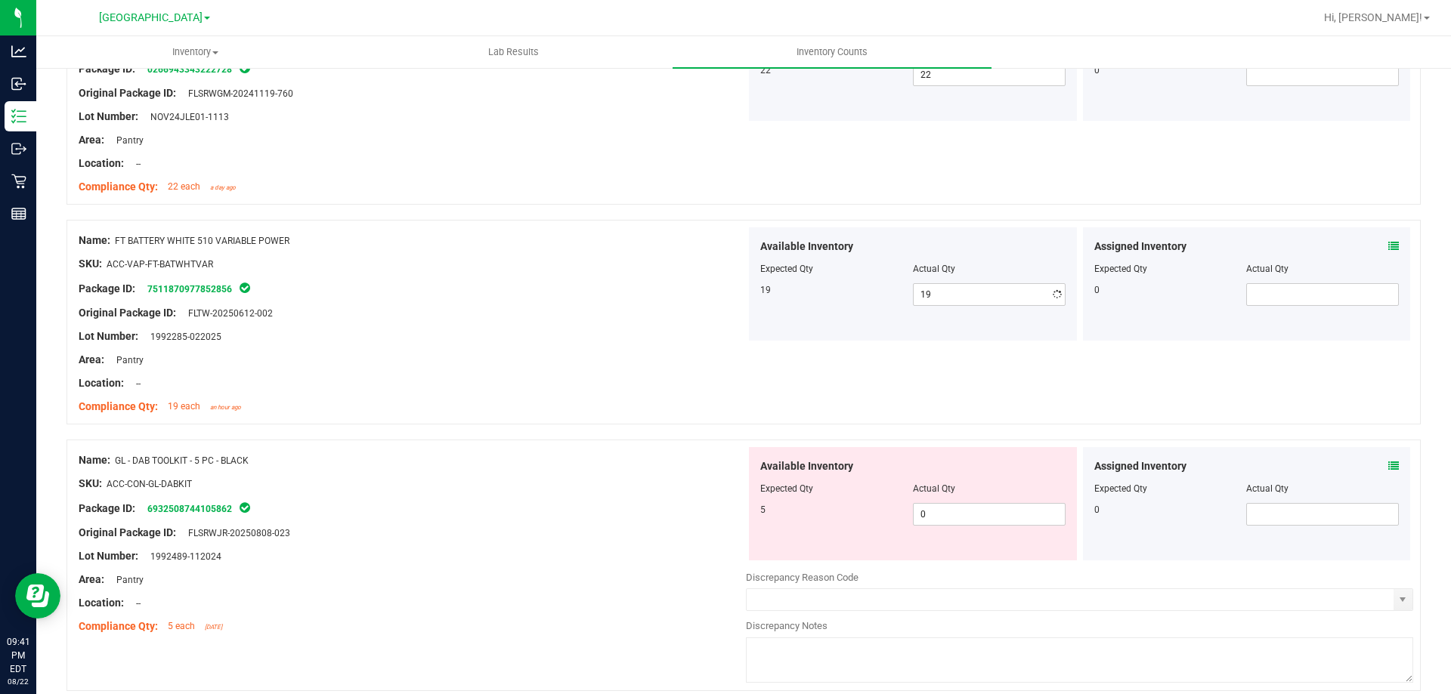
click at [456, 649] on div "Name: GL - DAB TOOLKIT - 5 PC - BLACK SKU: ACC-CON-GL-DABKIT Package ID: 693250…" at bounding box center [743, 566] width 1354 height 252
click at [965, 514] on span "0 0" at bounding box center [989, 514] width 153 height 23
type input "05"
type input "5"
click at [721, 513] on div "Package ID: 6932508744105862" at bounding box center [412, 508] width 667 height 18
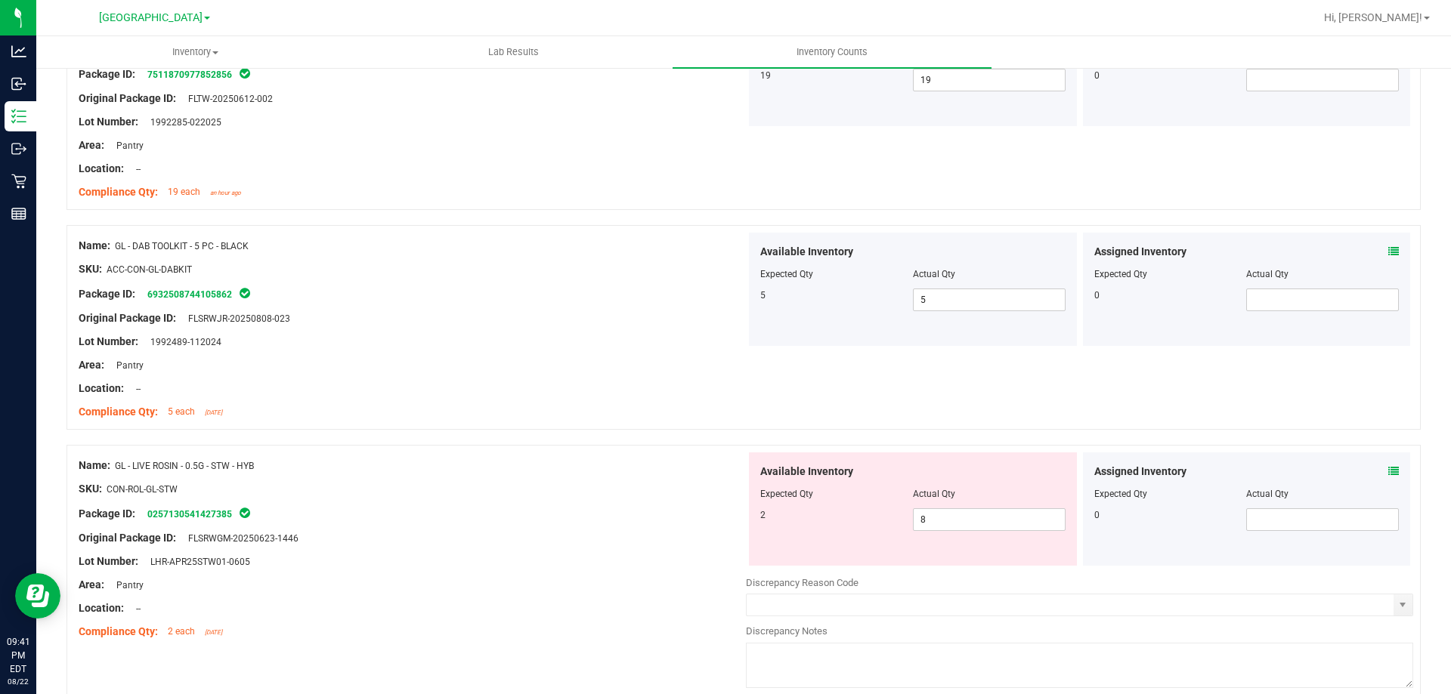
scroll to position [2238, 0]
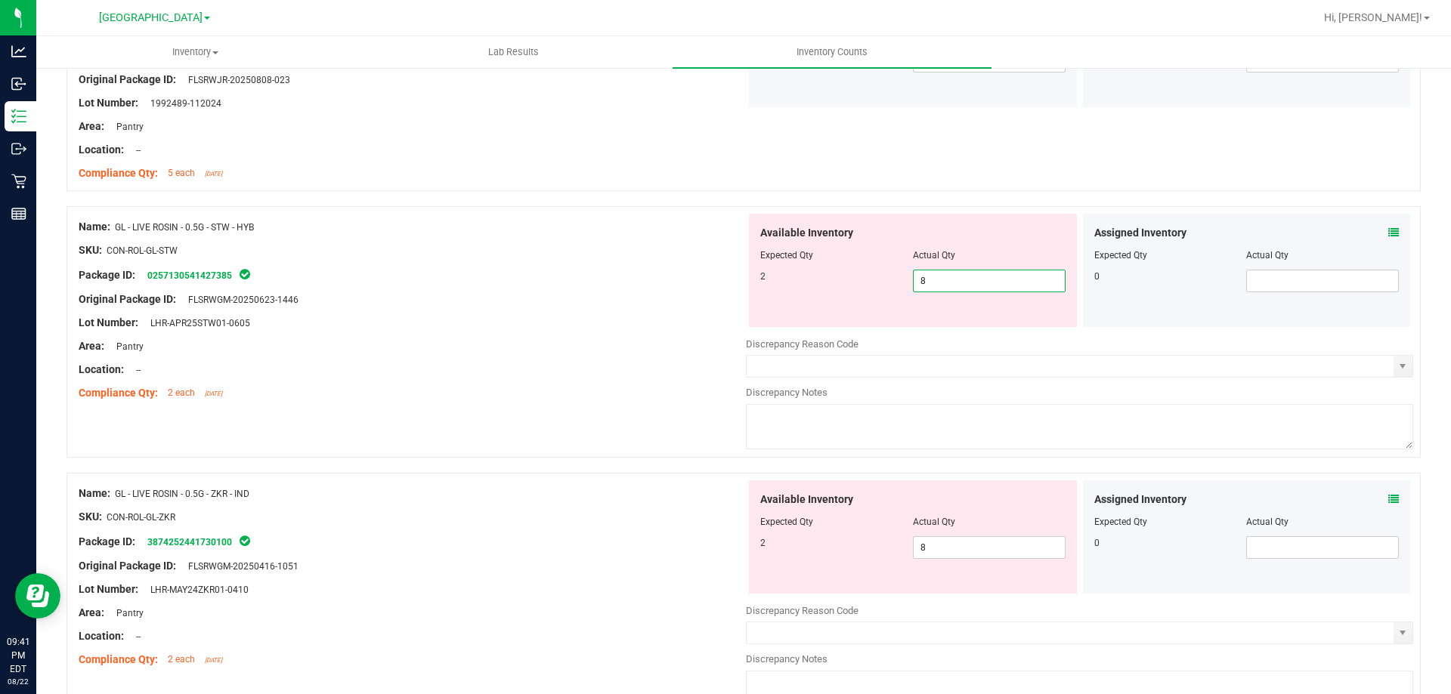
drag, startPoint x: 942, startPoint y: 283, endPoint x: 910, endPoint y: 286, distance: 31.9
click at [913, 286] on span "8 8" at bounding box center [989, 281] width 153 height 23
type input "2"
click at [959, 289] on input "2" at bounding box center [988, 280] width 151 height 21
type input "2"
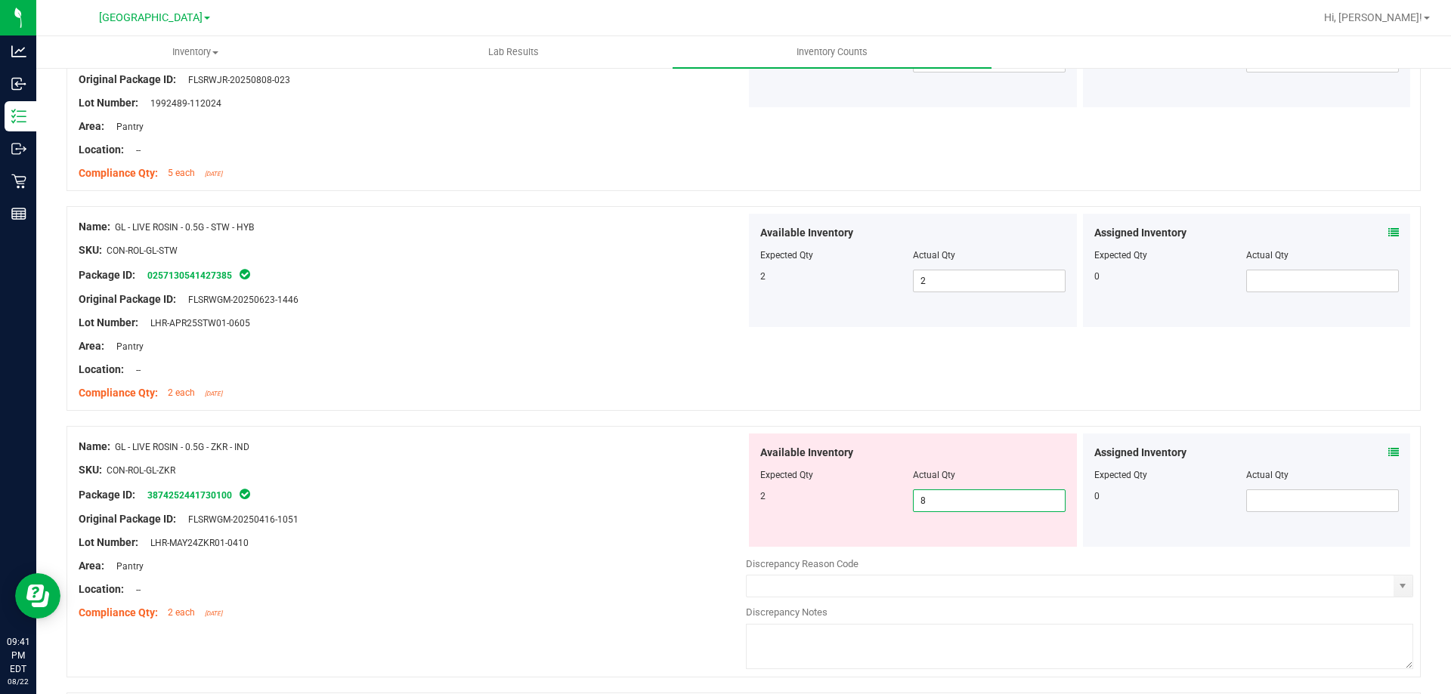
drag, startPoint x: 920, startPoint y: 539, endPoint x: 753, endPoint y: 562, distance: 169.4
click at [831, 552] on div "Available Inventory Expected Qty Actual Qty 2 8 8" at bounding box center [1079, 554] width 667 height 240
type input "2"
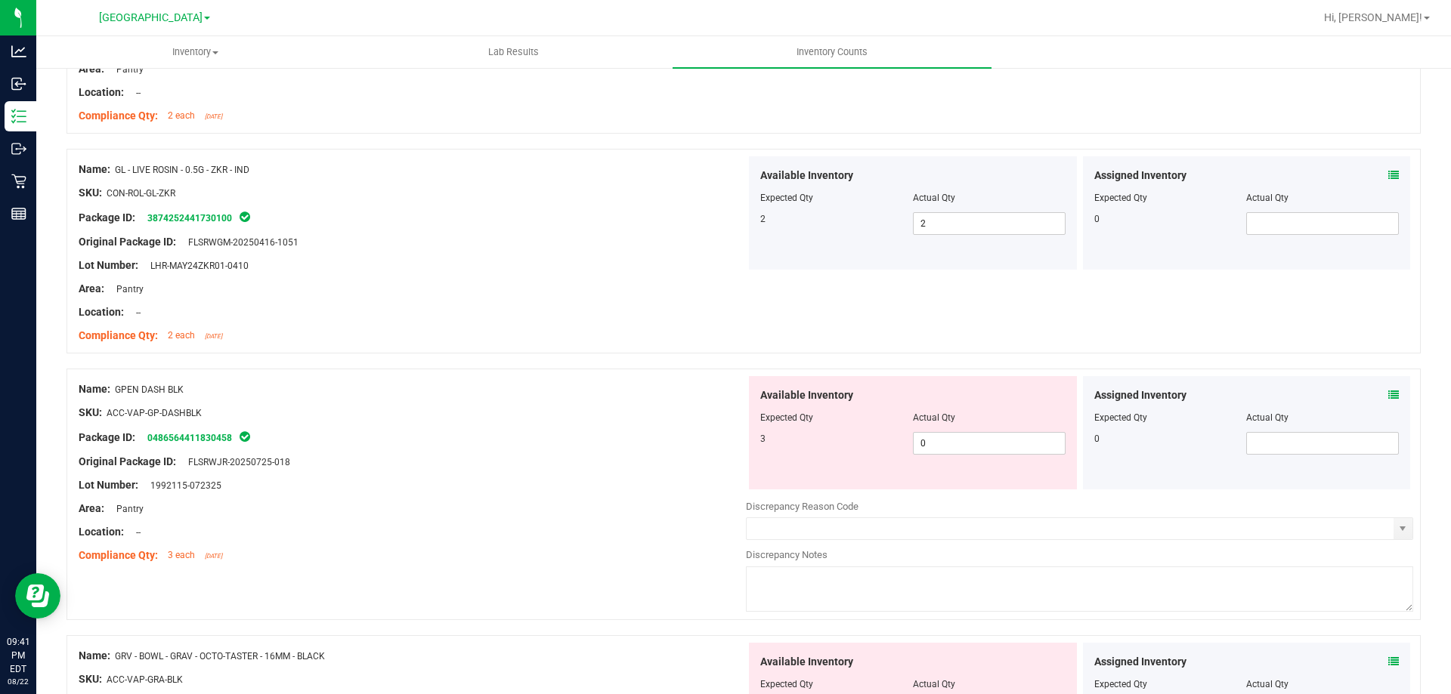
scroll to position [2540, 0]
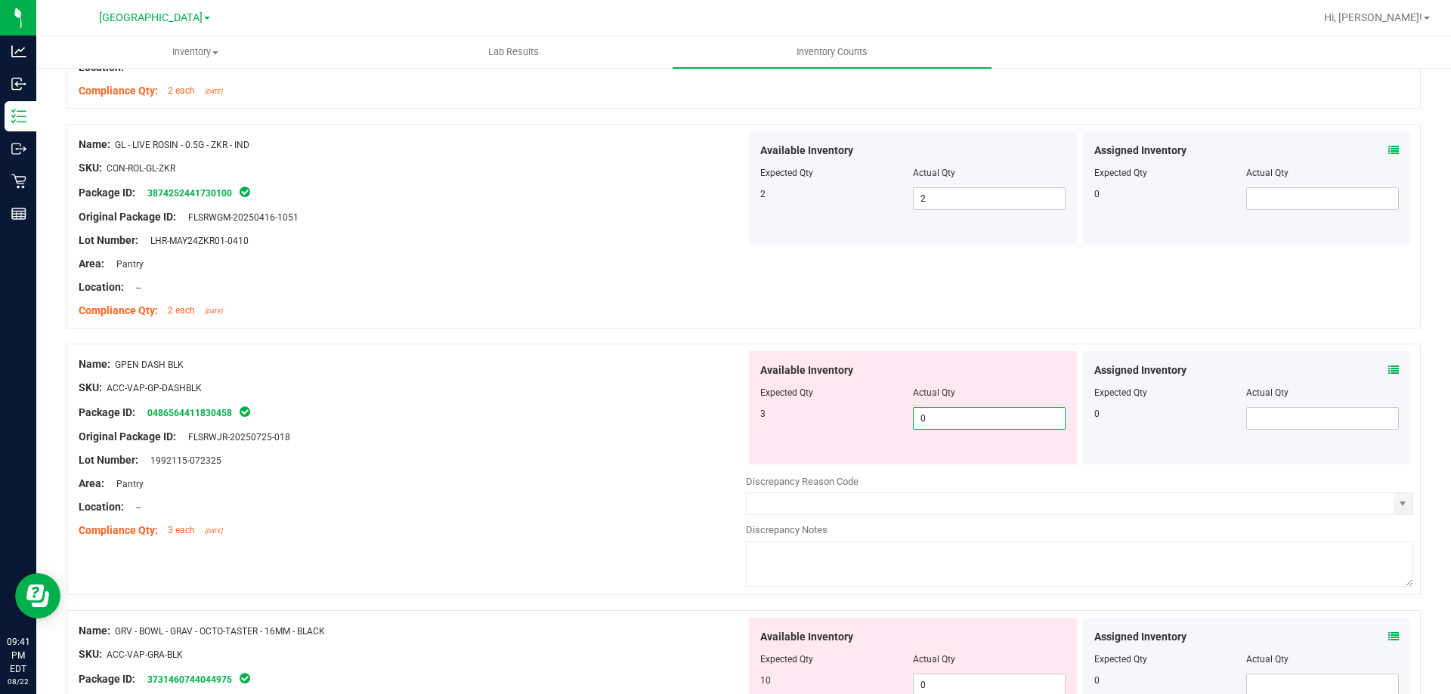
click at [954, 419] on span "0 0" at bounding box center [989, 418] width 153 height 23
type input "03"
type input "3"
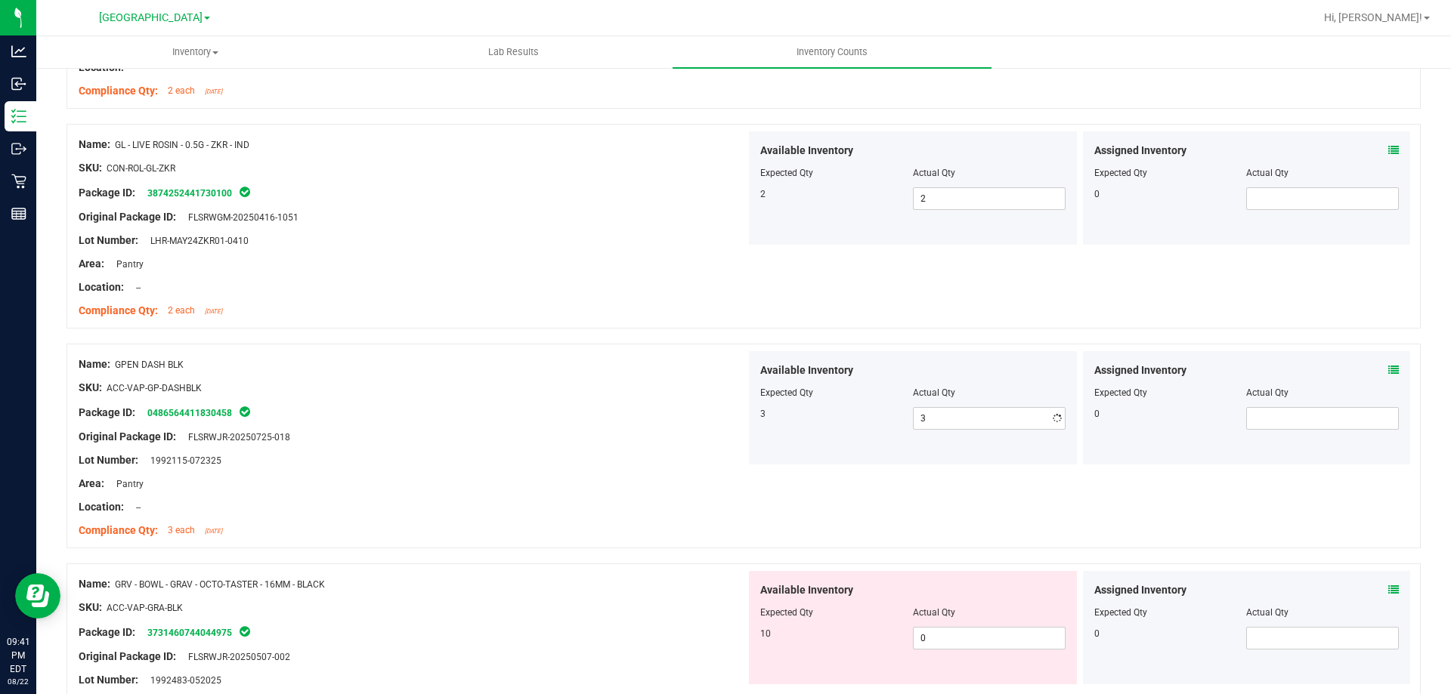
click at [609, 492] on div at bounding box center [412, 496] width 667 height 8
click at [1014, 633] on span "0 0" at bounding box center [989, 638] width 153 height 23
type input "010"
type input "10"
click at [650, 623] on div "Package ID: 3731460744044975" at bounding box center [412, 632] width 667 height 18
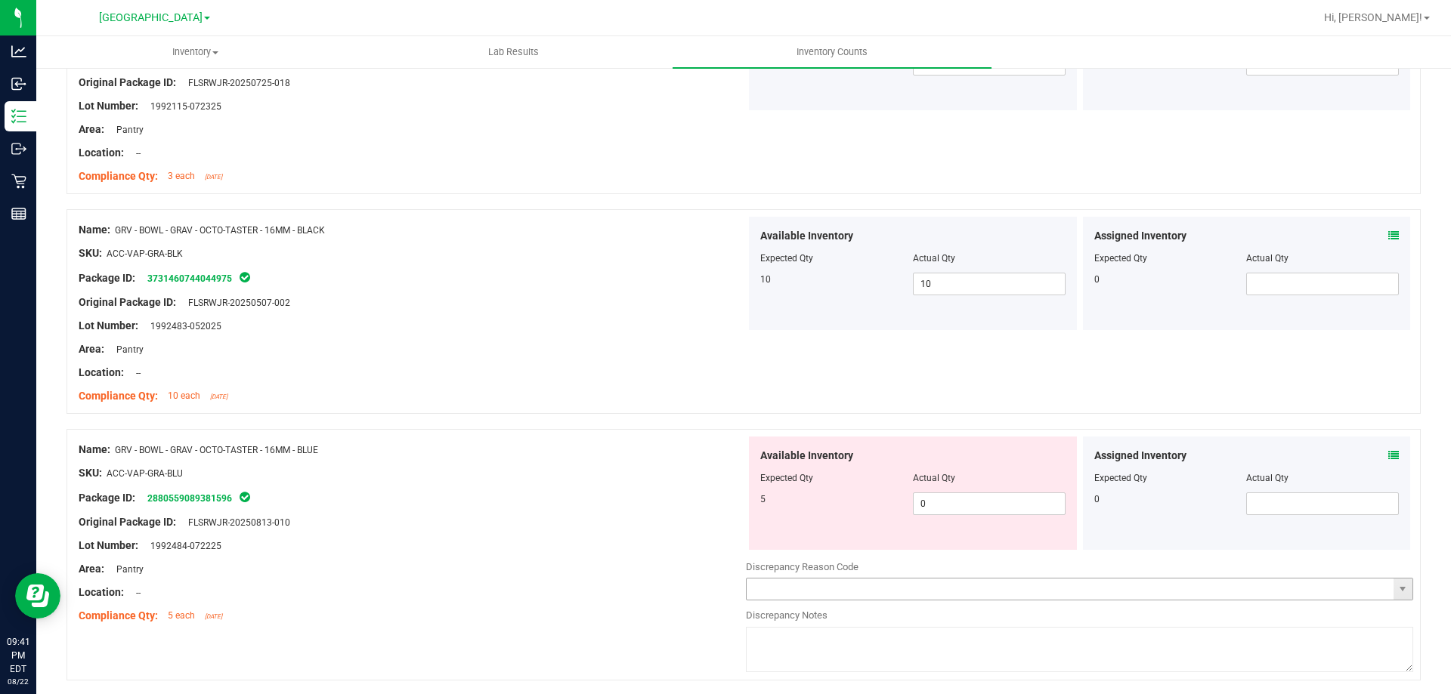
scroll to position [2918, 0]
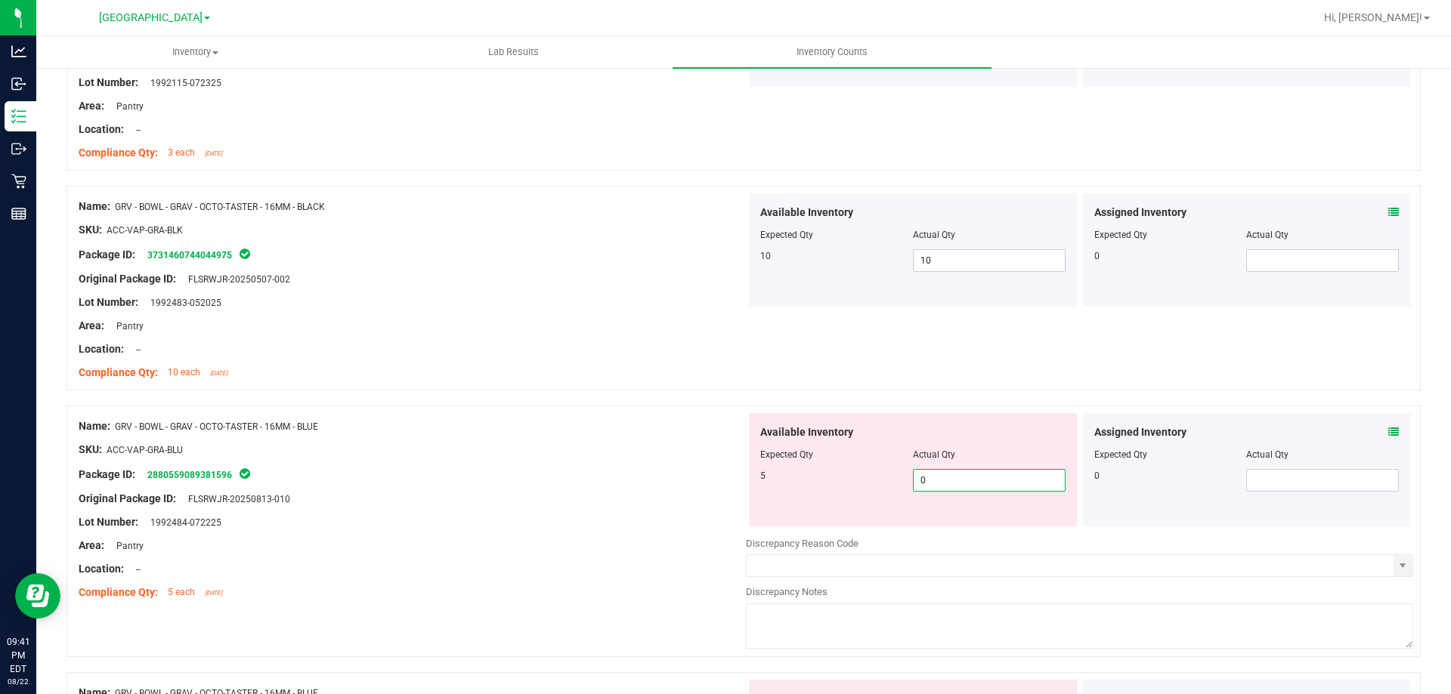
click at [957, 487] on span "0 0" at bounding box center [989, 480] width 153 height 23
type input "05"
type input "5"
click at [462, 443] on div "SKU: ACC-VAP-GRA-BLU" at bounding box center [412, 450] width 667 height 16
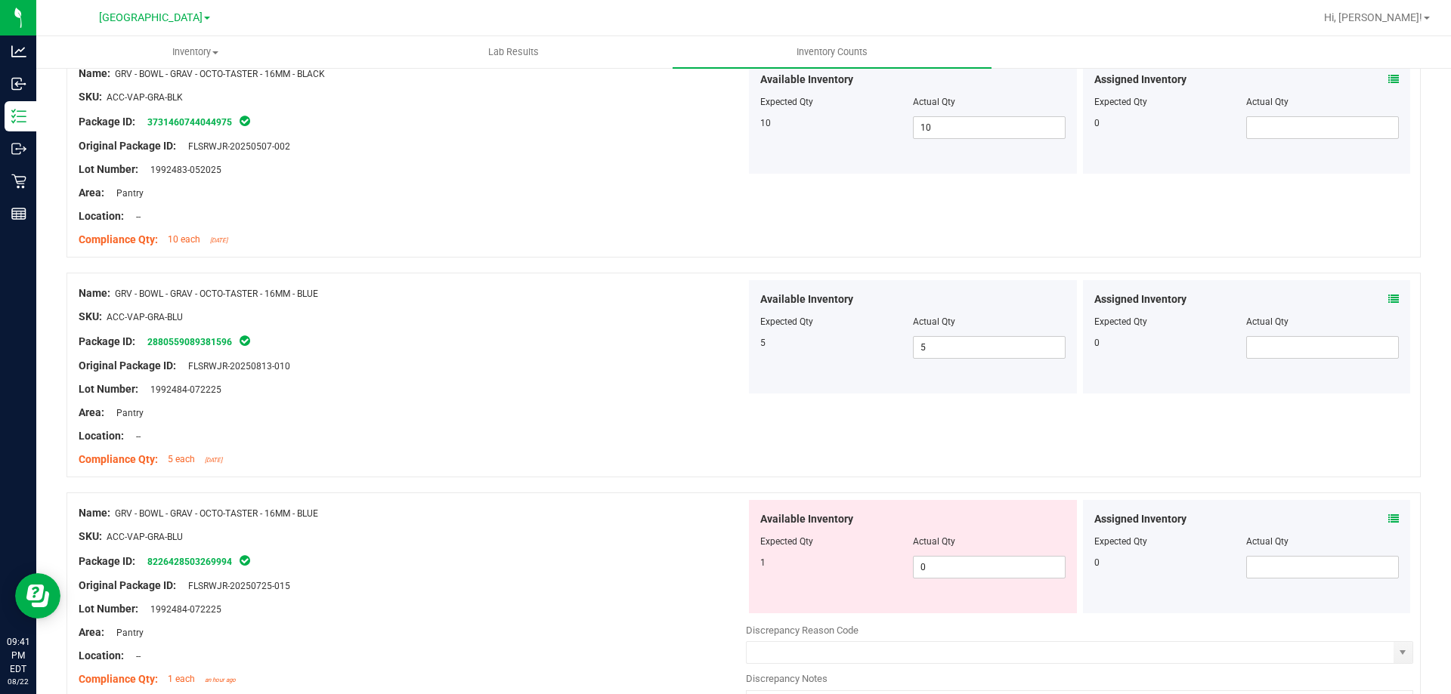
scroll to position [3296, 0]
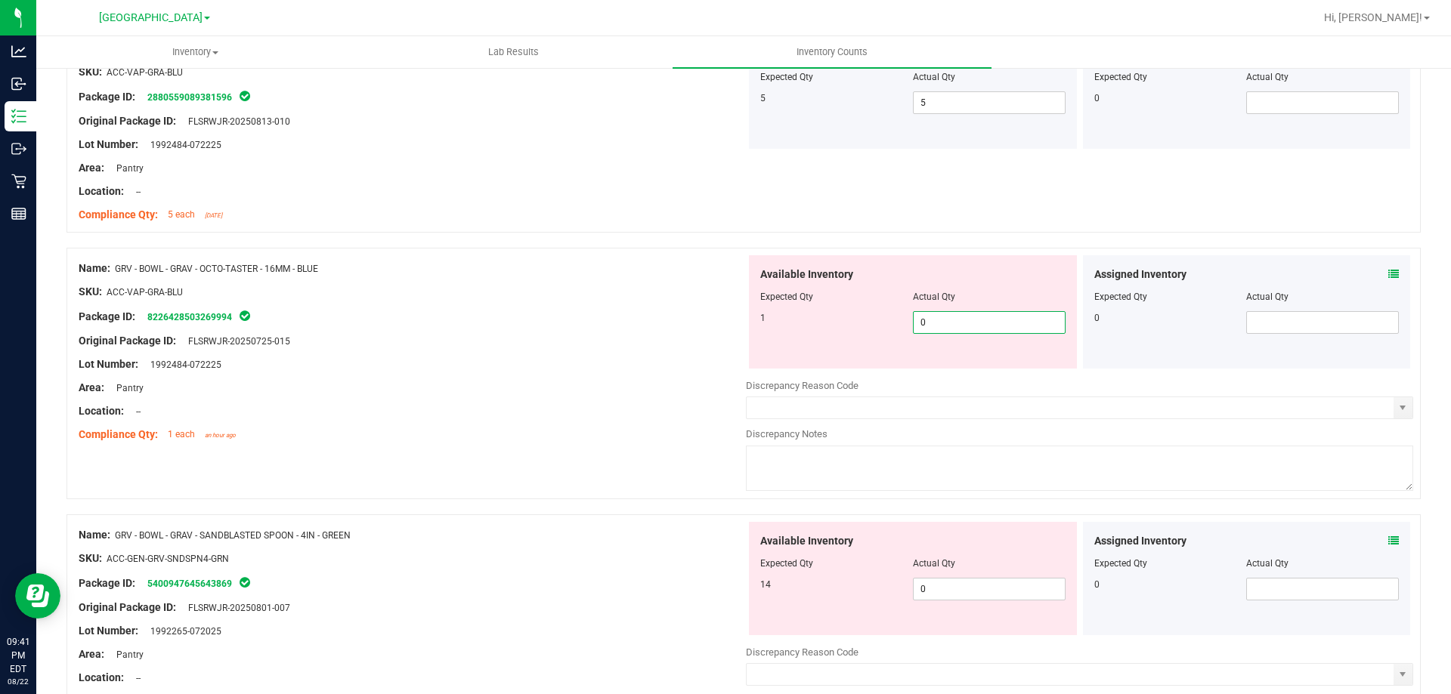
click at [1003, 322] on span "0 0" at bounding box center [989, 322] width 153 height 23
type input "01"
type input "1"
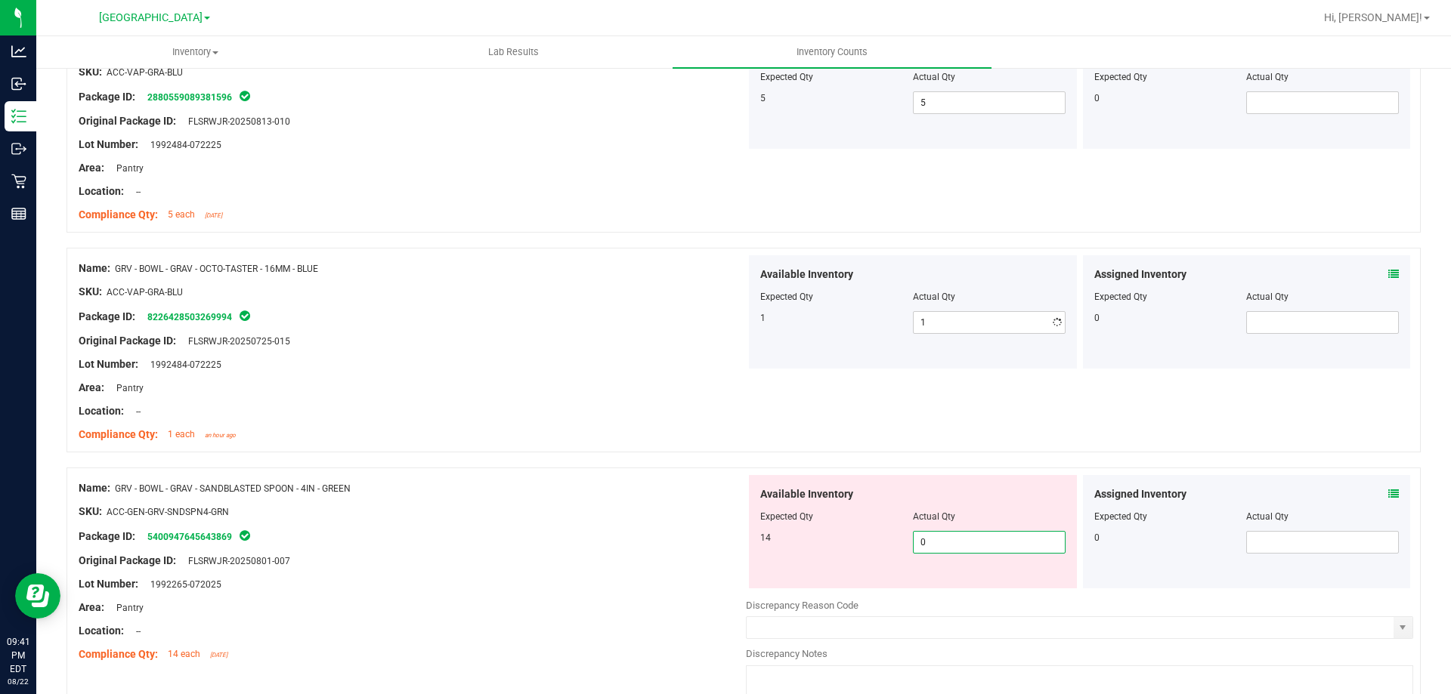
click at [957, 590] on div "Available Inventory Expected Qty Actual Qty 14 0 0" at bounding box center [1079, 595] width 667 height 240
type input "014"
type input "14"
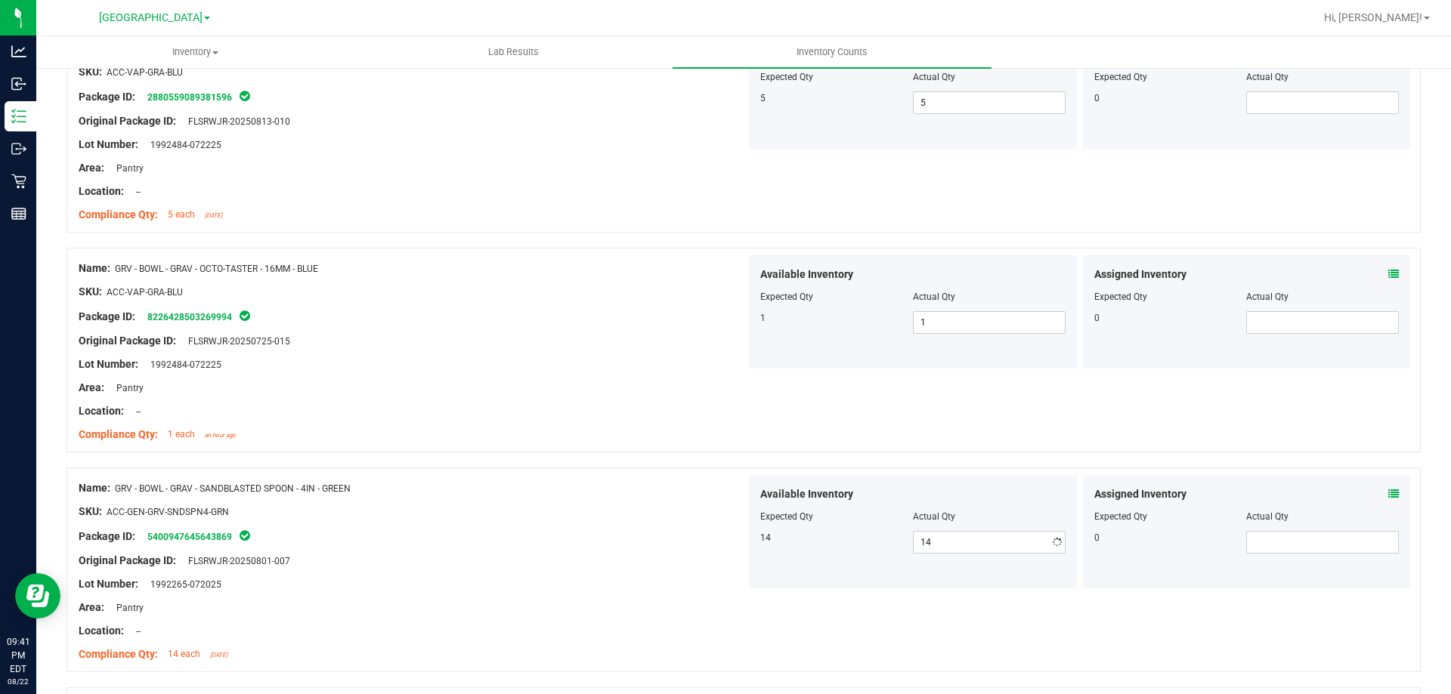
click at [673, 529] on div "Package ID: 5400947645643869" at bounding box center [412, 536] width 667 height 18
click at [489, 499] on div at bounding box center [412, 500] width 667 height 8
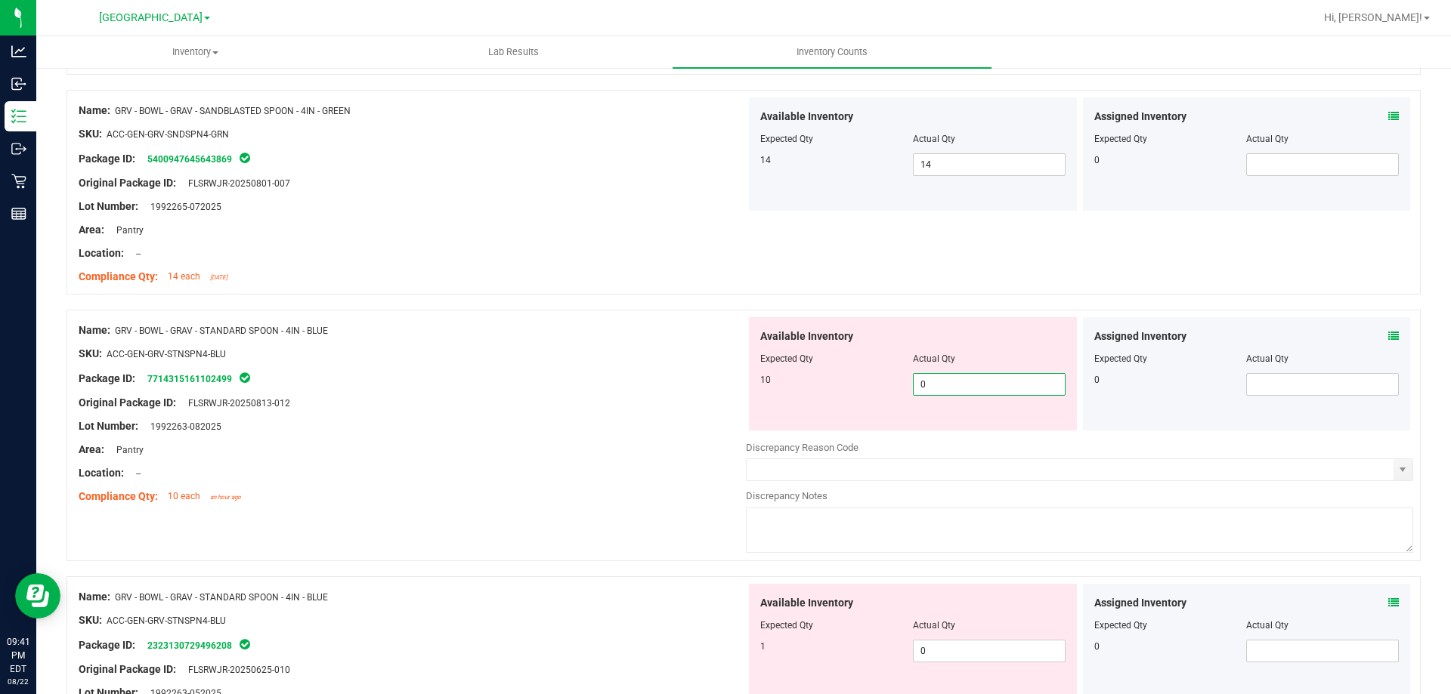
click at [953, 388] on span "0 0" at bounding box center [989, 384] width 153 height 23
type input "010"
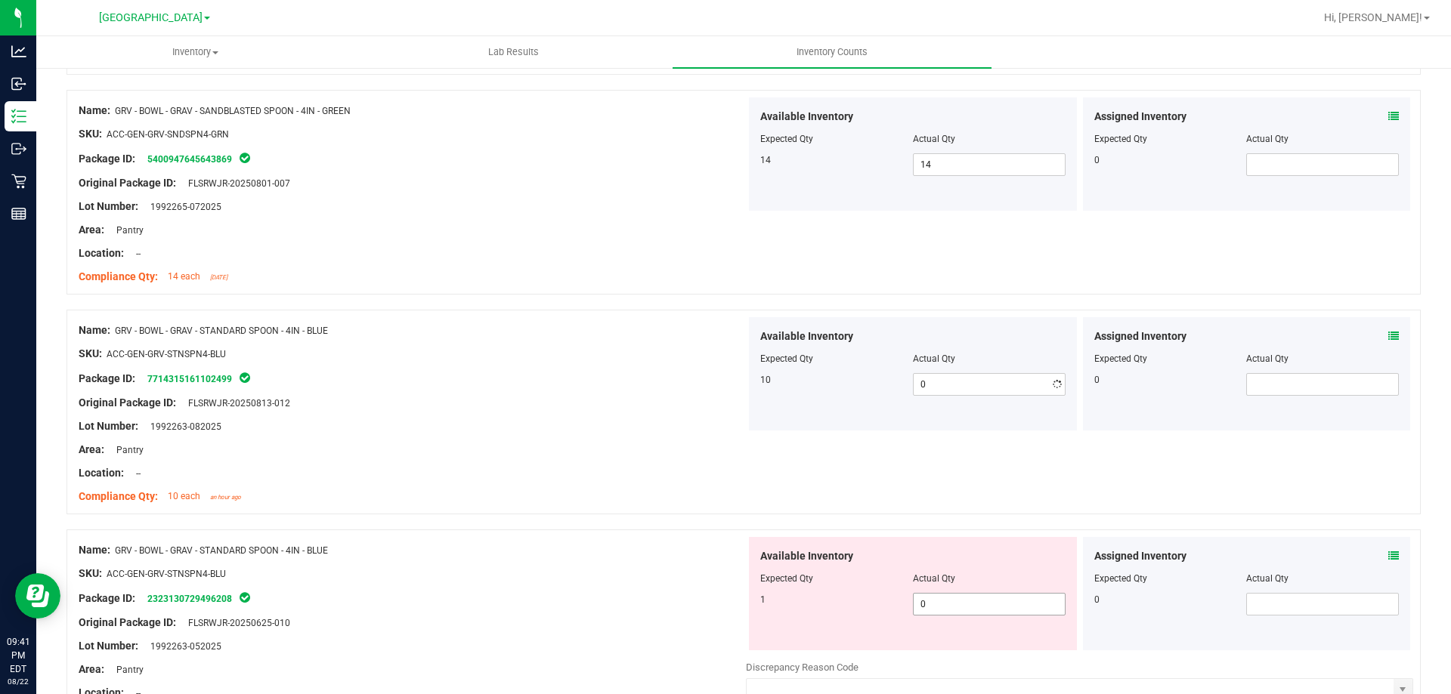
type input "10"
click at [951, 644] on div "Available Inventory Expected Qty Actual Qty 1 0 0" at bounding box center [913, 593] width 328 height 113
type input "01"
type input "1"
click at [500, 561] on div at bounding box center [412, 562] width 667 height 8
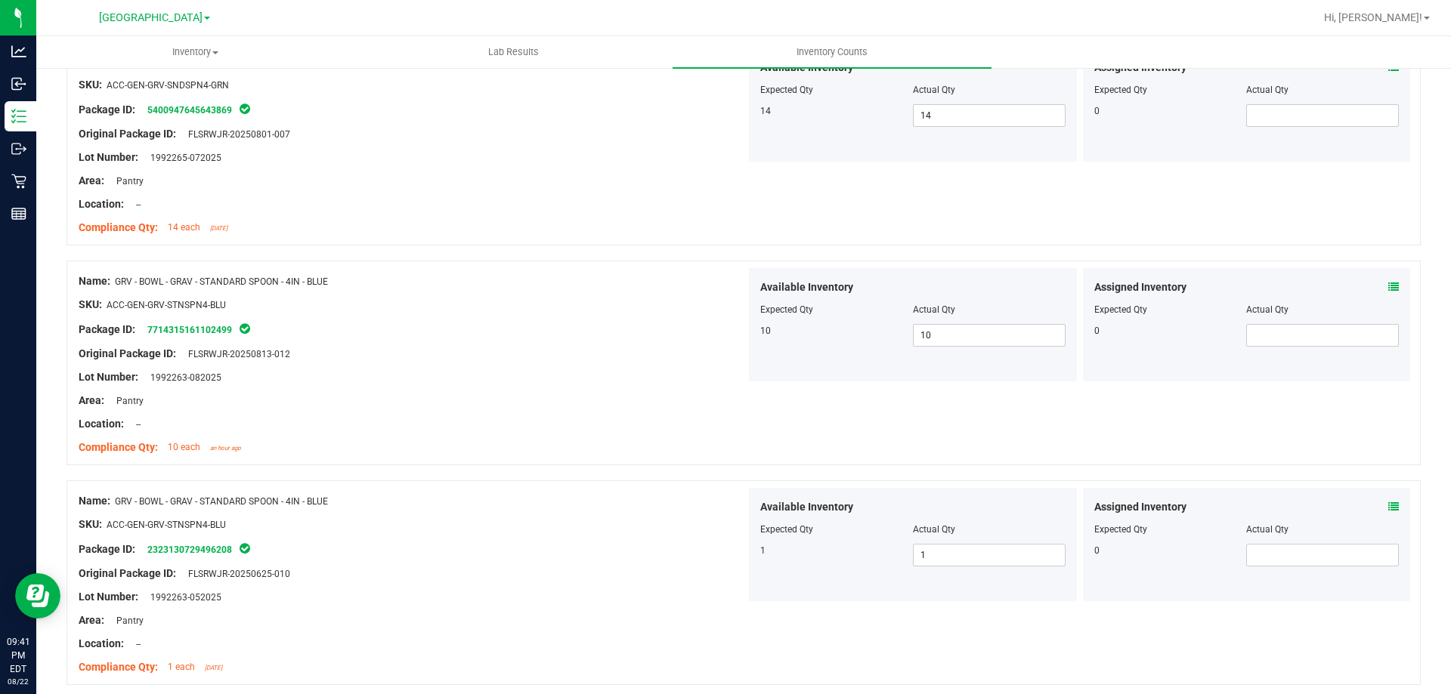
scroll to position [4047, 0]
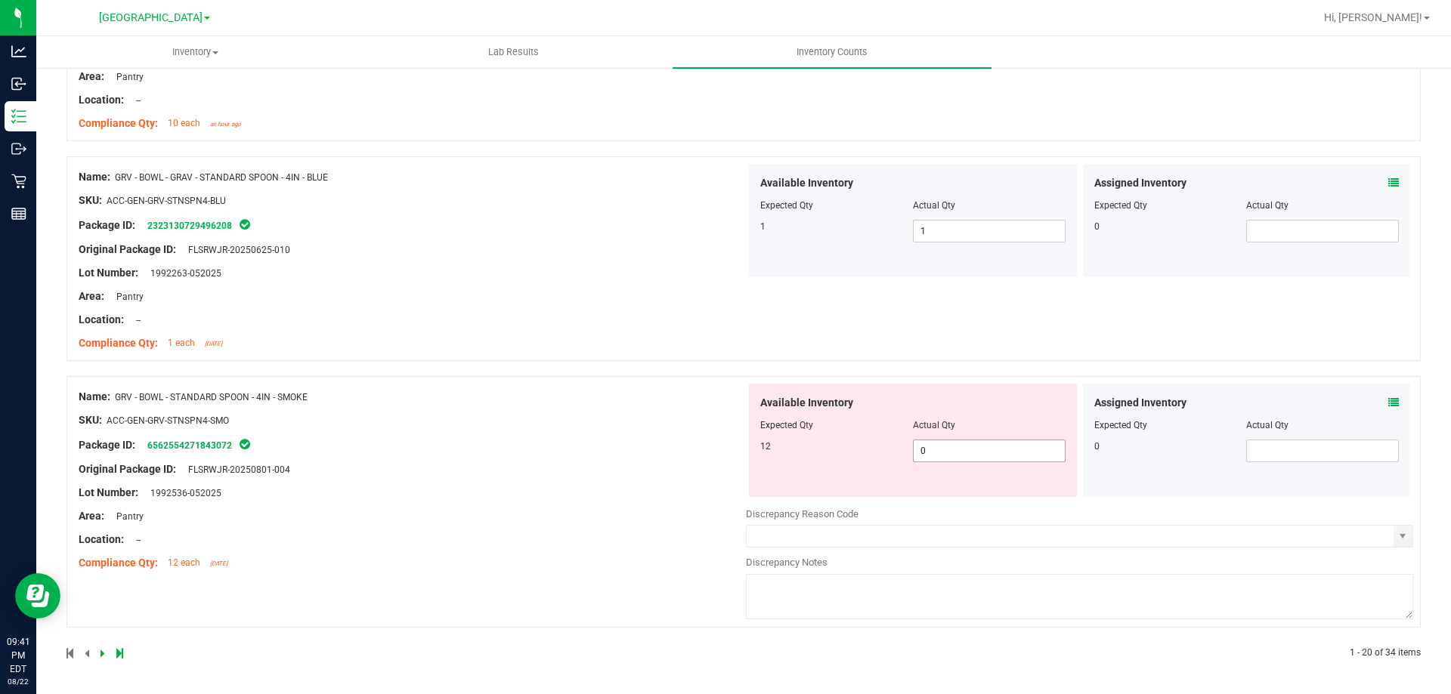
click at [945, 462] on span "0 0" at bounding box center [989, 451] width 153 height 23
click at [947, 456] on span "0 01" at bounding box center [989, 451] width 153 height 23
type input "012"
type input "12"
click at [592, 446] on div "Name: GRV - BOWL - STANDARD SPOON - 4IN - SMOKE SKU: ACC-GEN-GRV-STNSPN4-SMO Pa…" at bounding box center [412, 480] width 667 height 193
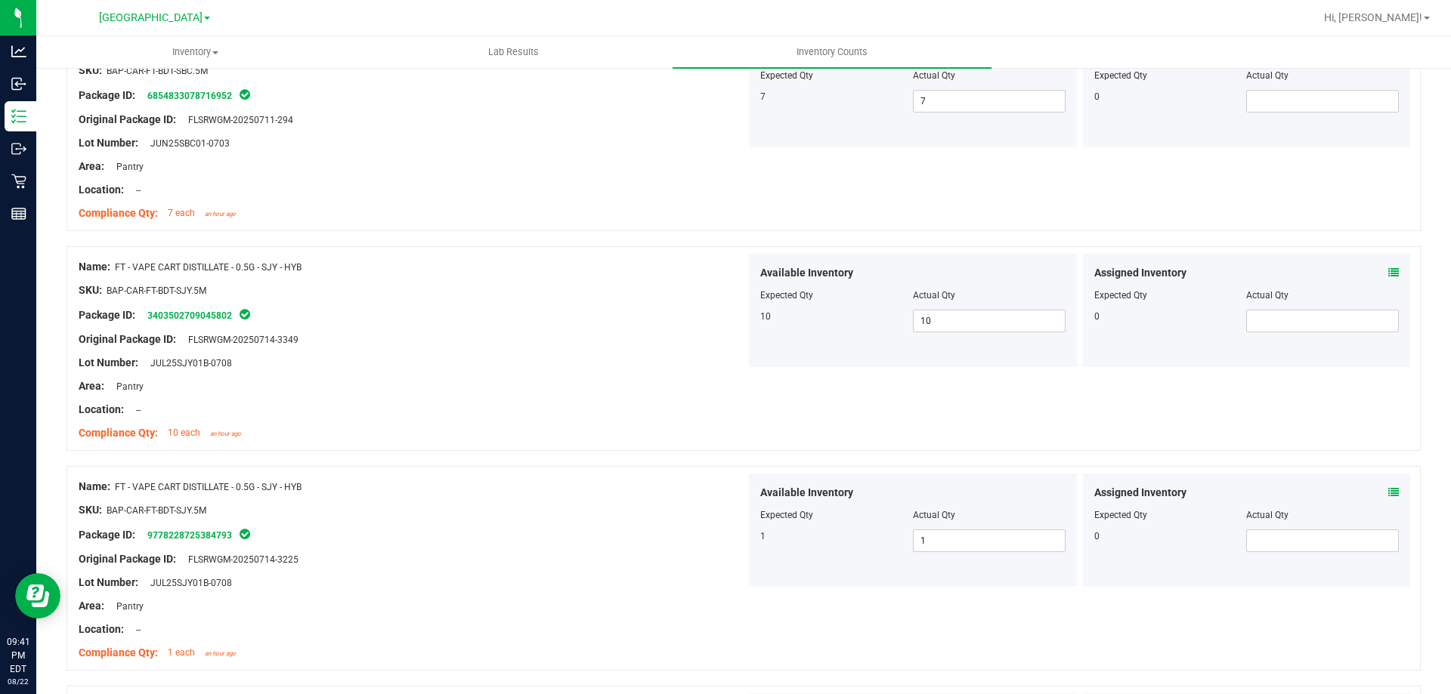
scroll to position [0, 0]
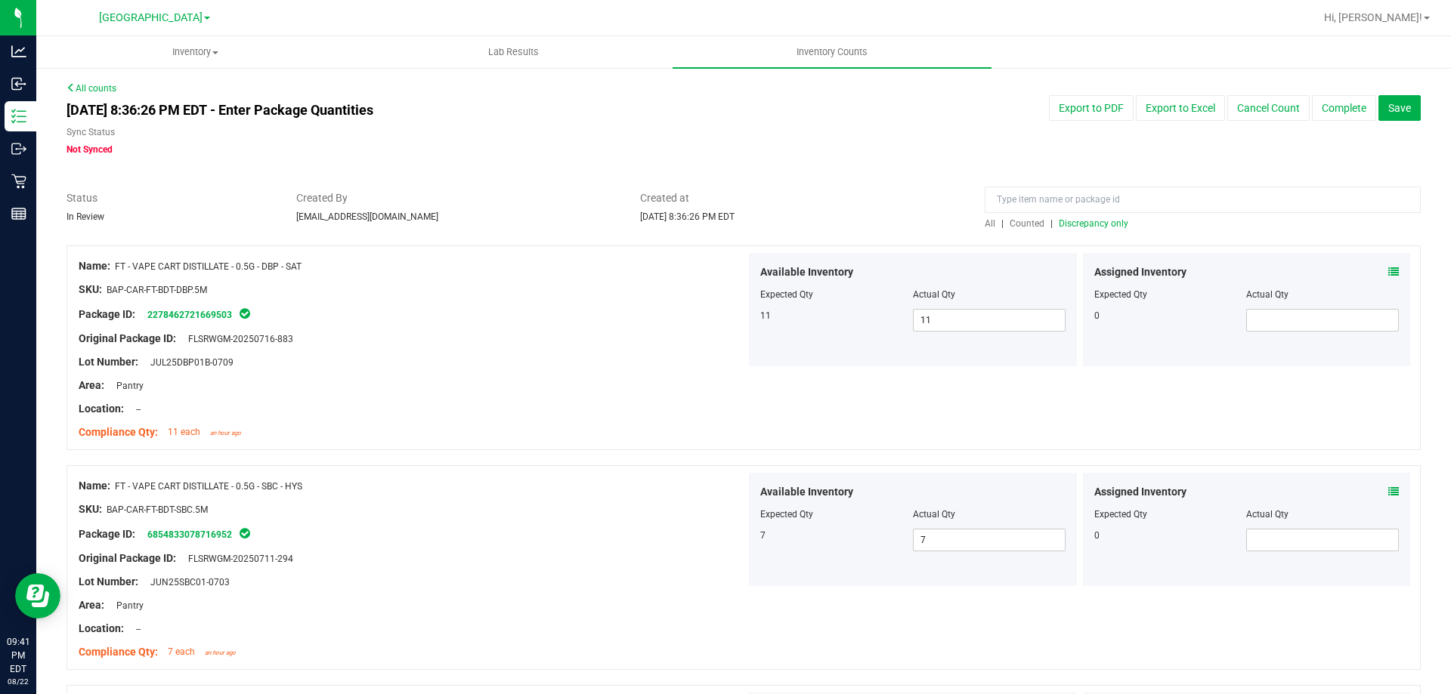
click at [1114, 222] on span "Discrepancy only" at bounding box center [1093, 223] width 70 height 11
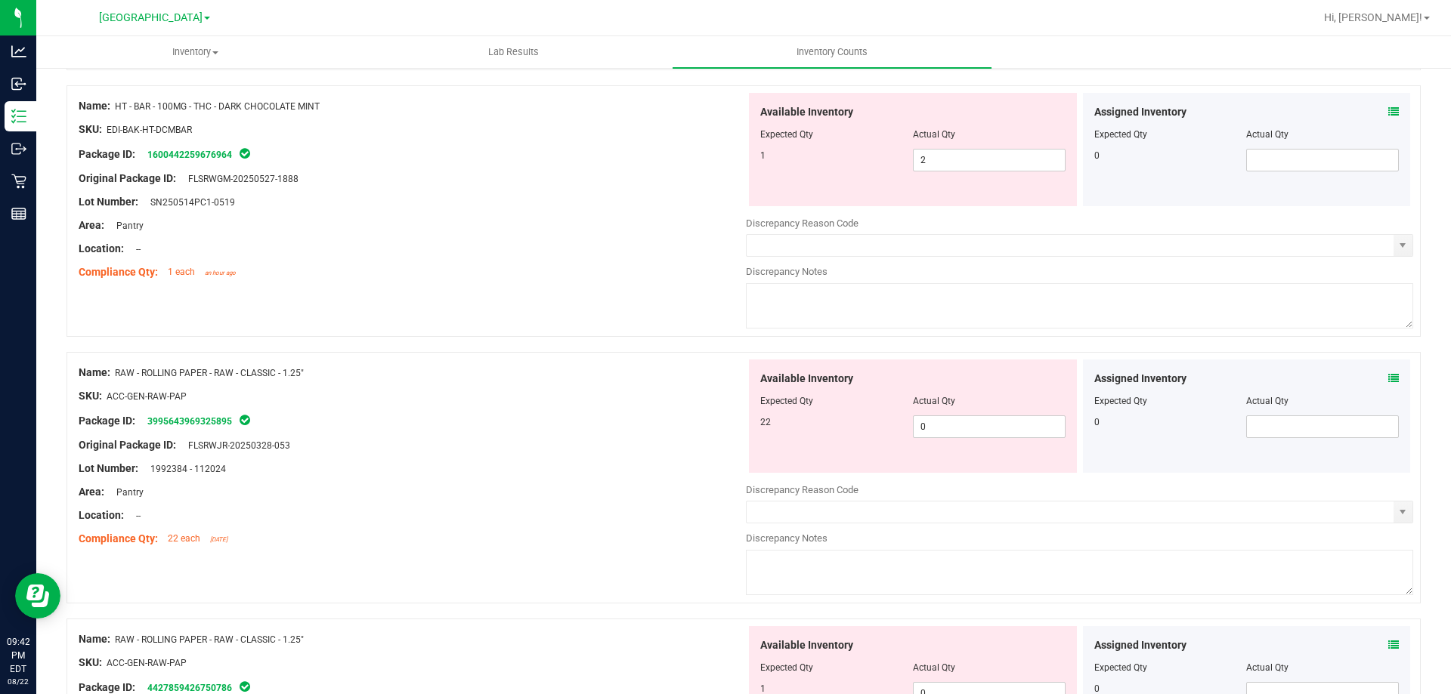
scroll to position [453, 0]
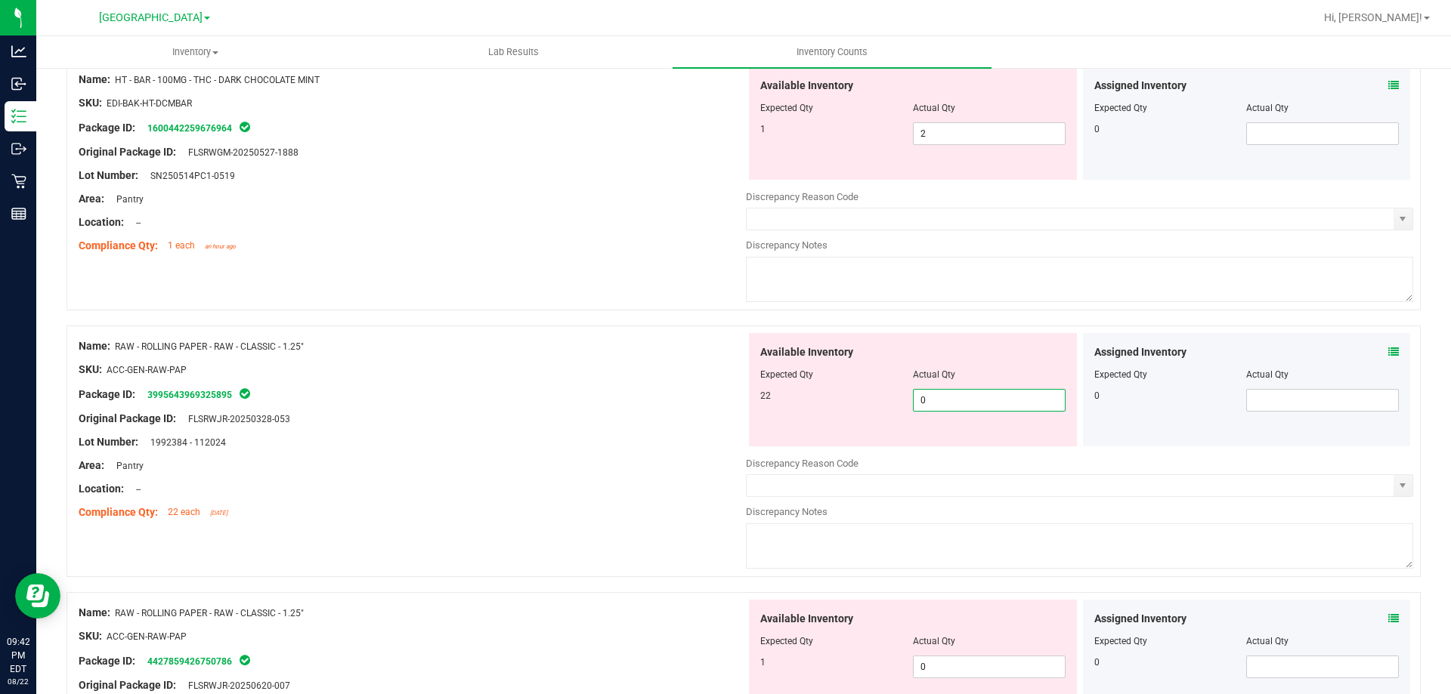
click at [959, 406] on span "0 0" at bounding box center [989, 400] width 153 height 23
type input "022"
type input "22"
click at [624, 385] on div "Package ID: 3995643969325895" at bounding box center [412, 394] width 667 height 18
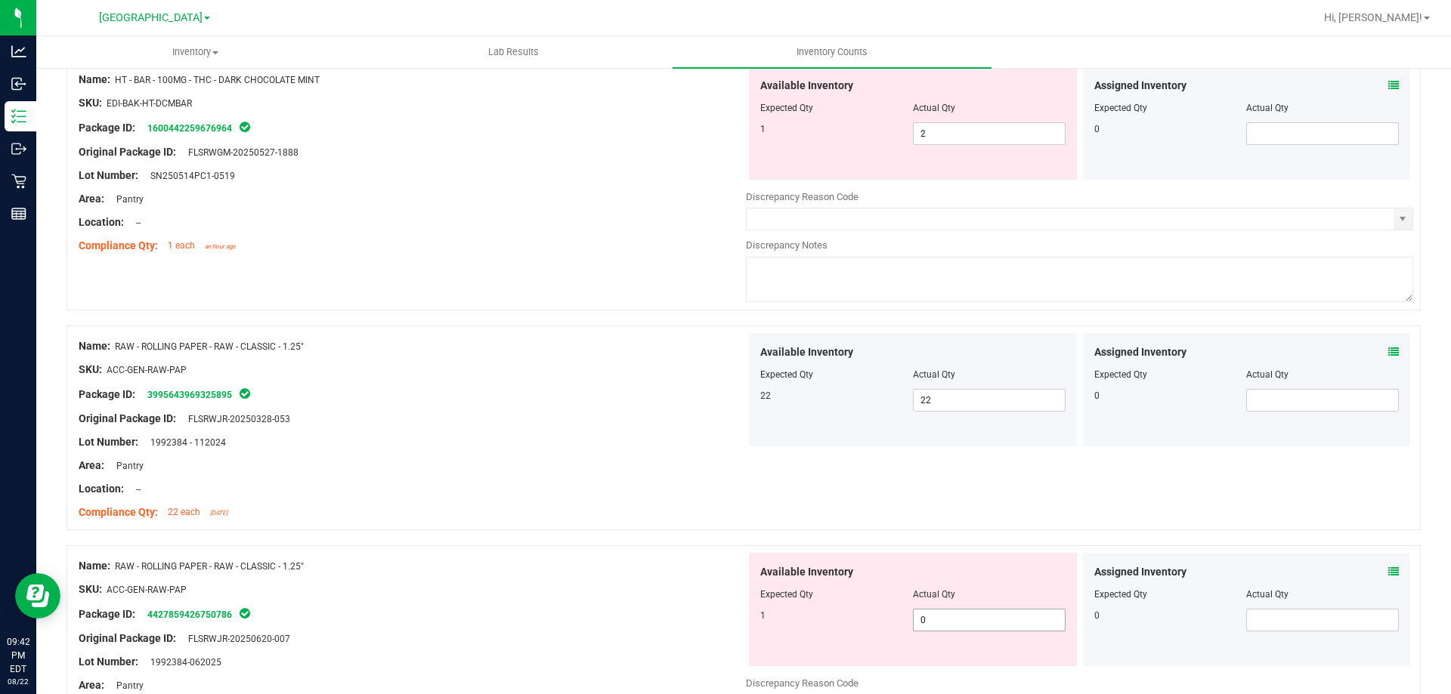
click at [950, 615] on span "0 0" at bounding box center [989, 620] width 153 height 23
type input "01"
type input "1"
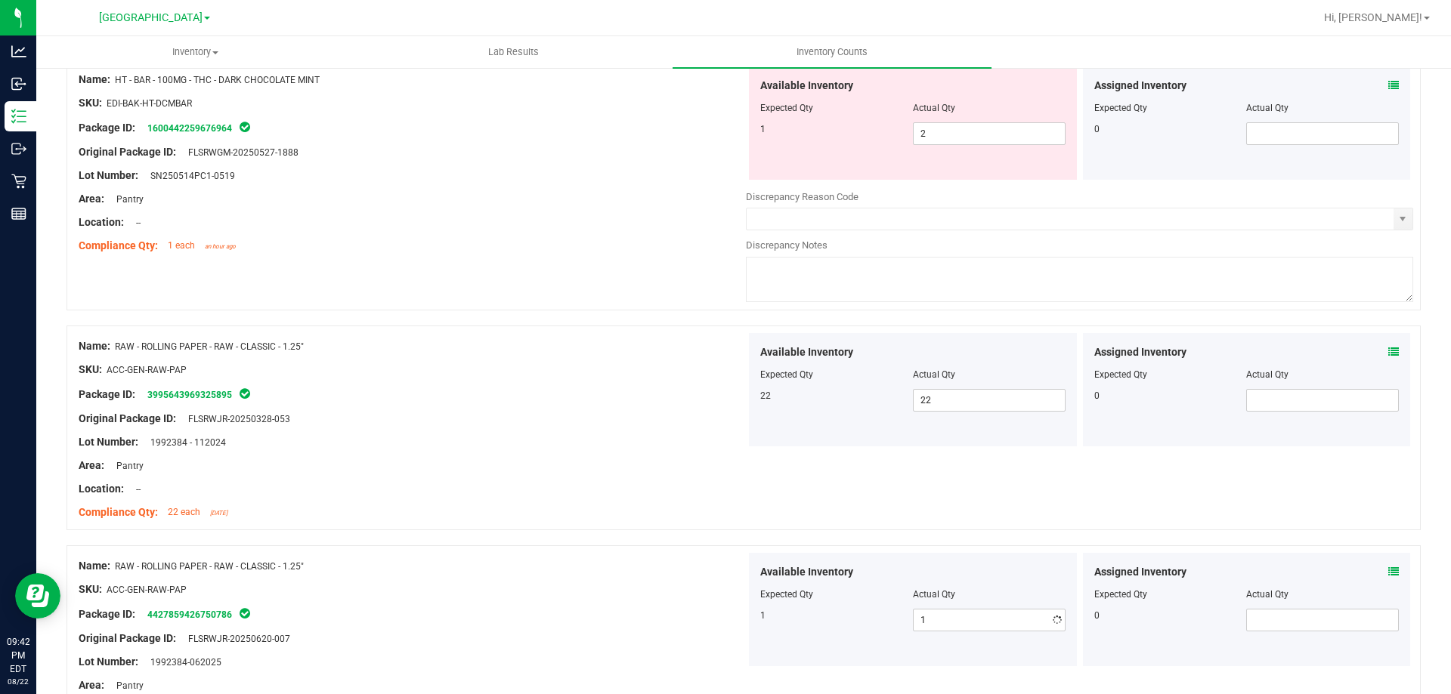
click at [427, 542] on div at bounding box center [743, 537] width 1354 height 15
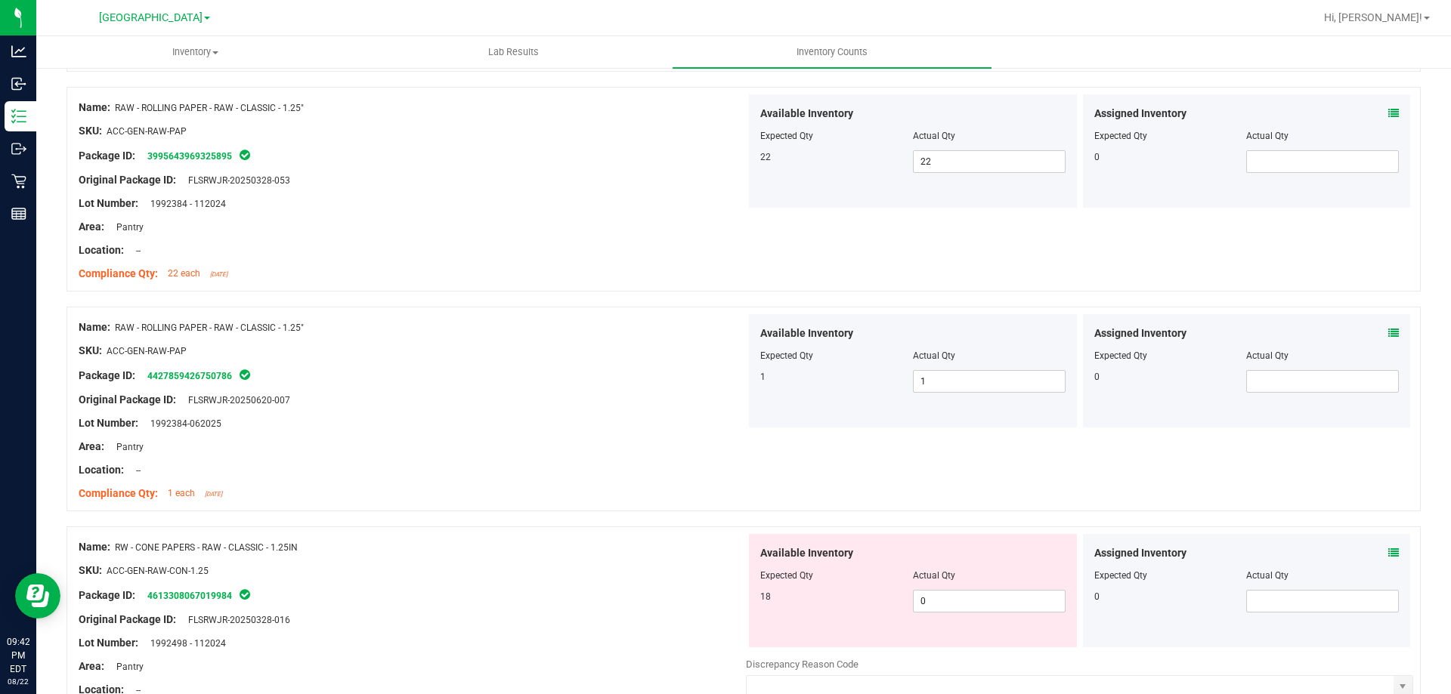
scroll to position [907, 0]
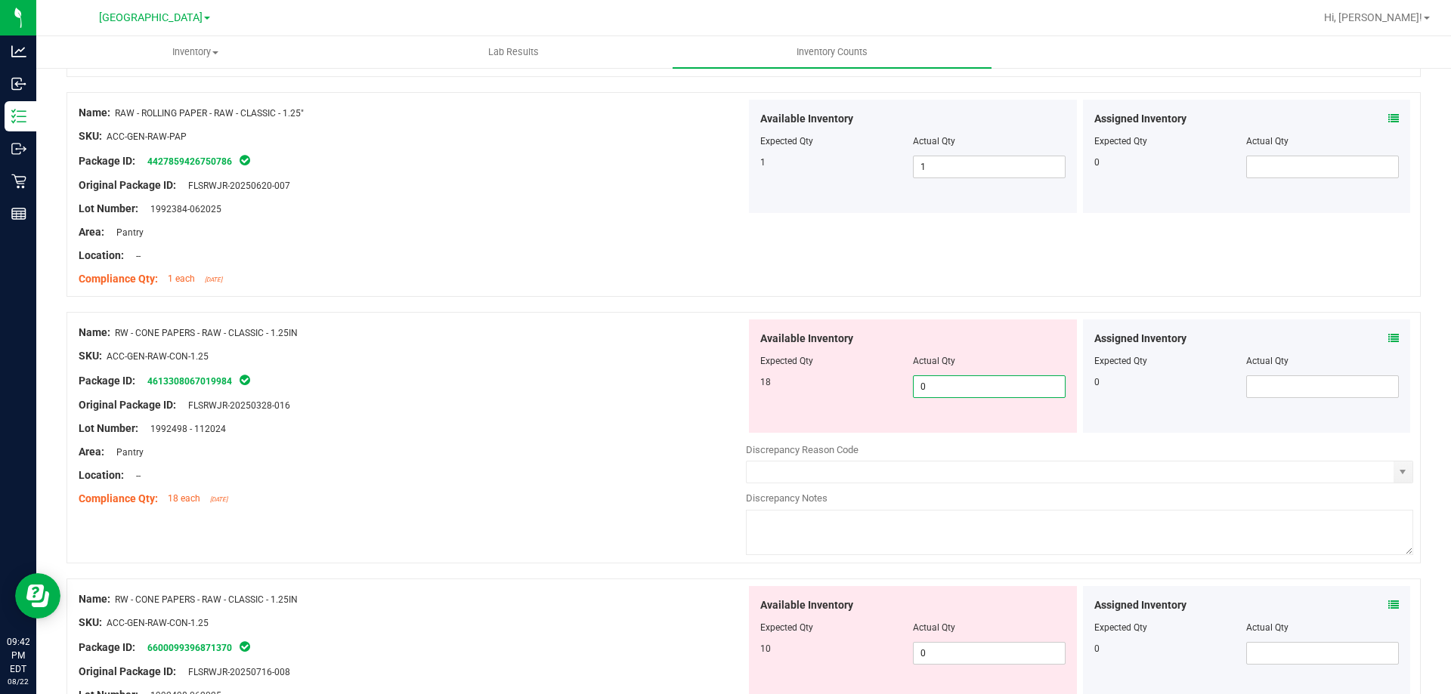
click at [987, 388] on span "0 0" at bounding box center [989, 386] width 153 height 23
type input "018"
type input "18"
click at [533, 343] on div at bounding box center [412, 345] width 667 height 8
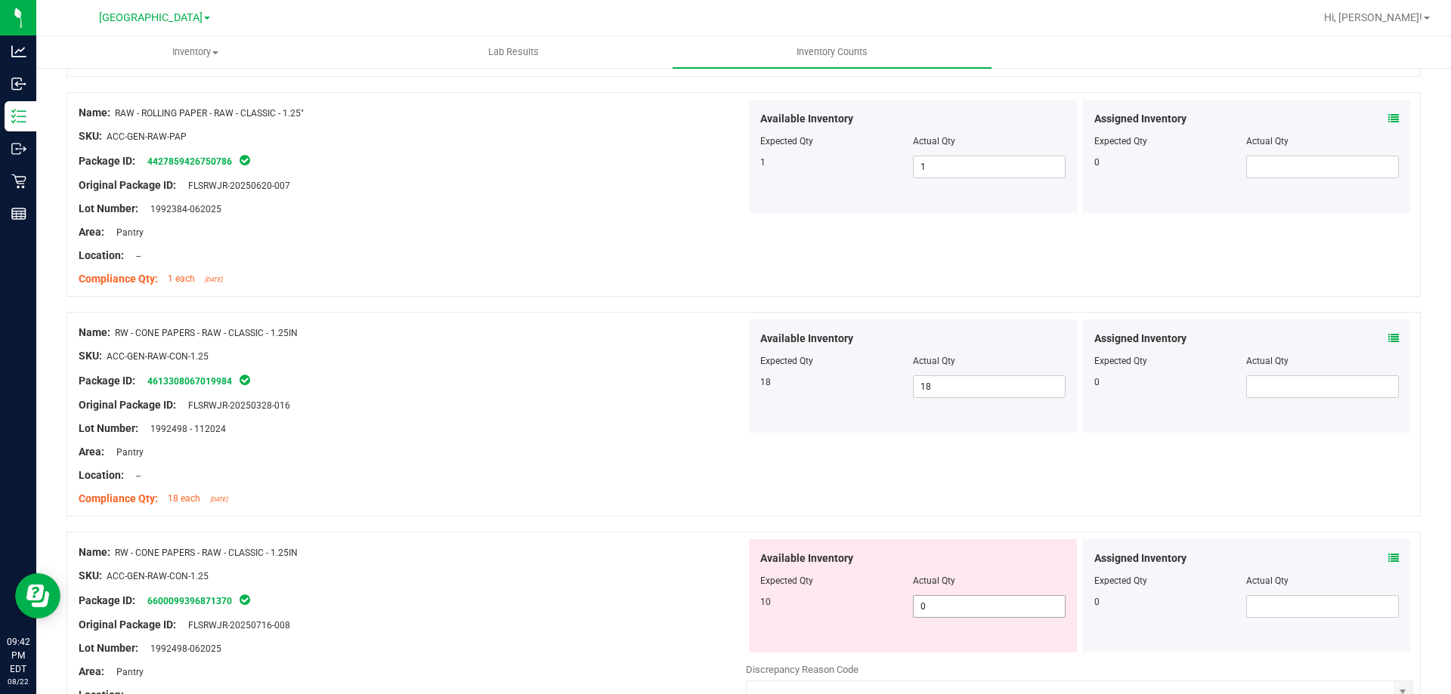
click at [931, 602] on span "0 0" at bounding box center [989, 606] width 153 height 23
type input "010"
type input "10"
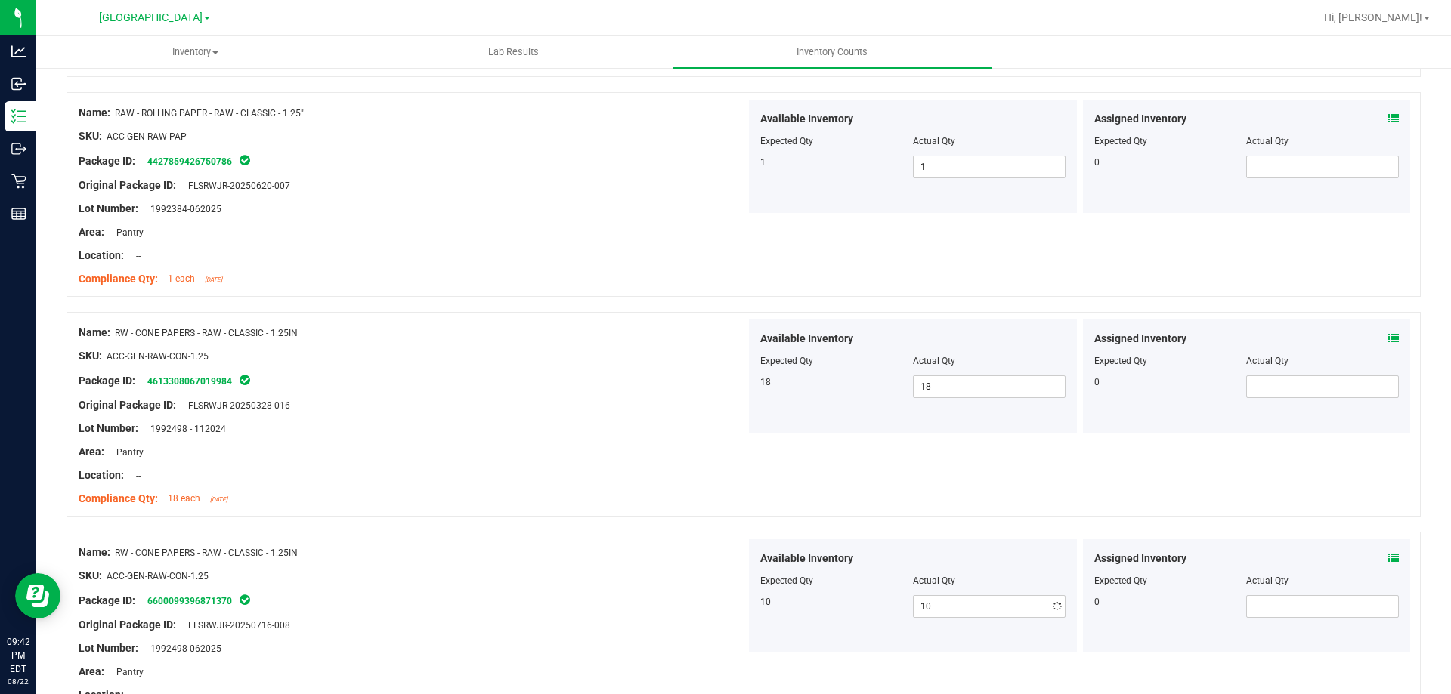
click at [582, 547] on div "Name: RW - CONE PAPERS - RAW - CLASSIC - 1.25IN" at bounding box center [412, 553] width 667 height 16
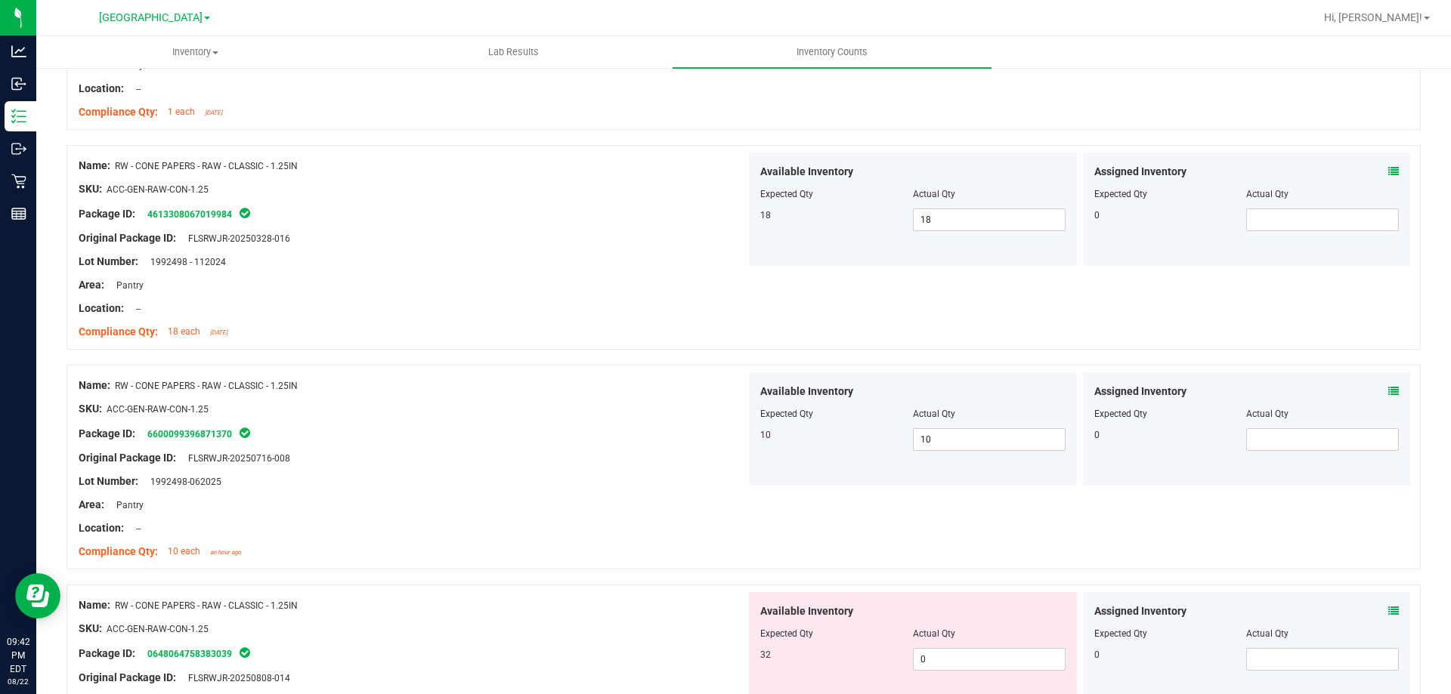
scroll to position [1284, 0]
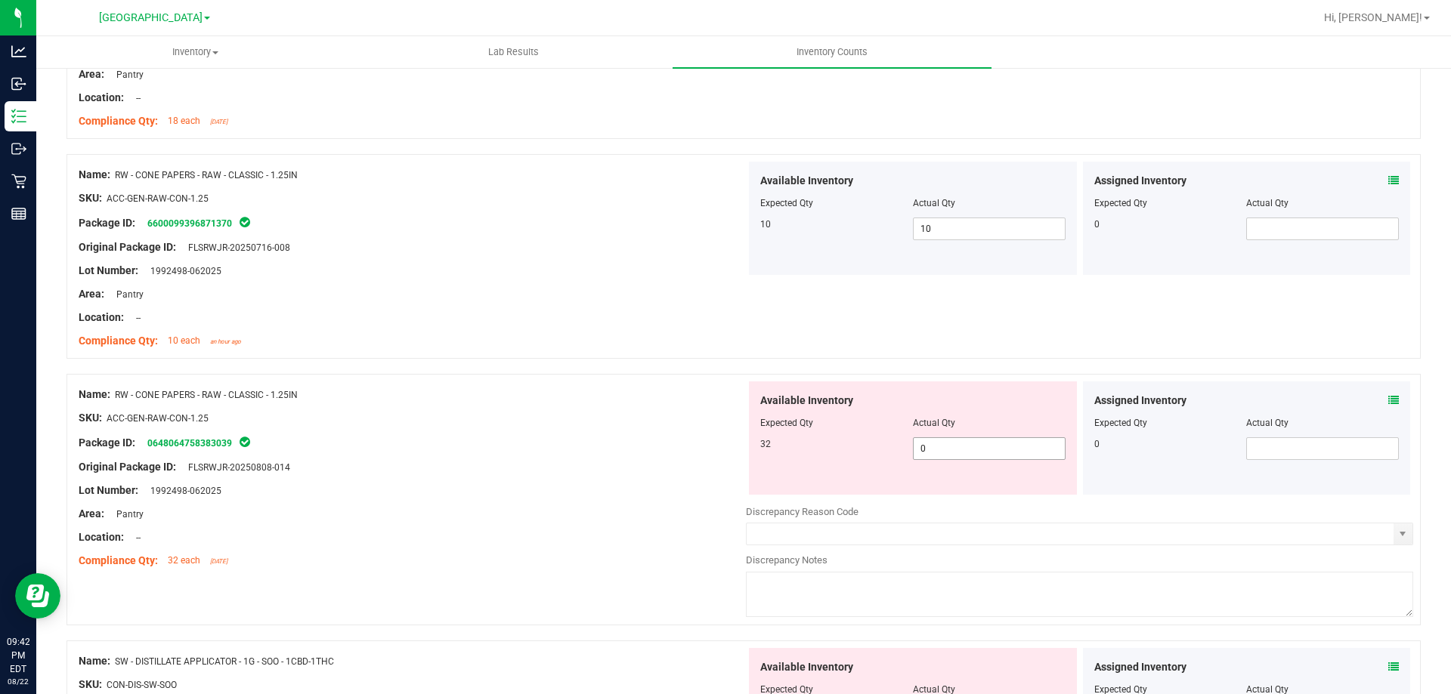
click at [955, 441] on span "0 0" at bounding box center [989, 448] width 153 height 23
type input "032"
type input "32"
click at [749, 453] on div "Available Inventory Expected Qty Actual Qty 32 32 32" at bounding box center [913, 438] width 328 height 113
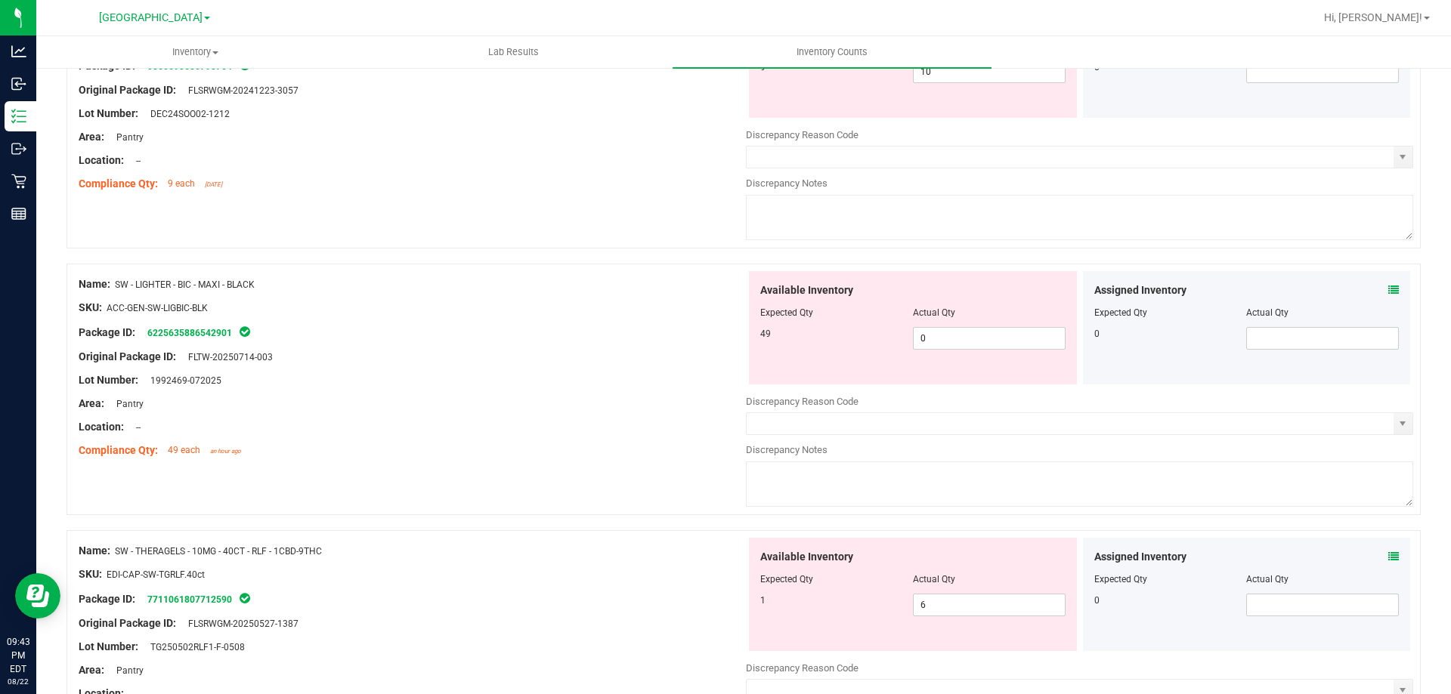
scroll to position [1889, 0]
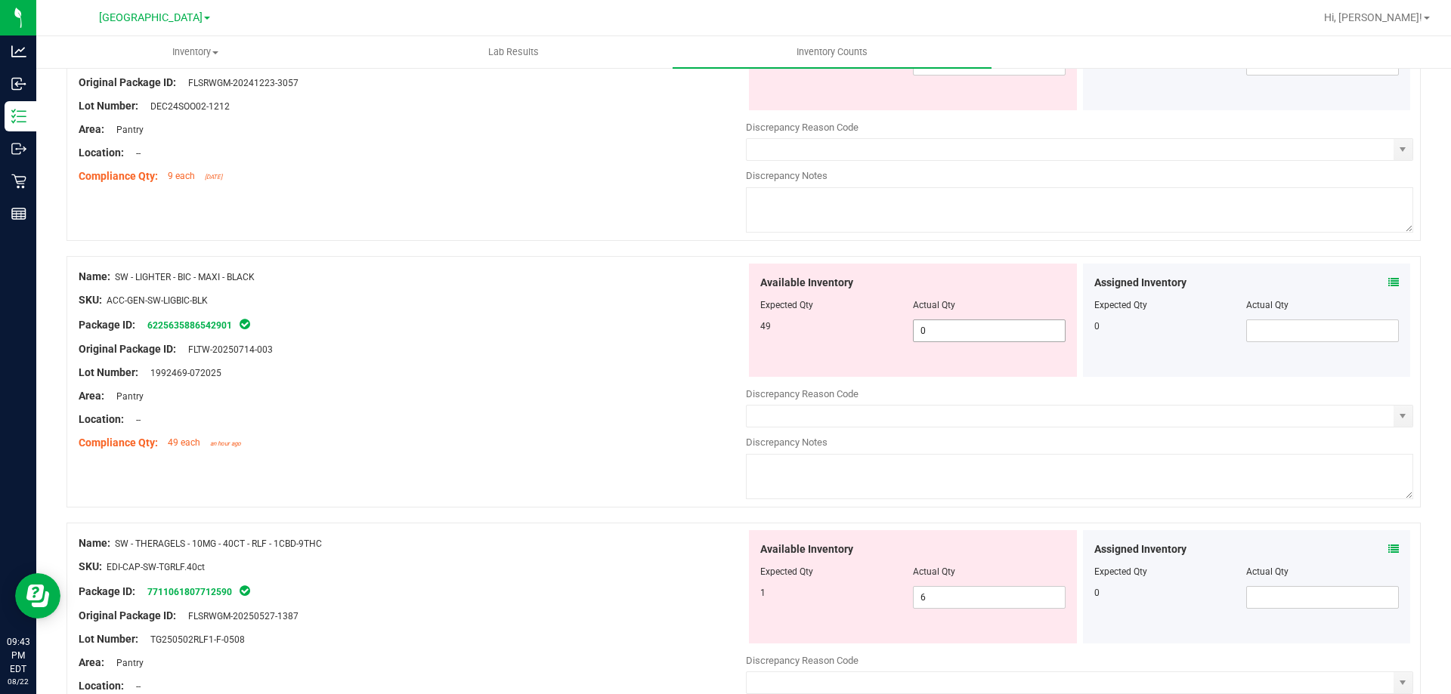
click at [940, 327] on span "0 0" at bounding box center [989, 331] width 153 height 23
type input "04"
type input "4"
click at [589, 348] on div "Original Package ID: FLTW-20250714-003" at bounding box center [412, 349] width 667 height 16
click at [963, 328] on span "4 4" at bounding box center [989, 331] width 153 height 23
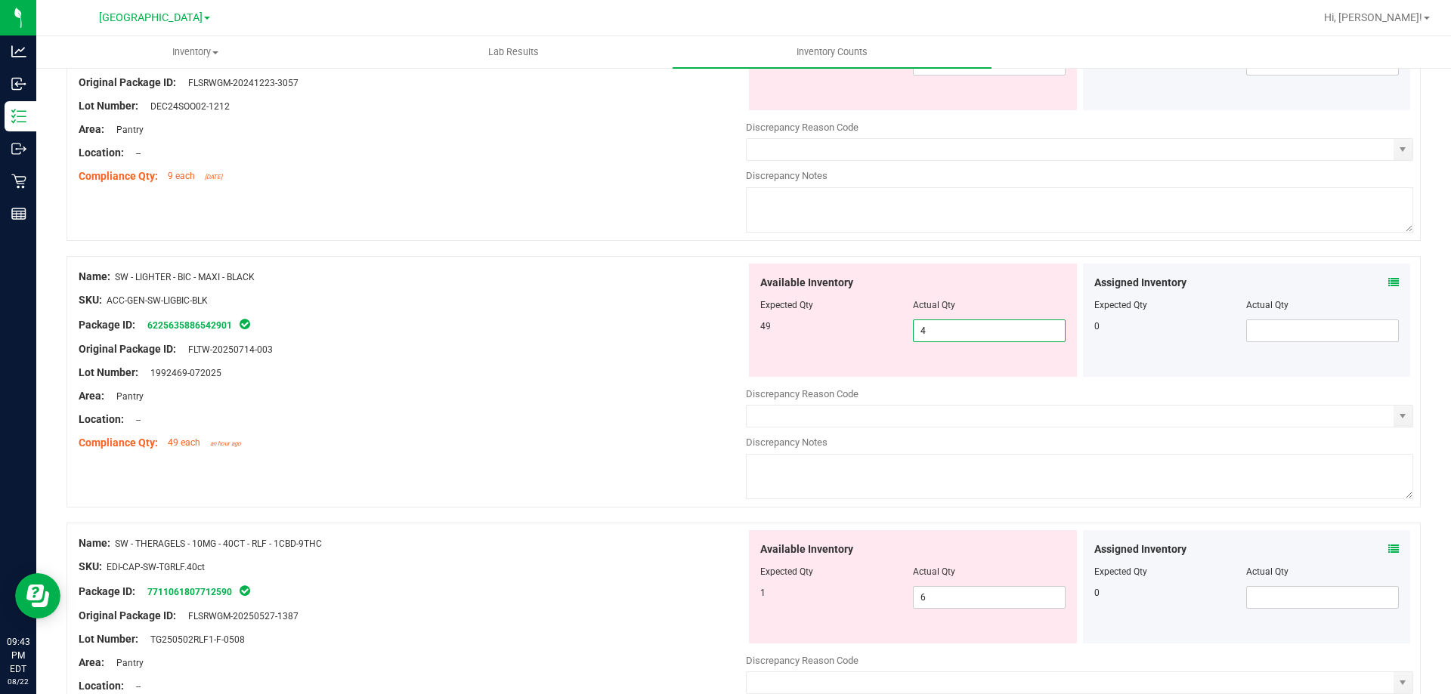
type input "49"
click at [345, 285] on div at bounding box center [412, 289] width 667 height 8
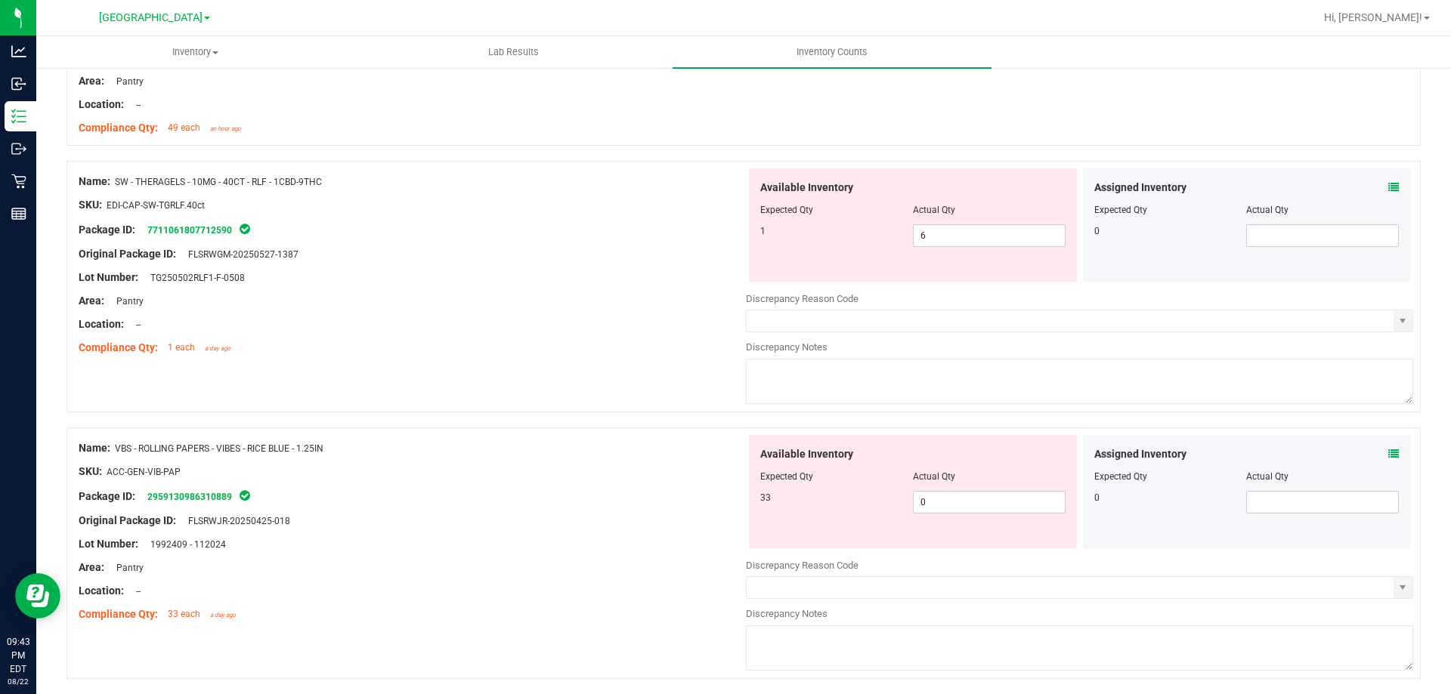
scroll to position [2342, 0]
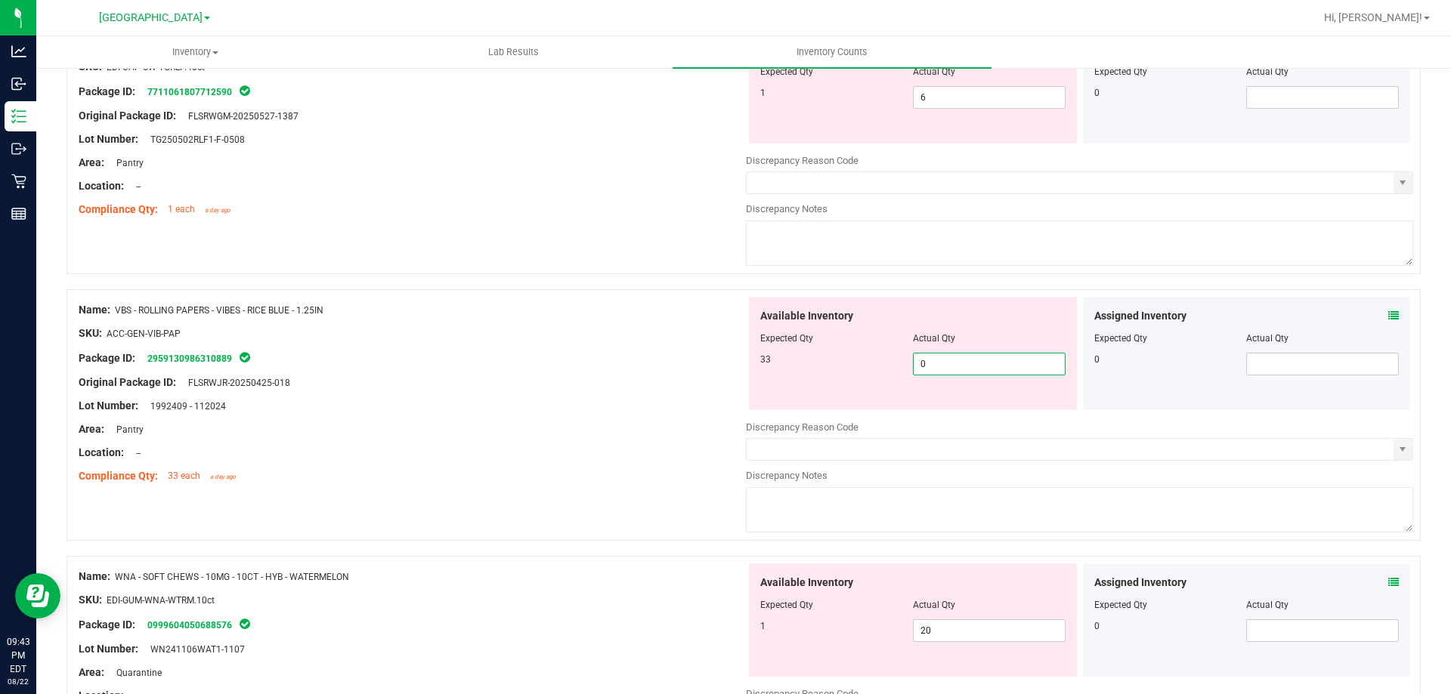
click at [952, 354] on span "0 0" at bounding box center [989, 364] width 153 height 23
type input "033"
type input "33"
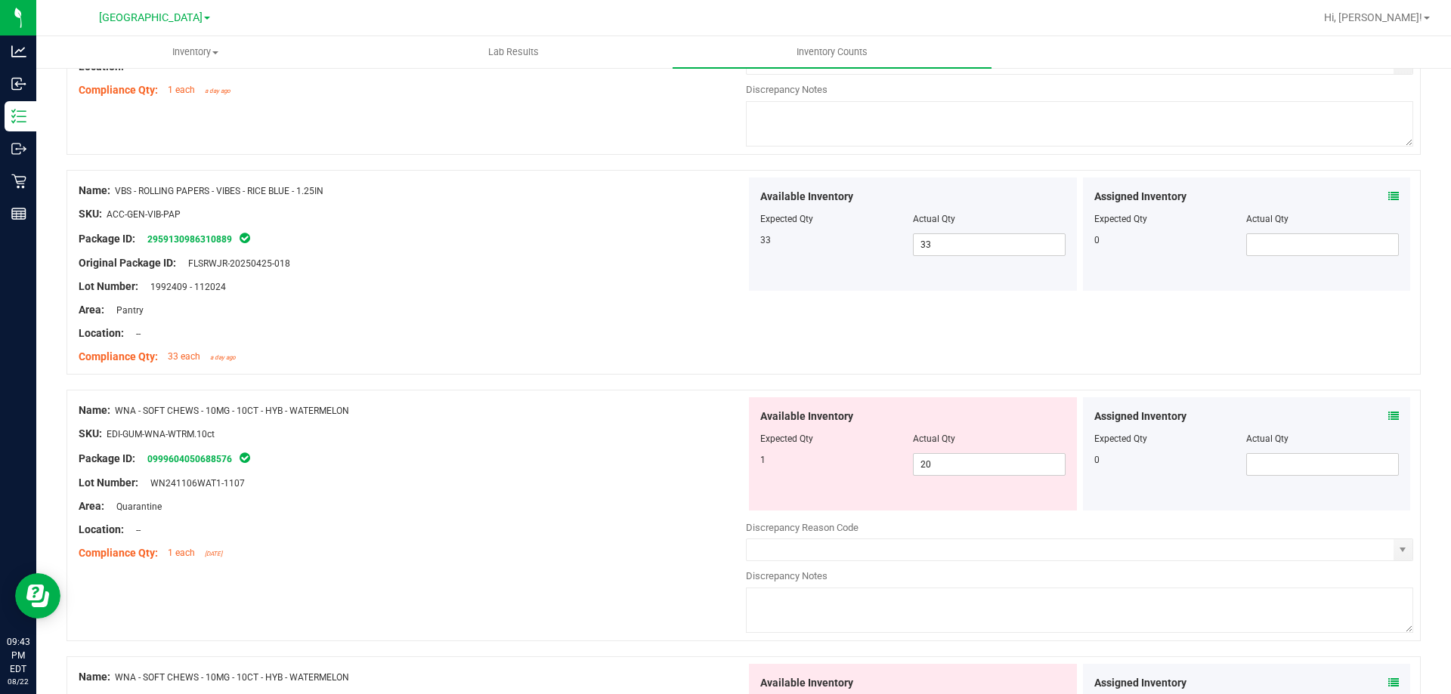
scroll to position [2569, 0]
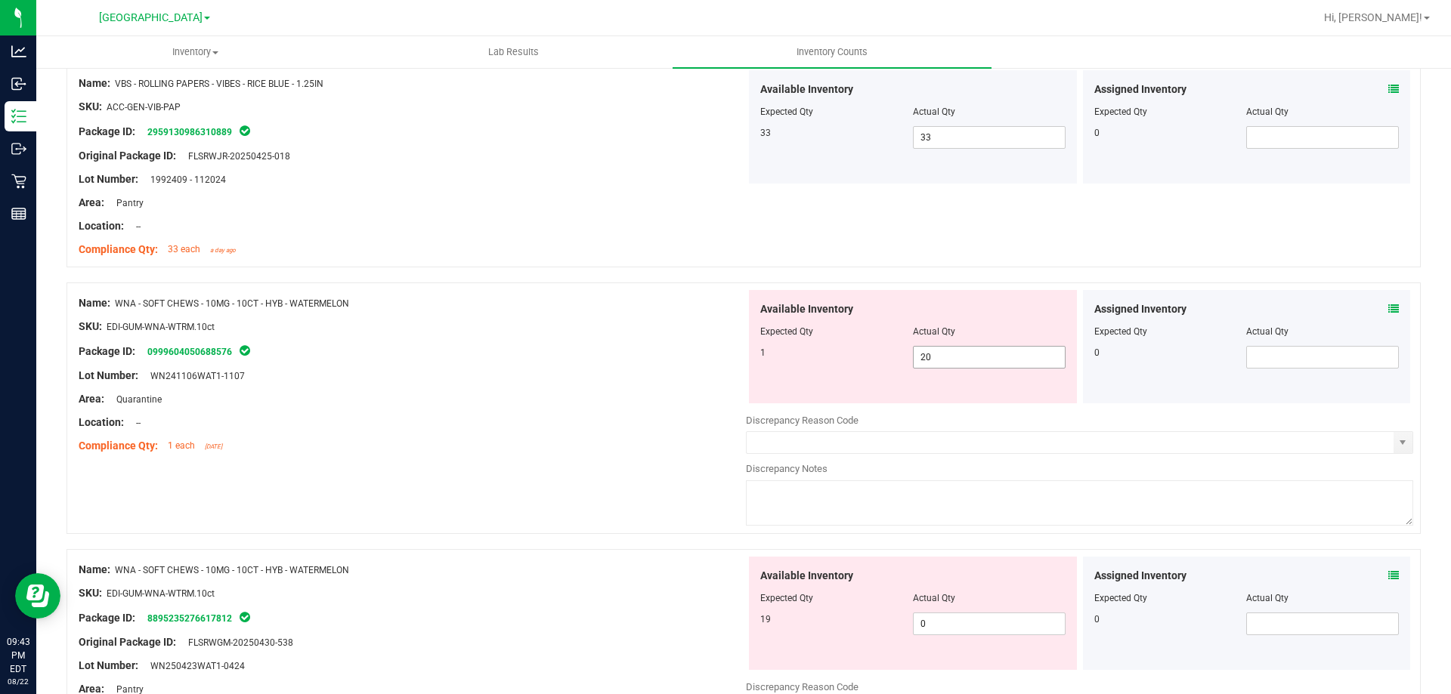
drag, startPoint x: 947, startPoint y: 357, endPoint x: 676, endPoint y: 357, distance: 270.5
click at [750, 357] on div "Available Inventory Expected Qty Actual Qty 1 20 20" at bounding box center [913, 346] width 328 height 113
type input "1"
click at [937, 622] on div "Available Inventory Expected Qty Actual Qty 19 0 0" at bounding box center [1079, 677] width 667 height 240
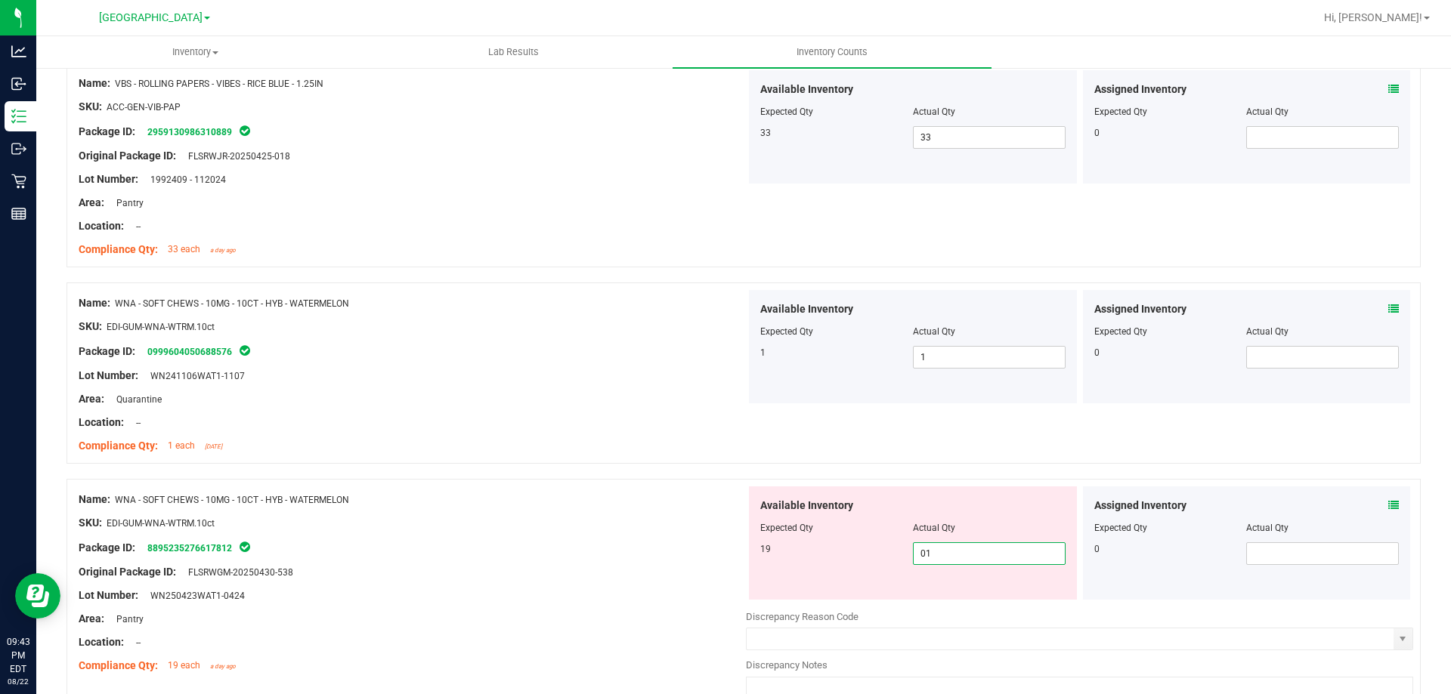
type input "019"
type input "19"
click at [601, 595] on div "Lot Number: WN250423WAT1-0424" at bounding box center [412, 596] width 667 height 16
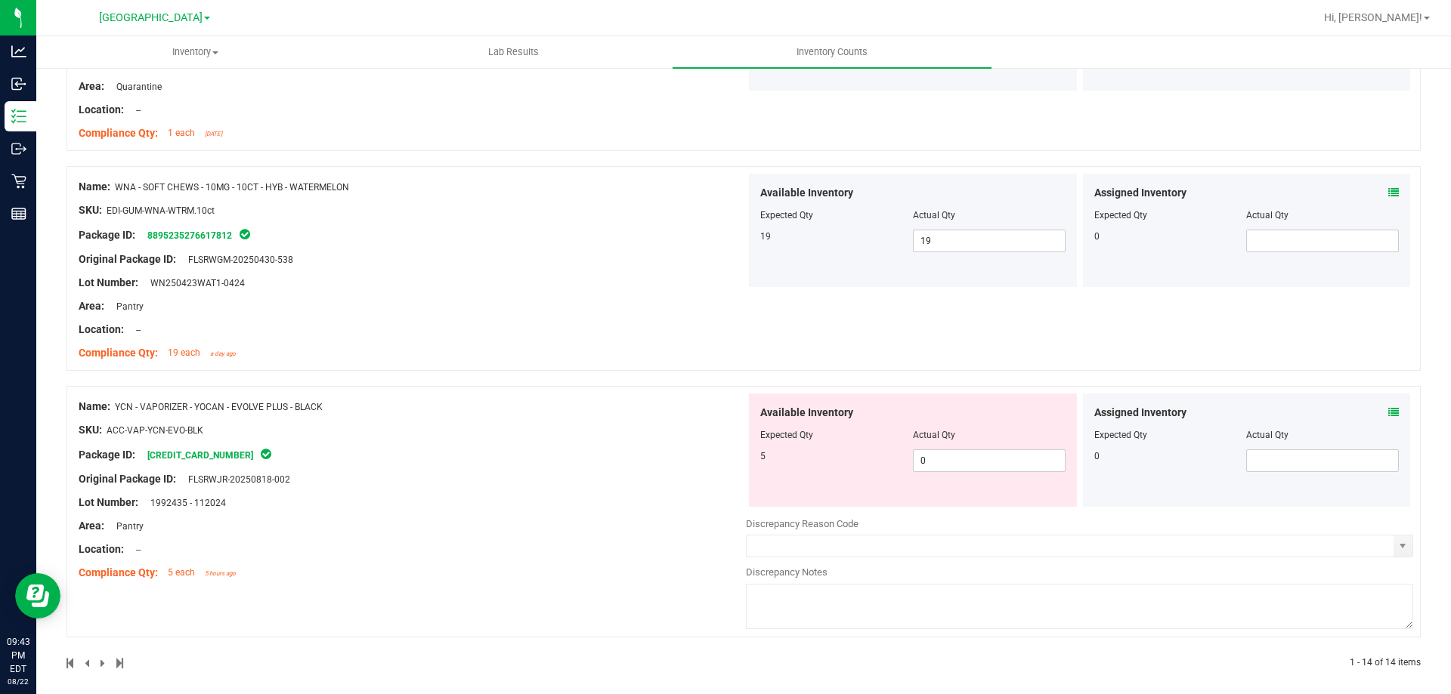
scroll to position [2891, 0]
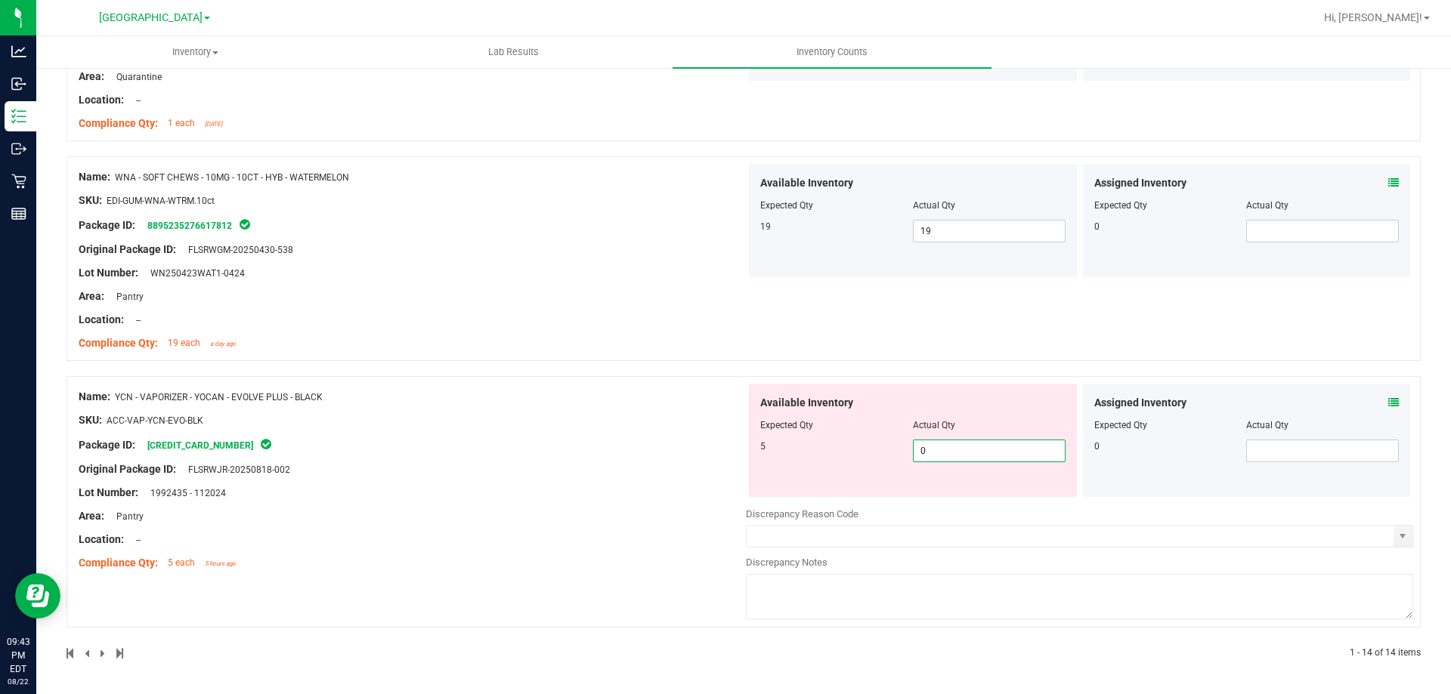
click at [950, 451] on span "0 0" at bounding box center [989, 451] width 153 height 23
type input "05"
type input "5"
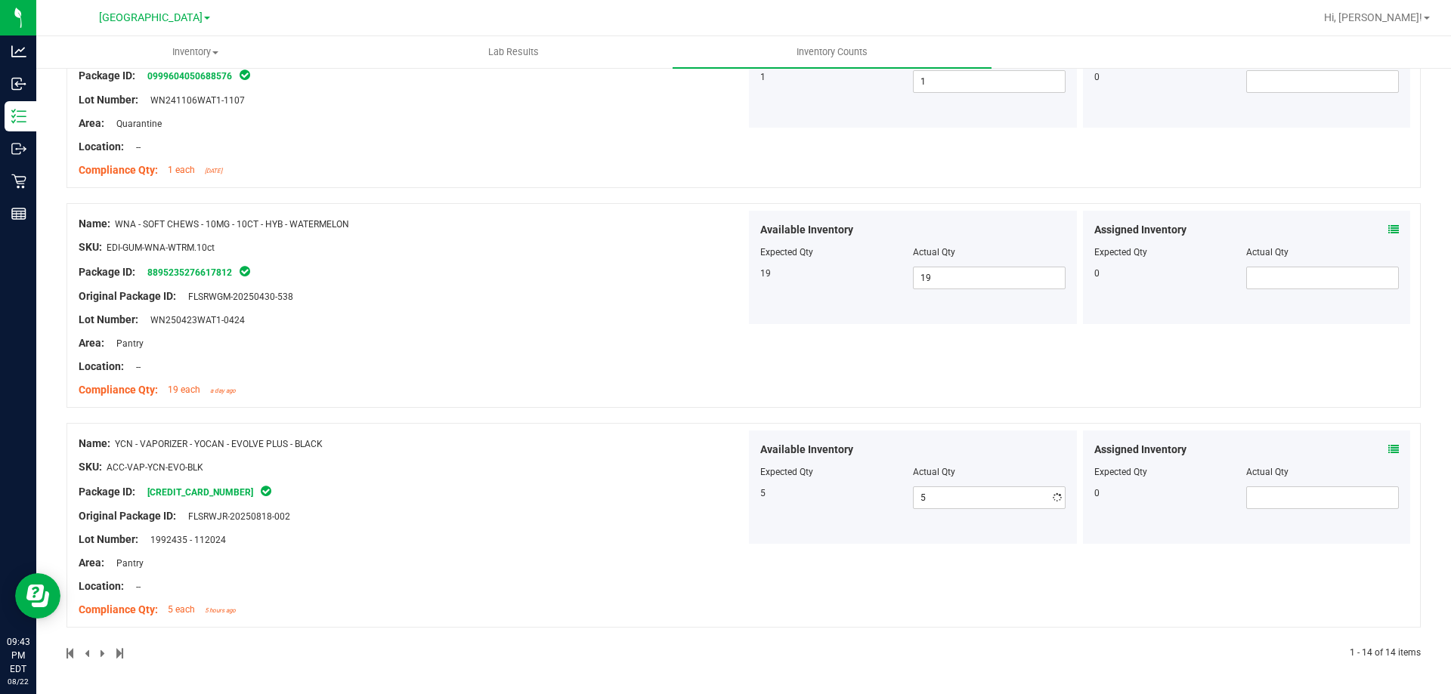
click at [617, 451] on div "Name: YCN - VAPORIZER - YOCAN - EVOLVE PLUS - BLACK SKU: ACC-VAP-YCN-EVO-BLK Pa…" at bounding box center [412, 527] width 667 height 193
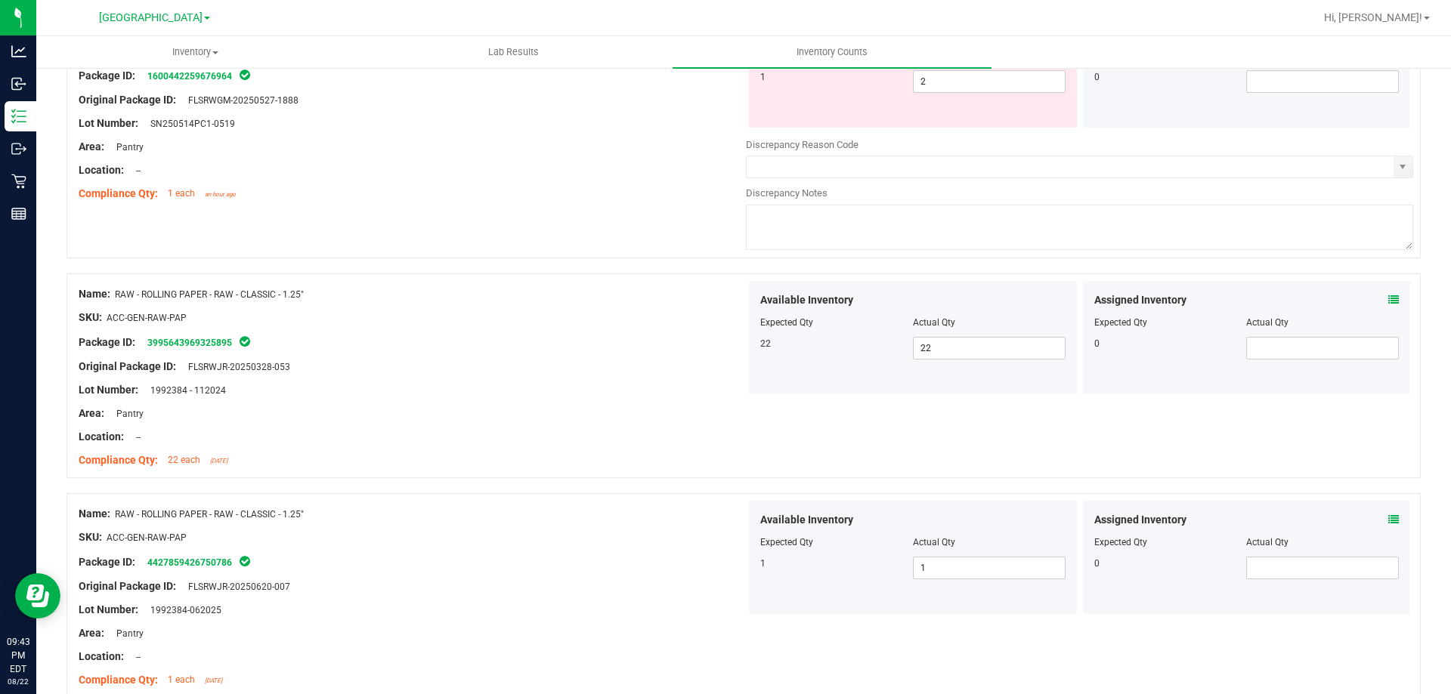
scroll to position [0, 0]
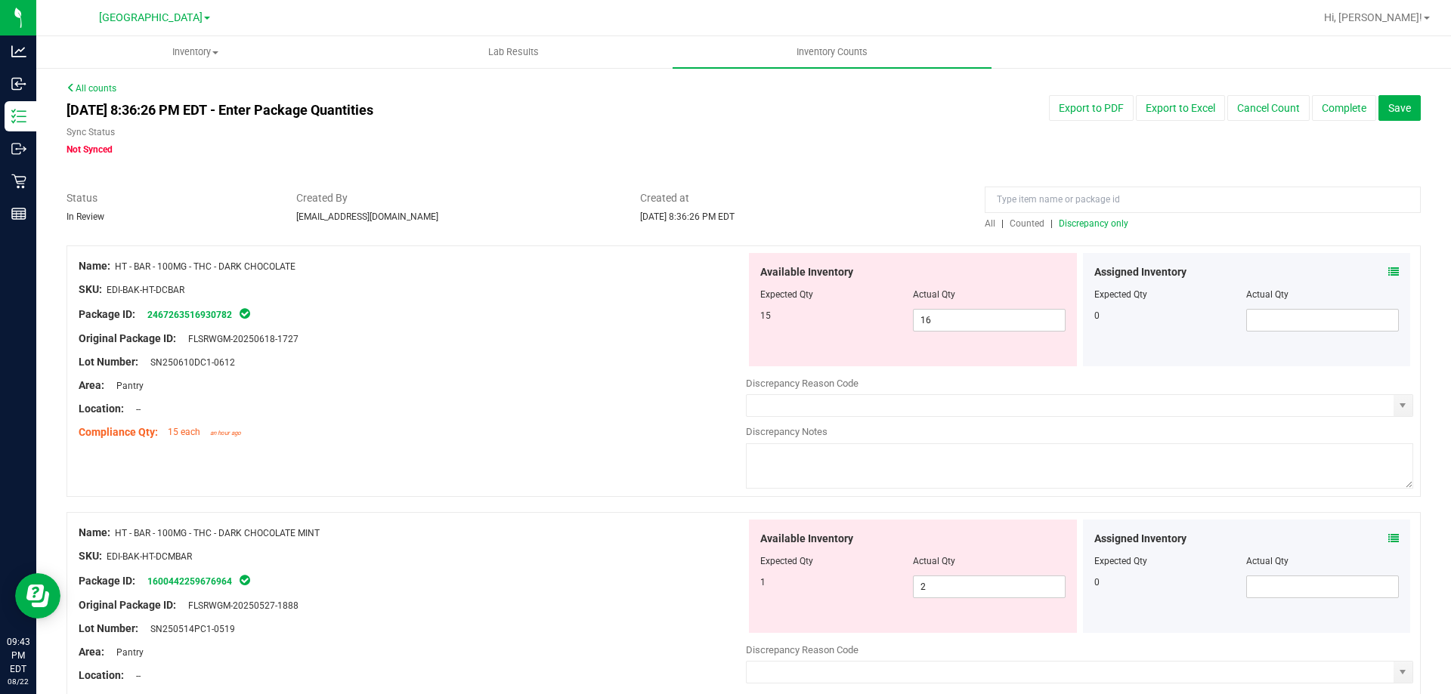
click at [1072, 231] on div at bounding box center [743, 237] width 1354 height 15
click at [1071, 228] on span "Discrepancy only" at bounding box center [1093, 223] width 70 height 11
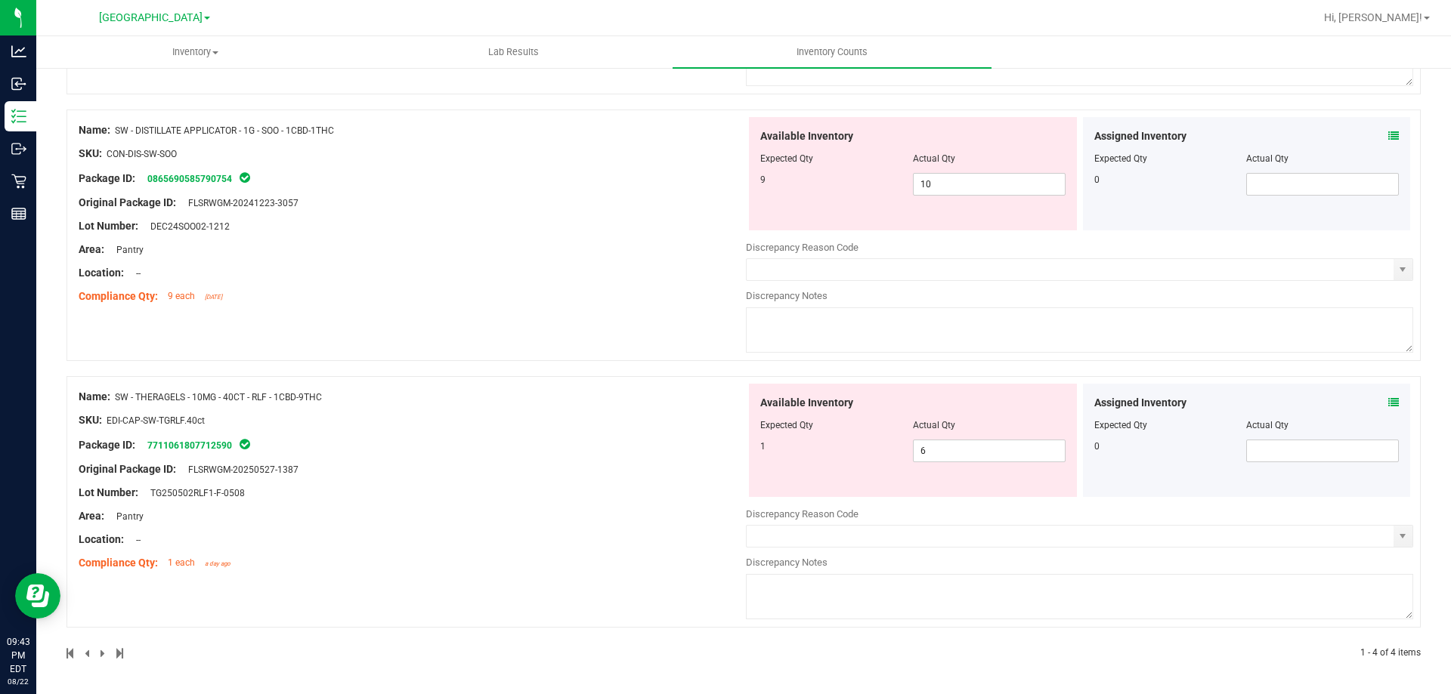
scroll to position [594, 0]
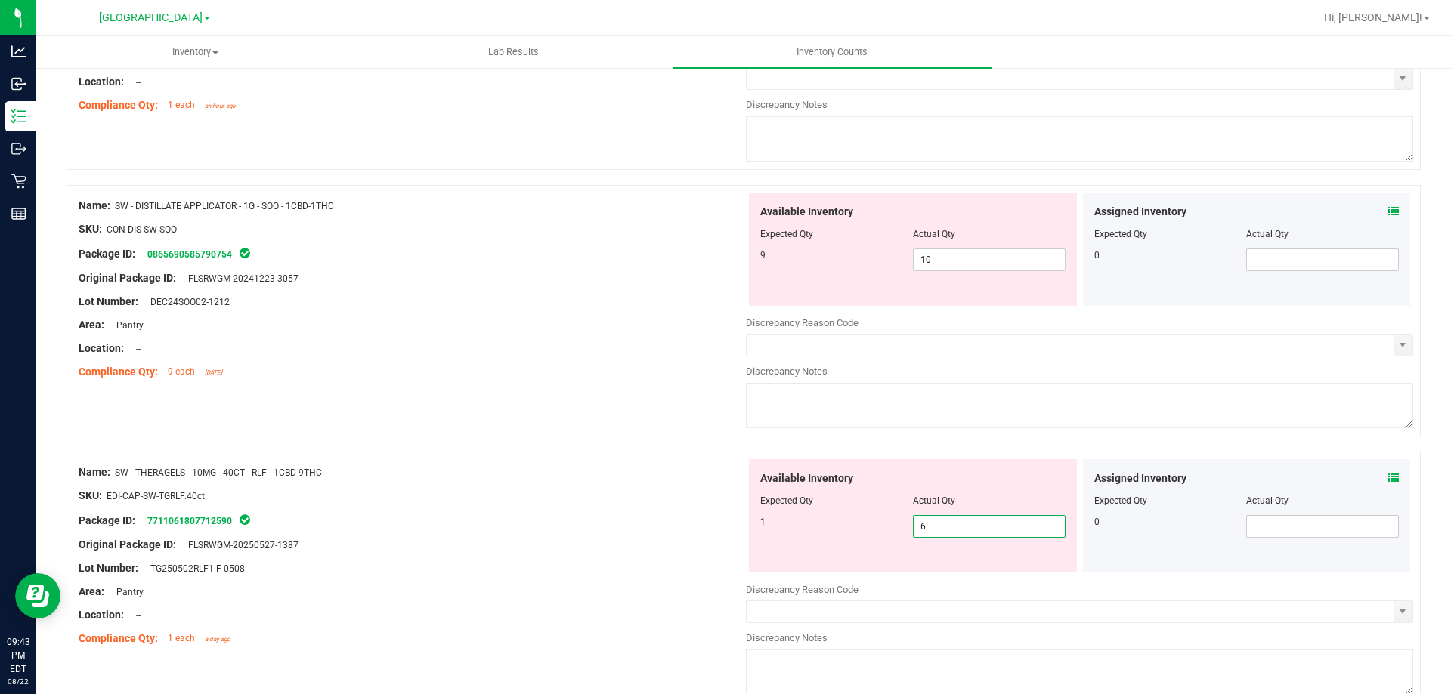
drag, startPoint x: 942, startPoint y: 530, endPoint x: 668, endPoint y: 546, distance: 274.8
click at [642, 530] on div "Name: SW - THERAGELS - 10MG - 40CT - RLF - 1CBD-9THC SKU: EDI-CAP-SW-TGRLF.40ct…" at bounding box center [743, 578] width 1354 height 252
type input "1"
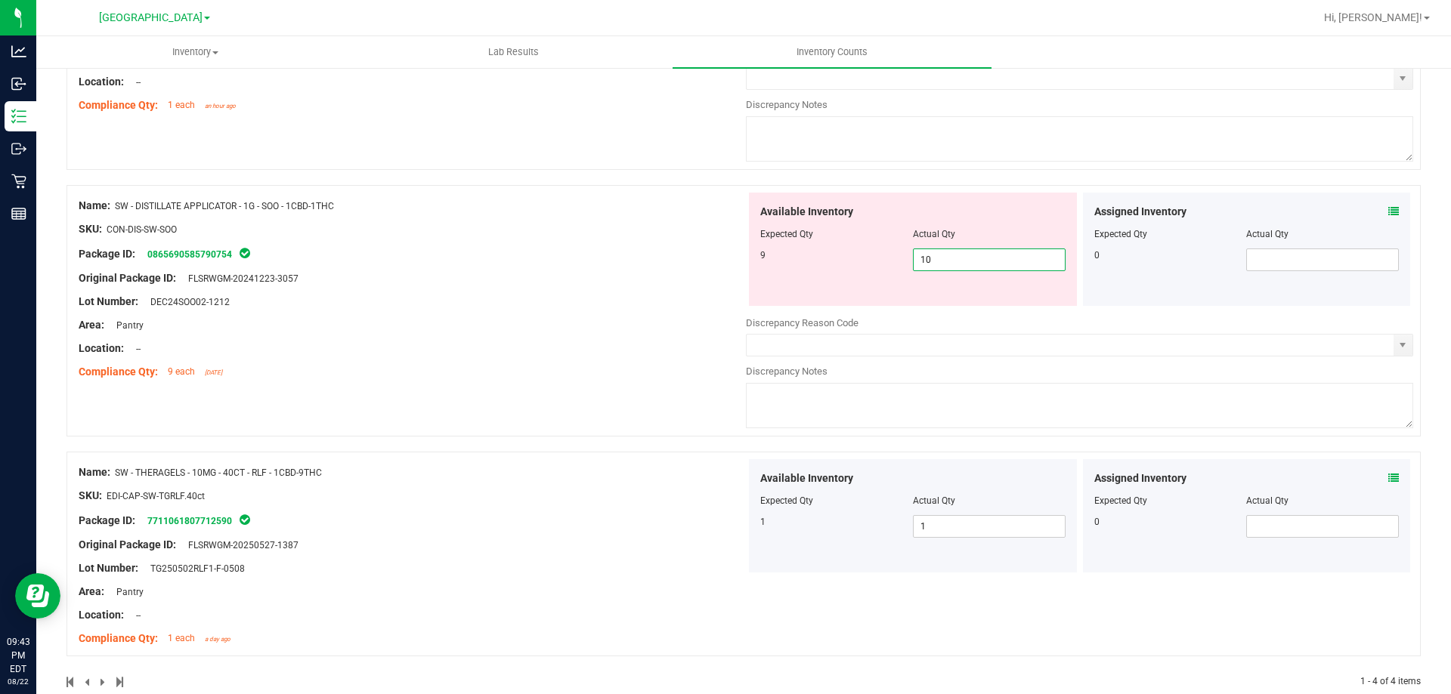
drag, startPoint x: 963, startPoint y: 262, endPoint x: 788, endPoint y: 240, distance: 175.9
click at [788, 240] on div "Available Inventory Expected Qty Actual Qty 9 10 10" at bounding box center [913, 249] width 328 height 113
type input "9"
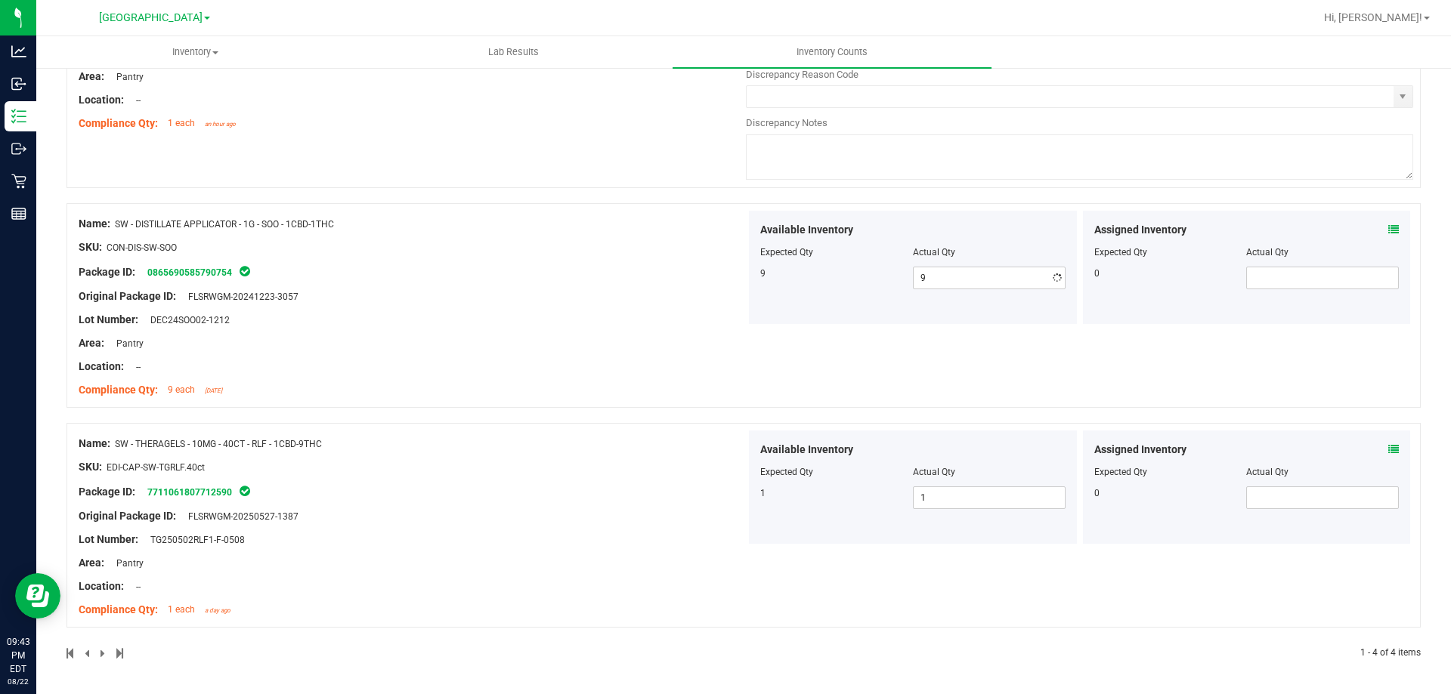
click at [505, 255] on div "Name: SW - DISTILLATE APPLICATOR - 1G - SOO - 1CBD-1THC SKU: CON-DIS-SW-SOO Pac…" at bounding box center [412, 307] width 667 height 193
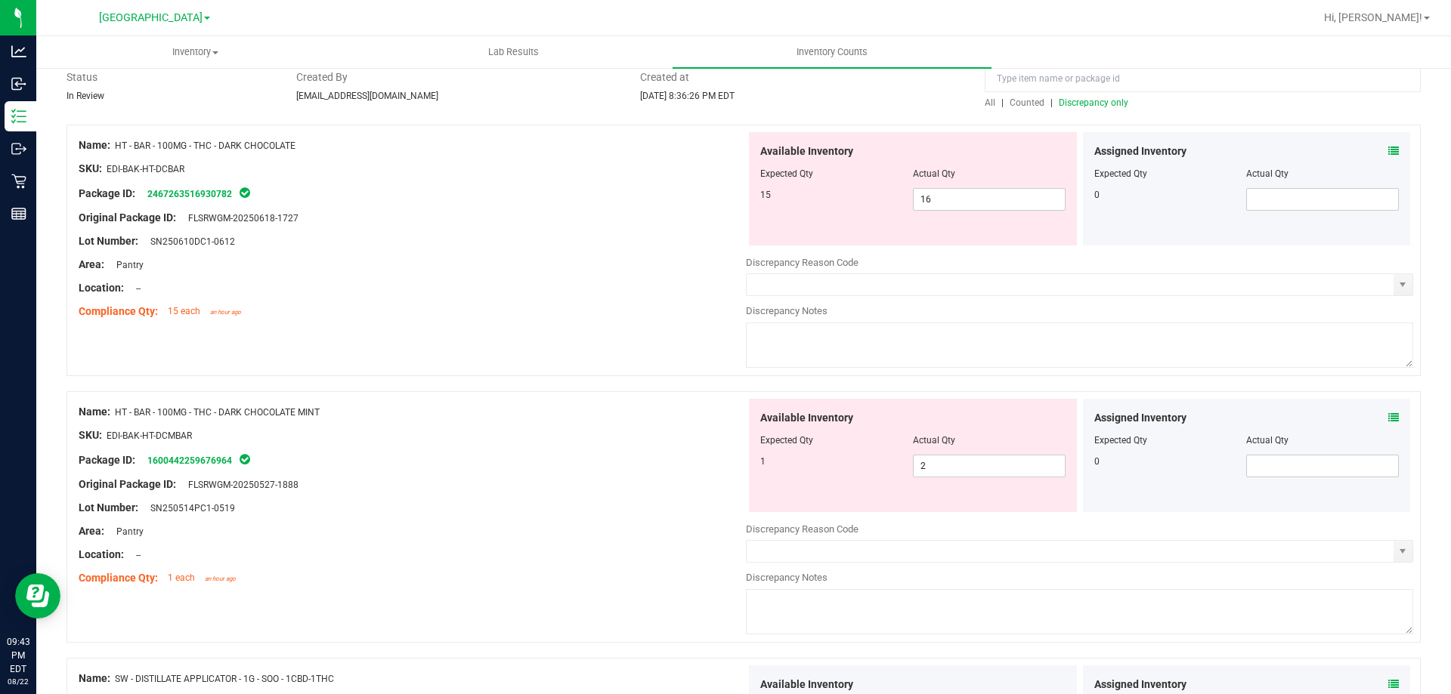
scroll to position [0, 0]
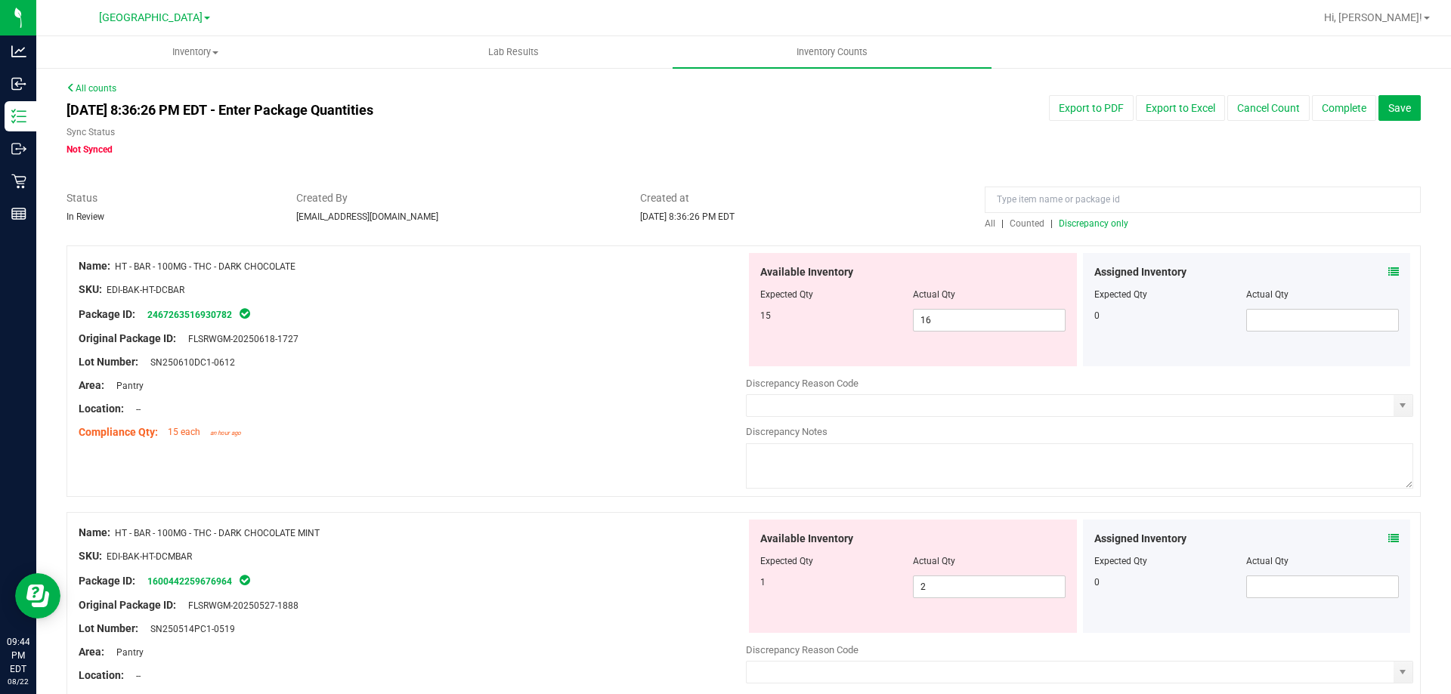
click at [1105, 218] on span "Discrepancy only" at bounding box center [1093, 223] width 70 height 11
click at [1396, 405] on span "select" at bounding box center [1402, 406] width 12 height 12
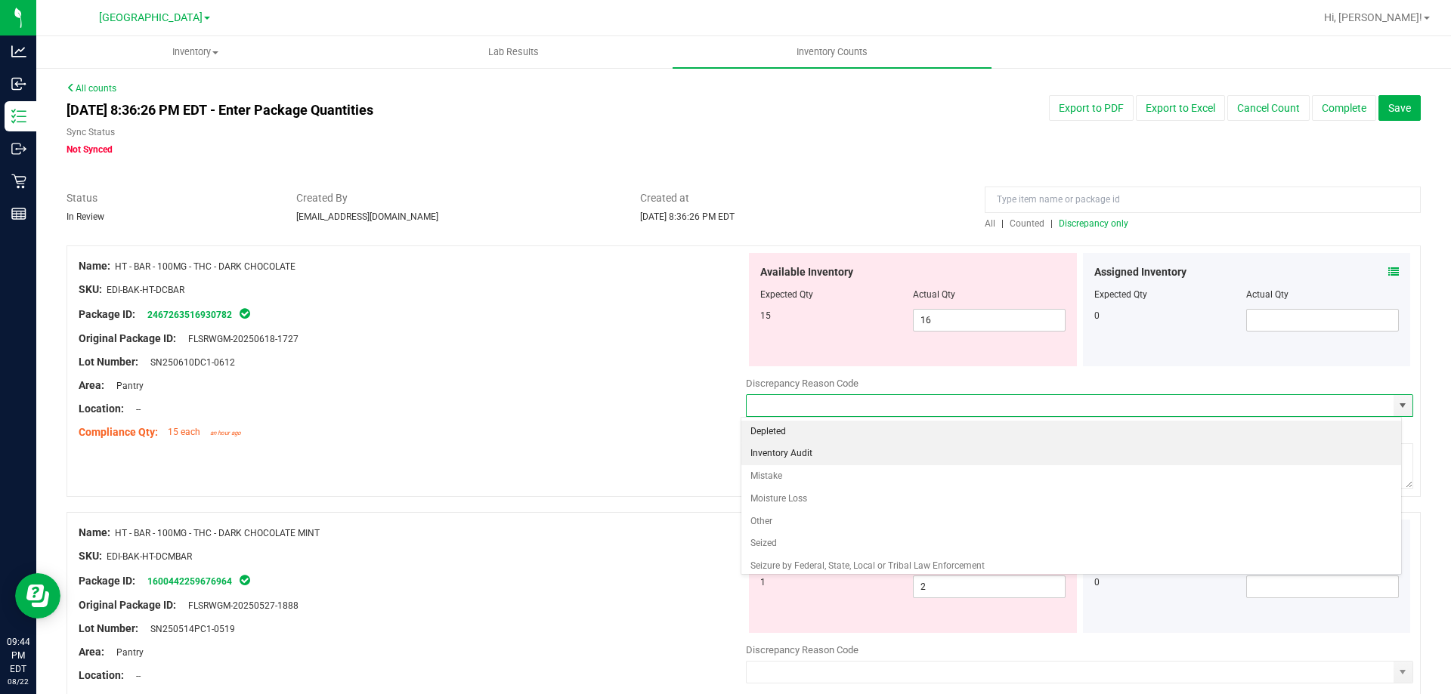
click at [913, 452] on li "Inventory Audit" at bounding box center [1071, 454] width 660 height 23
type input "Inventory Audit"
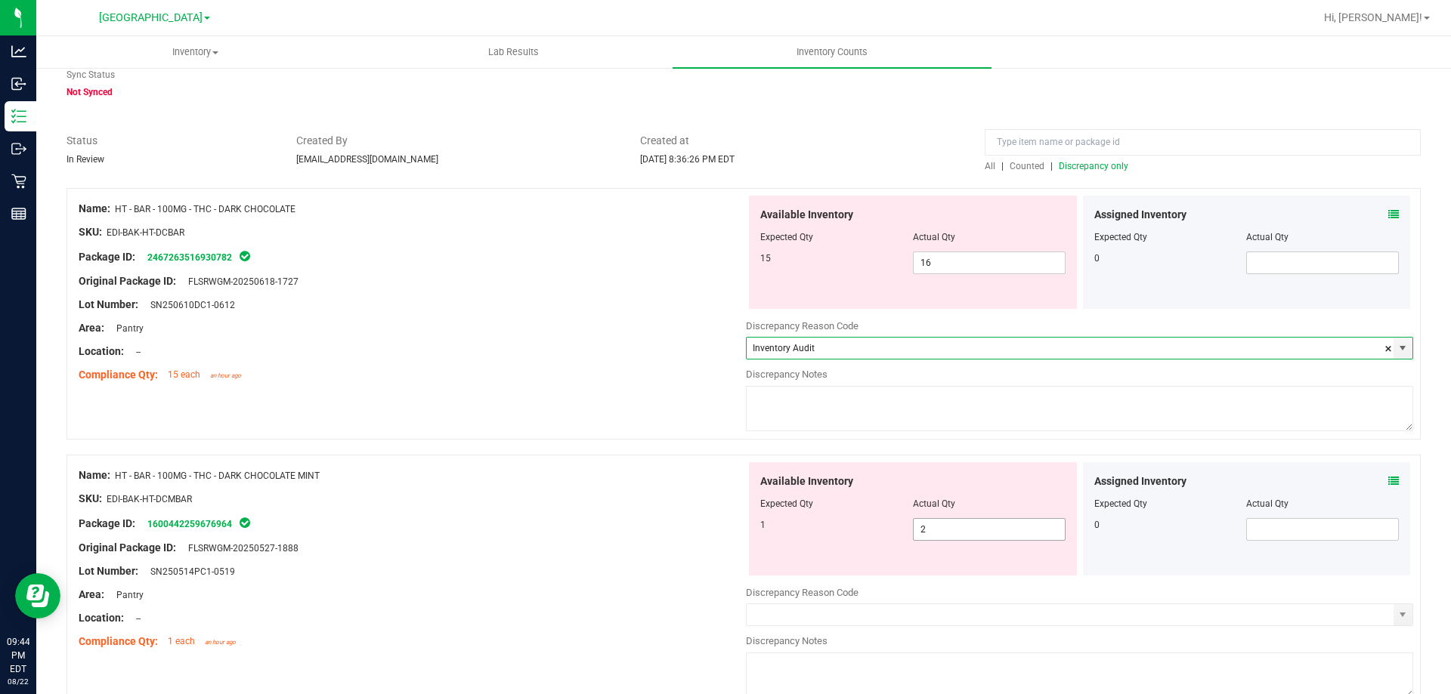
scroll to position [136, 0]
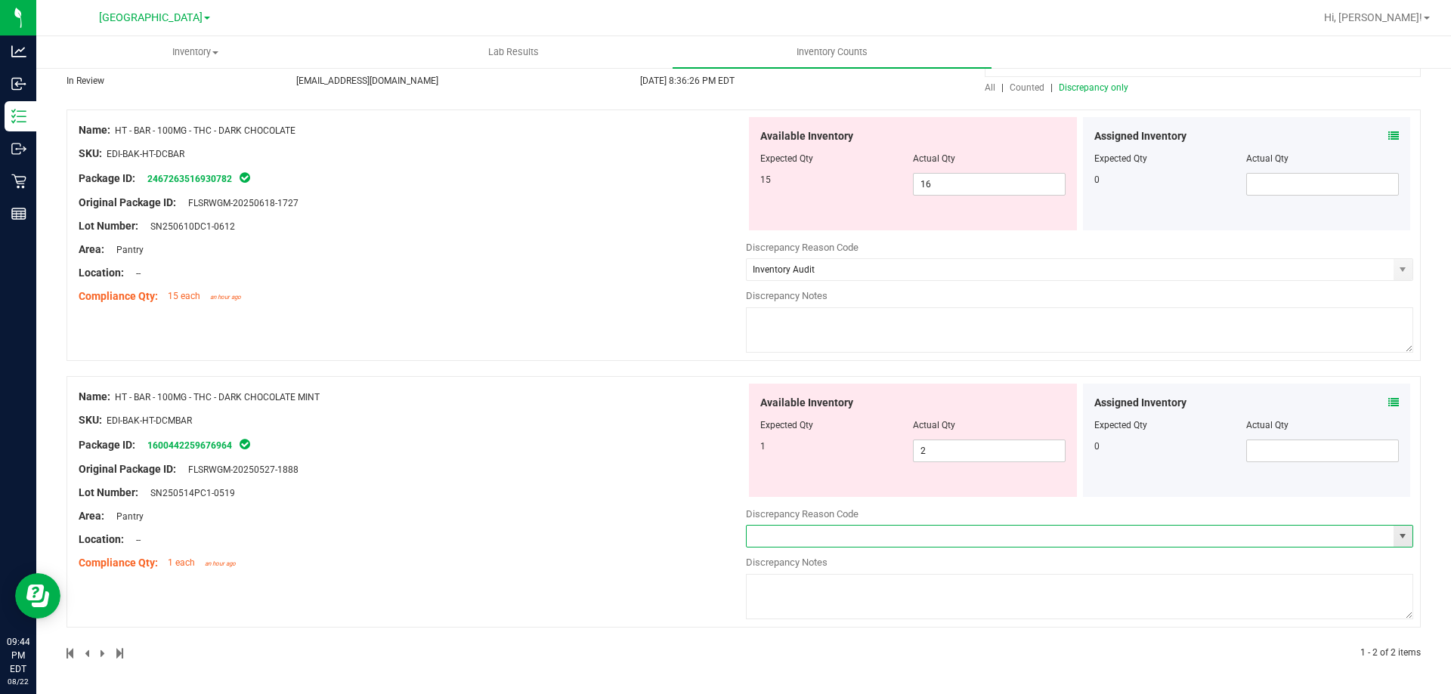
click at [993, 530] on input "text" at bounding box center [1069, 536] width 647 height 21
click at [1396, 532] on span "select" at bounding box center [1402, 536] width 12 height 12
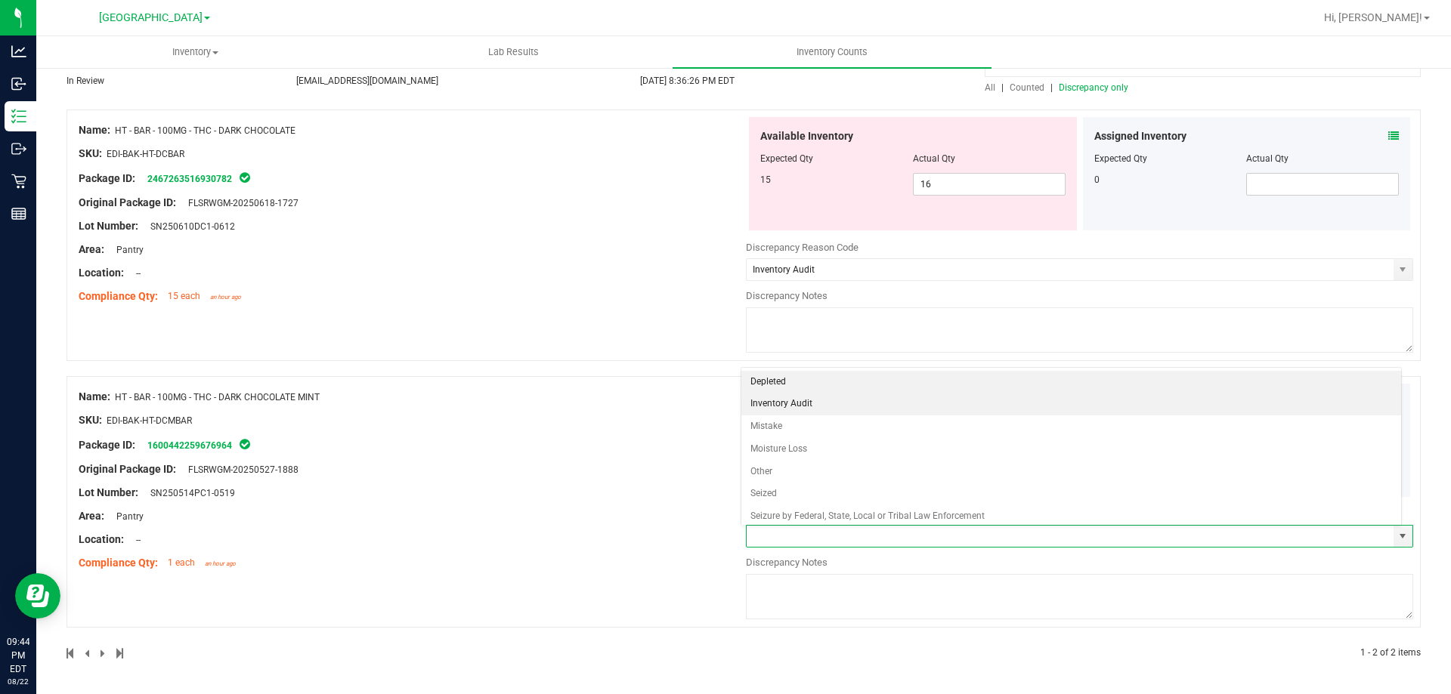
click at [915, 407] on li "Inventory Audit" at bounding box center [1071, 404] width 660 height 23
type input "Inventory Audit"
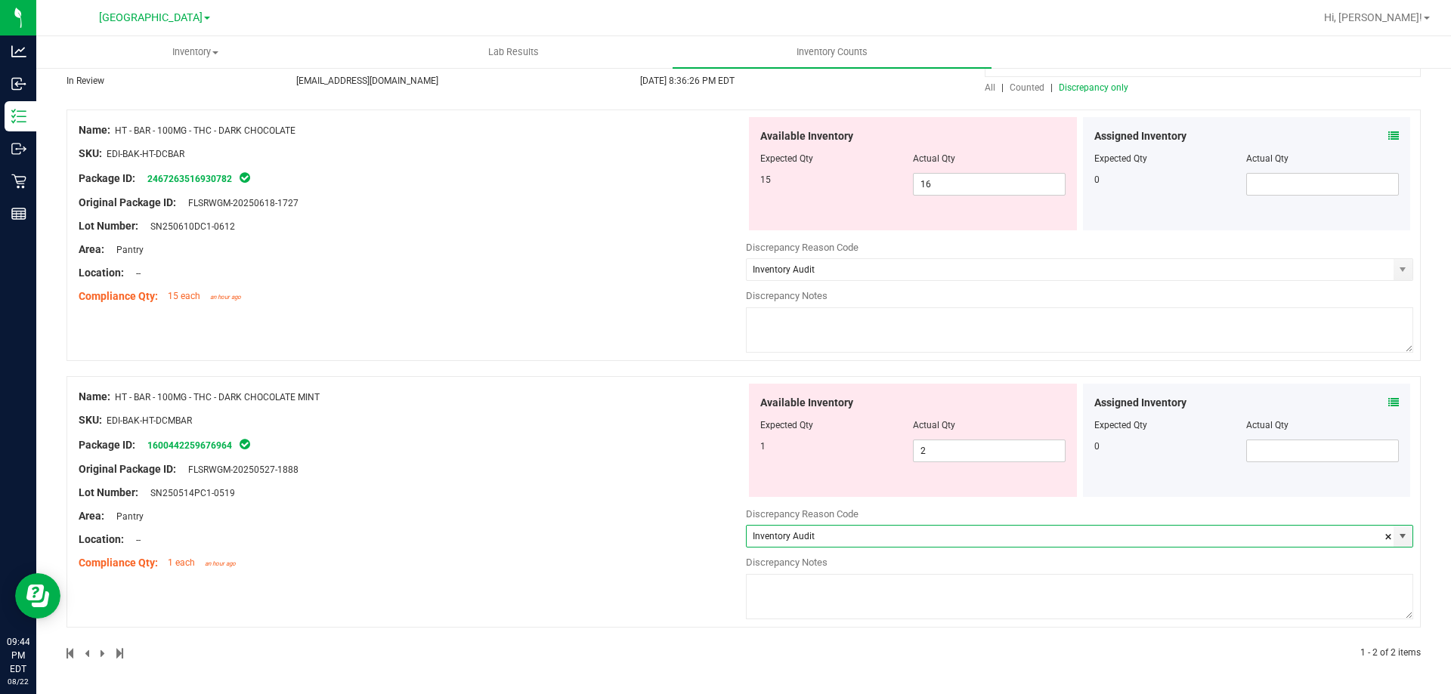
click at [875, 332] on textarea at bounding box center [1079, 330] width 667 height 45
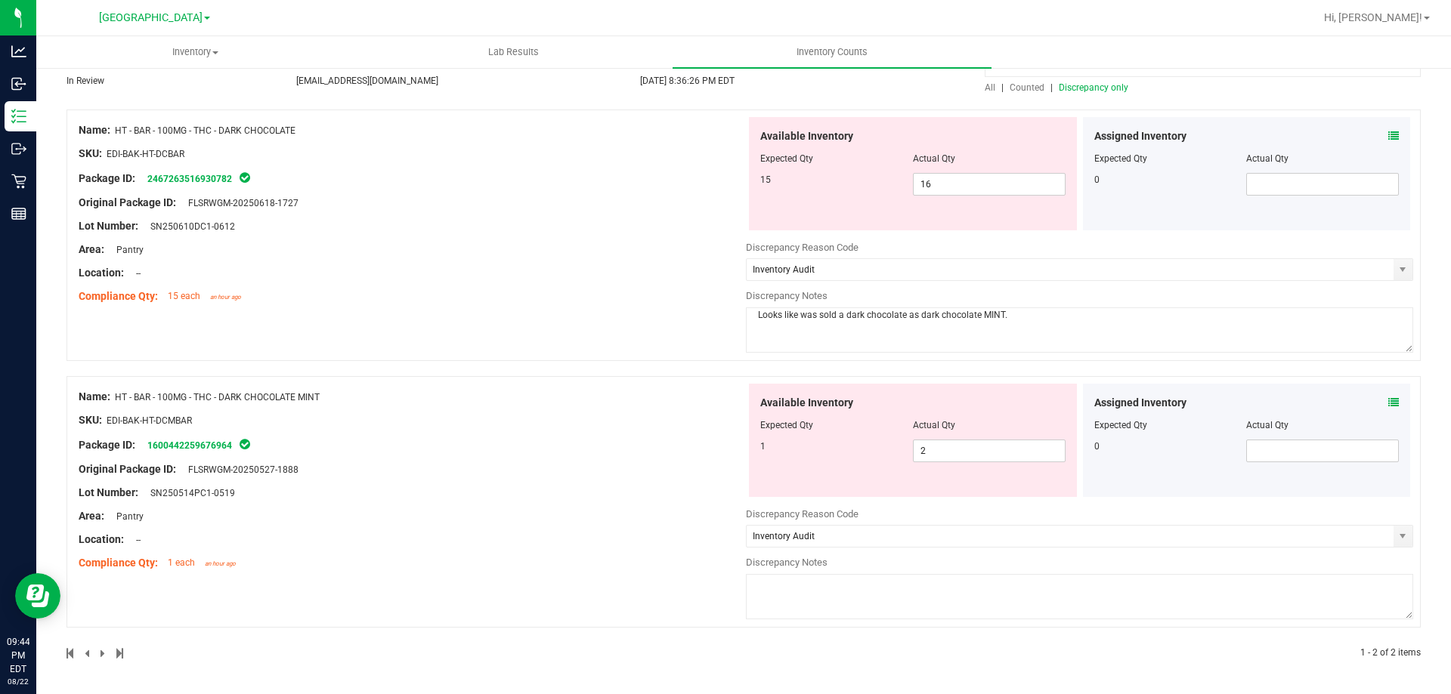
drag, startPoint x: 1015, startPoint y: 323, endPoint x: 753, endPoint y: 317, distance: 262.2
click at [753, 317] on textarea "Looks like was sold a dark chocolate as dark chocolate MINT." at bounding box center [1079, 330] width 667 height 45
type textarea "Looks like was sold a dark chocolate as dark chocolate MINT."
click at [1055, 589] on textarea at bounding box center [1079, 596] width 667 height 45
paste textarea "Looks like was sold a dark chocolate as dark chocolate MINT."
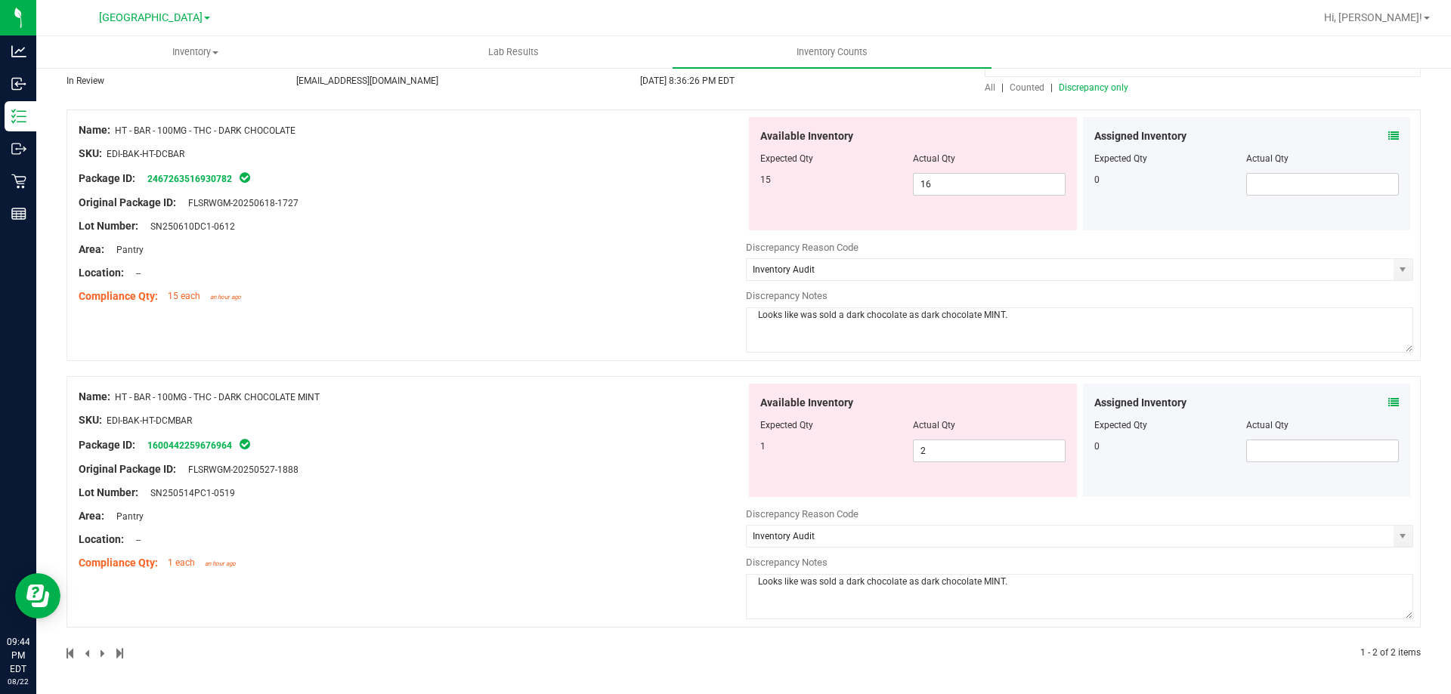
type textarea "Looks like was sold a dark chocolate as dark chocolate MINT."
click at [426, 514] on div "Area: Pantry" at bounding box center [412, 516] width 667 height 16
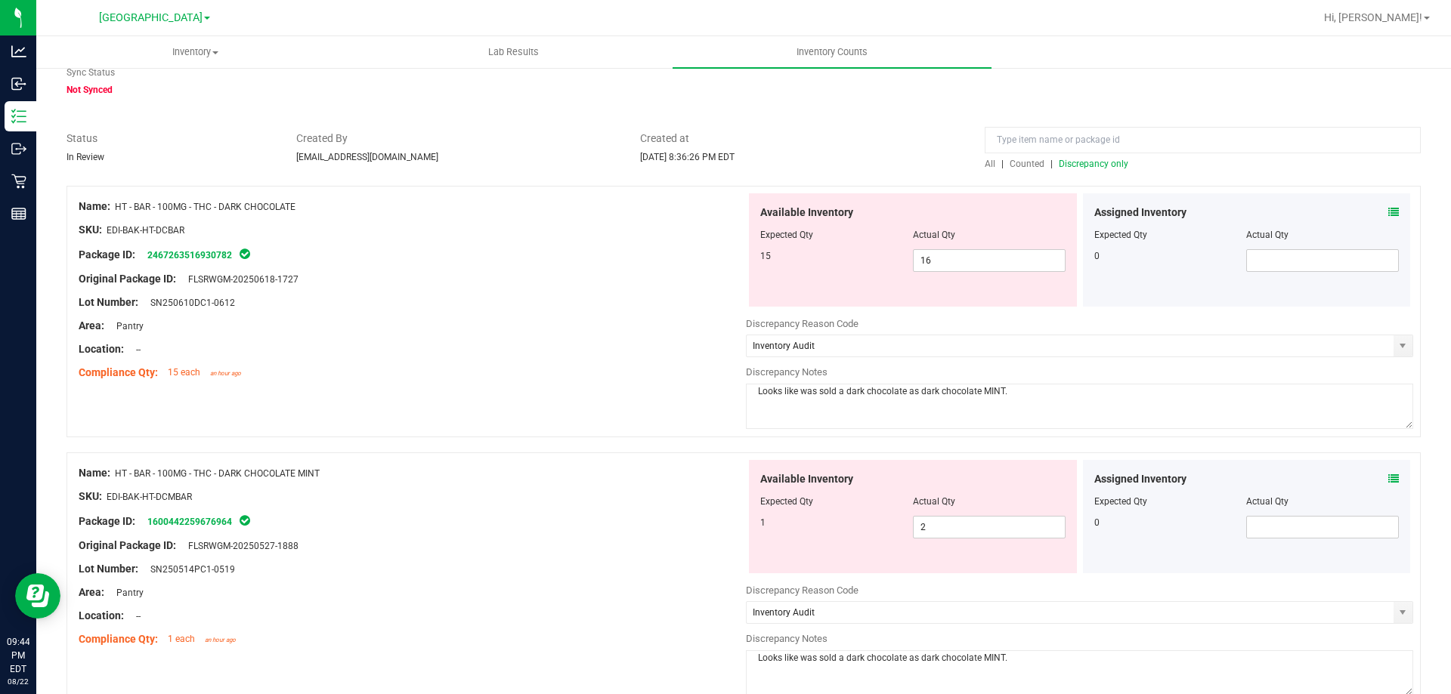
scroll to position [0, 0]
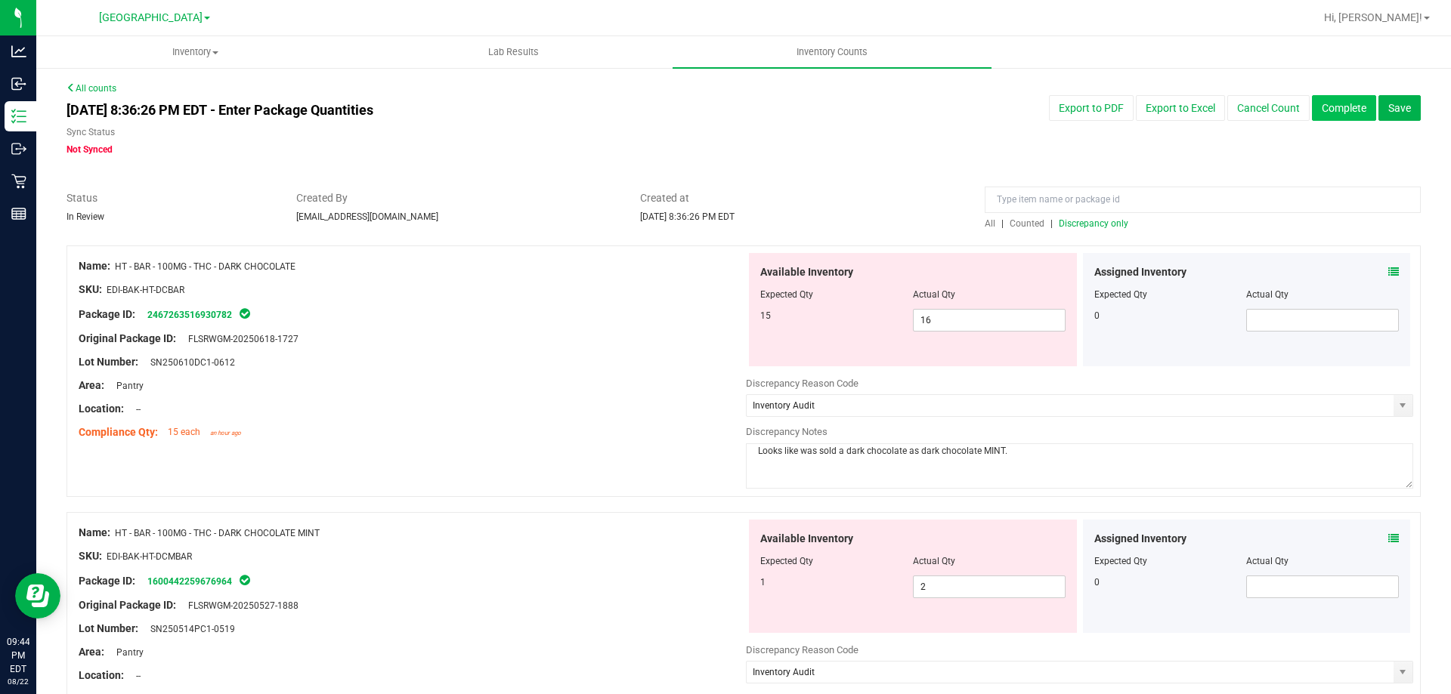
click at [1328, 106] on button "Complete" at bounding box center [1344, 108] width 64 height 26
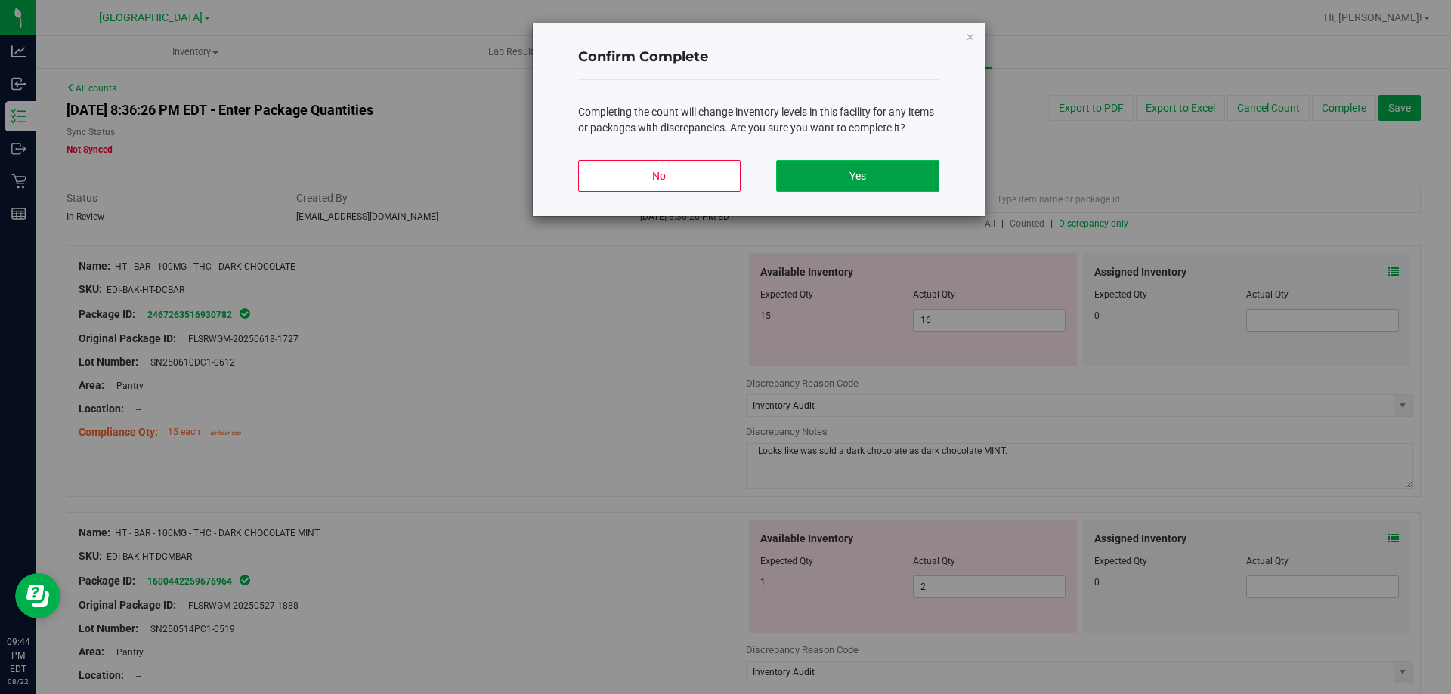
click at [907, 181] on button "Yes" at bounding box center [857, 176] width 162 height 32
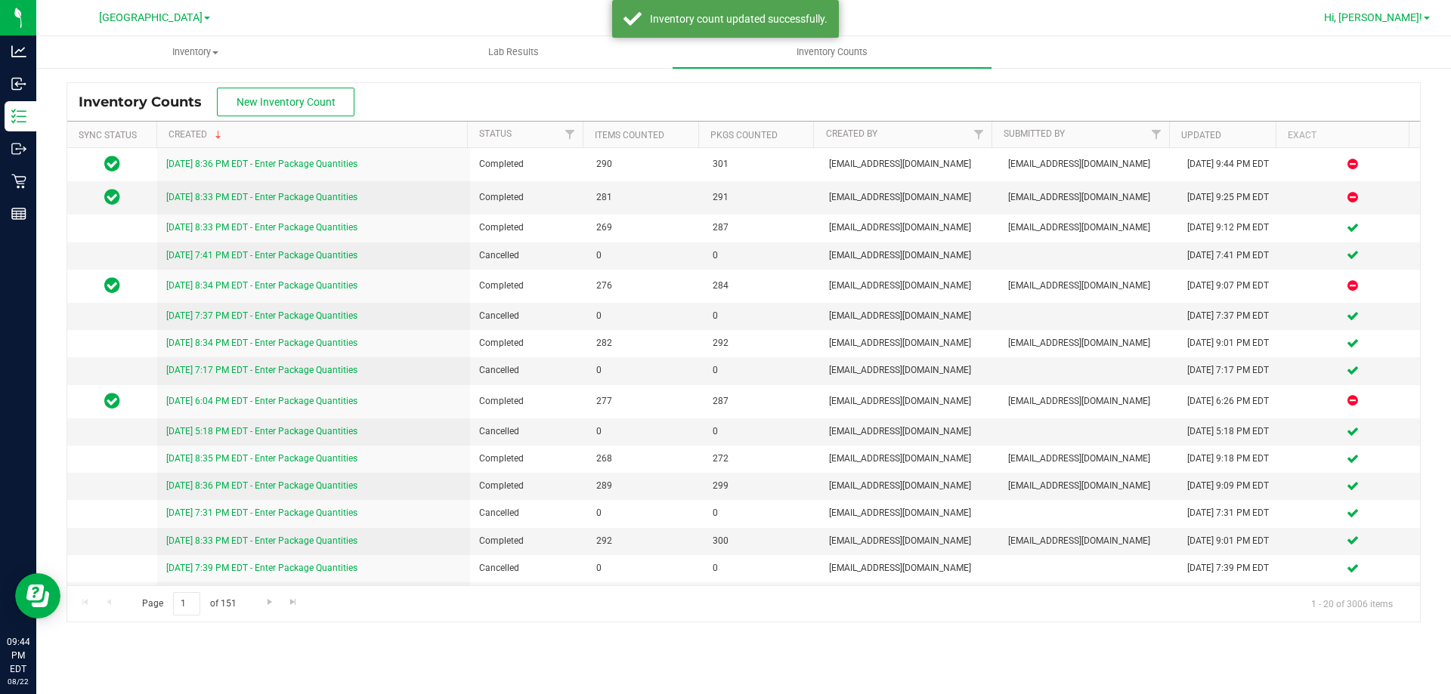
click at [1393, 14] on span "Hi, [PERSON_NAME]!" at bounding box center [1373, 17] width 98 height 12
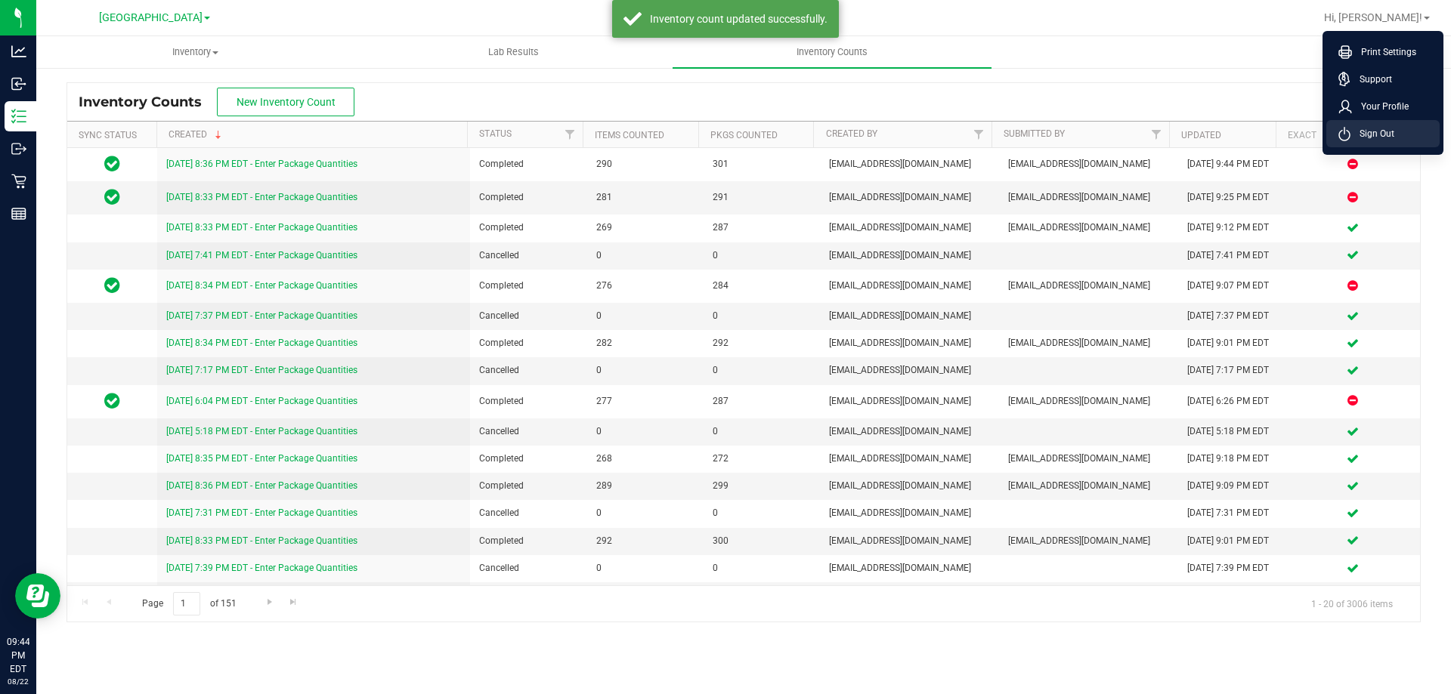
click at [1389, 134] on span "Sign Out" at bounding box center [1372, 133] width 44 height 15
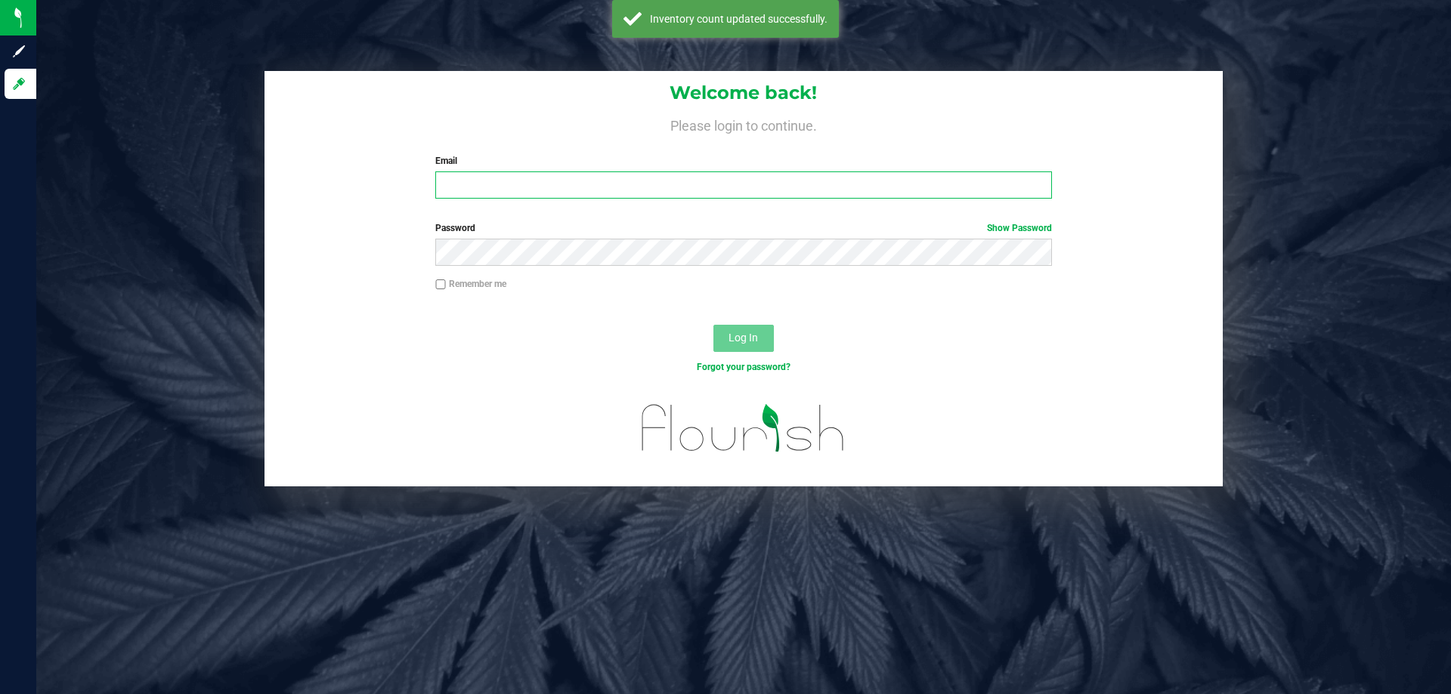
click at [753, 191] on input "Email" at bounding box center [743, 185] width 616 height 27
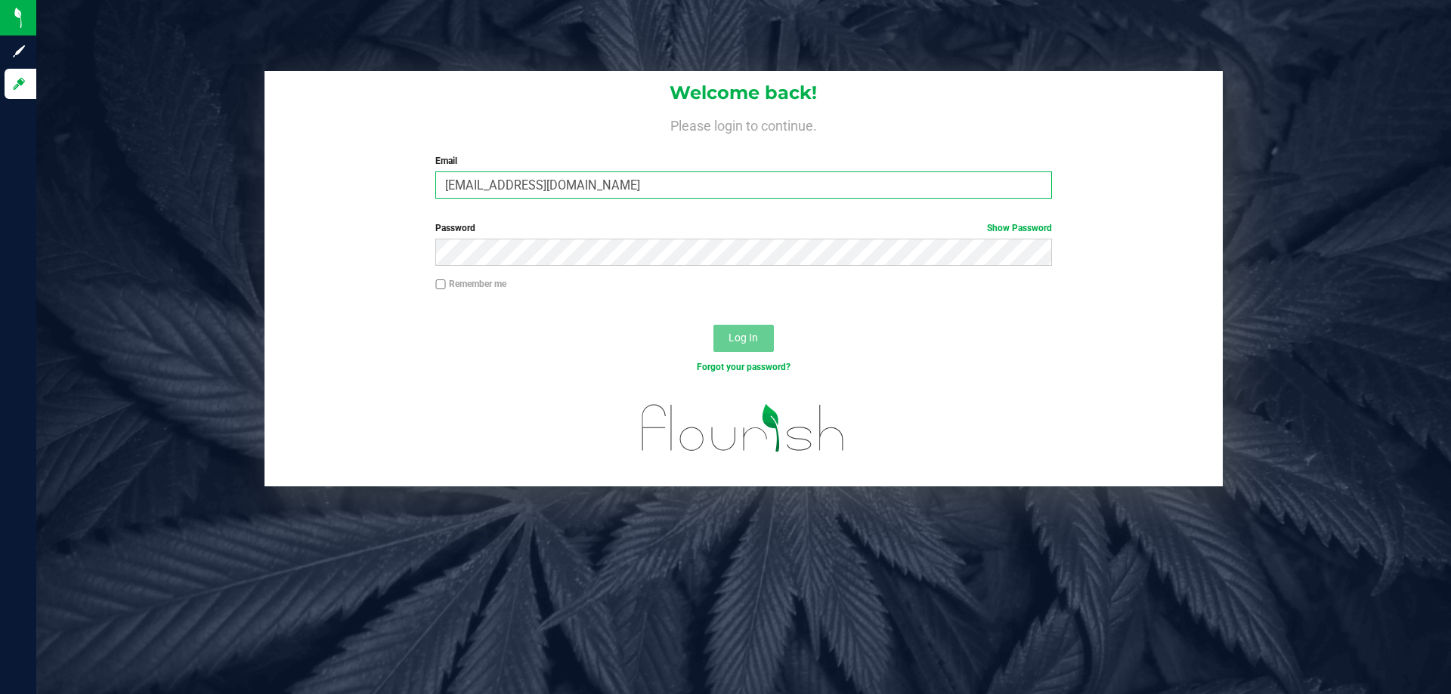
type input "[EMAIL_ADDRESS][DOMAIN_NAME]"
click at [713, 325] on button "Log In" at bounding box center [743, 338] width 60 height 27
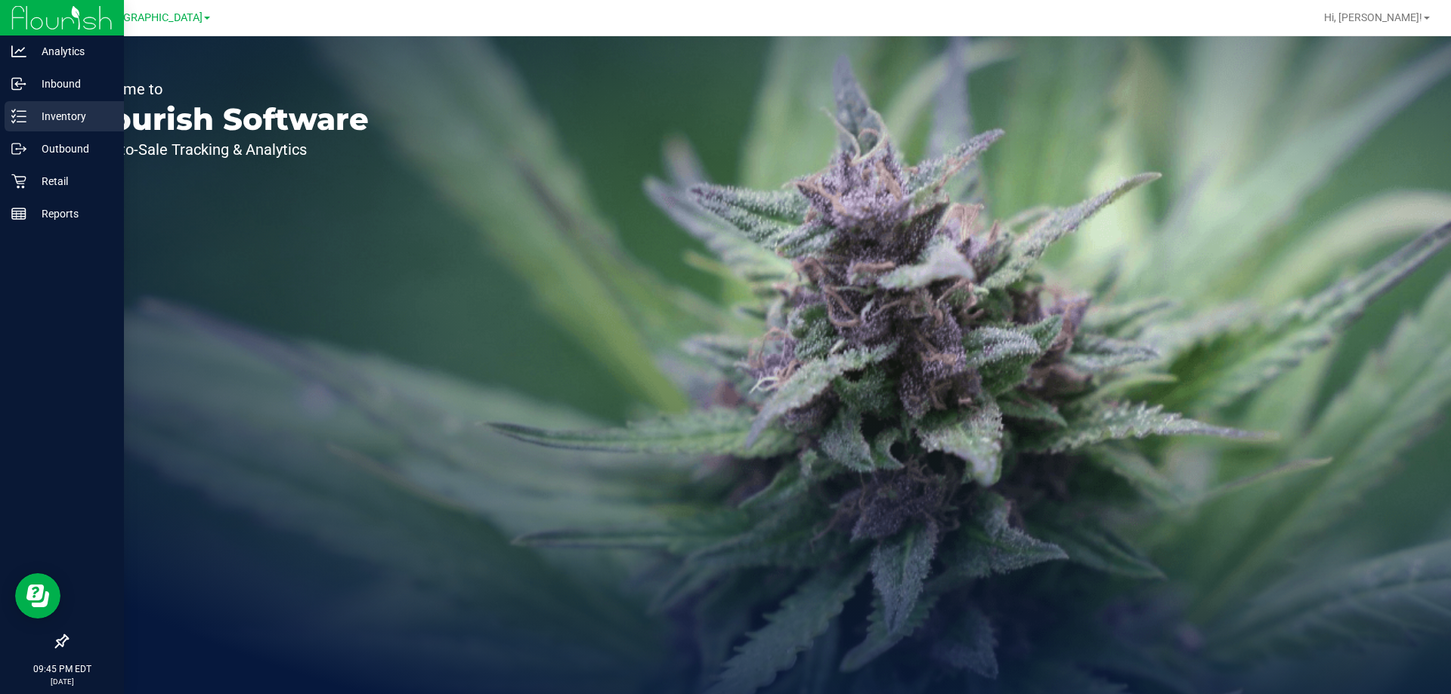
click at [23, 116] on icon at bounding box center [18, 116] width 15 height 15
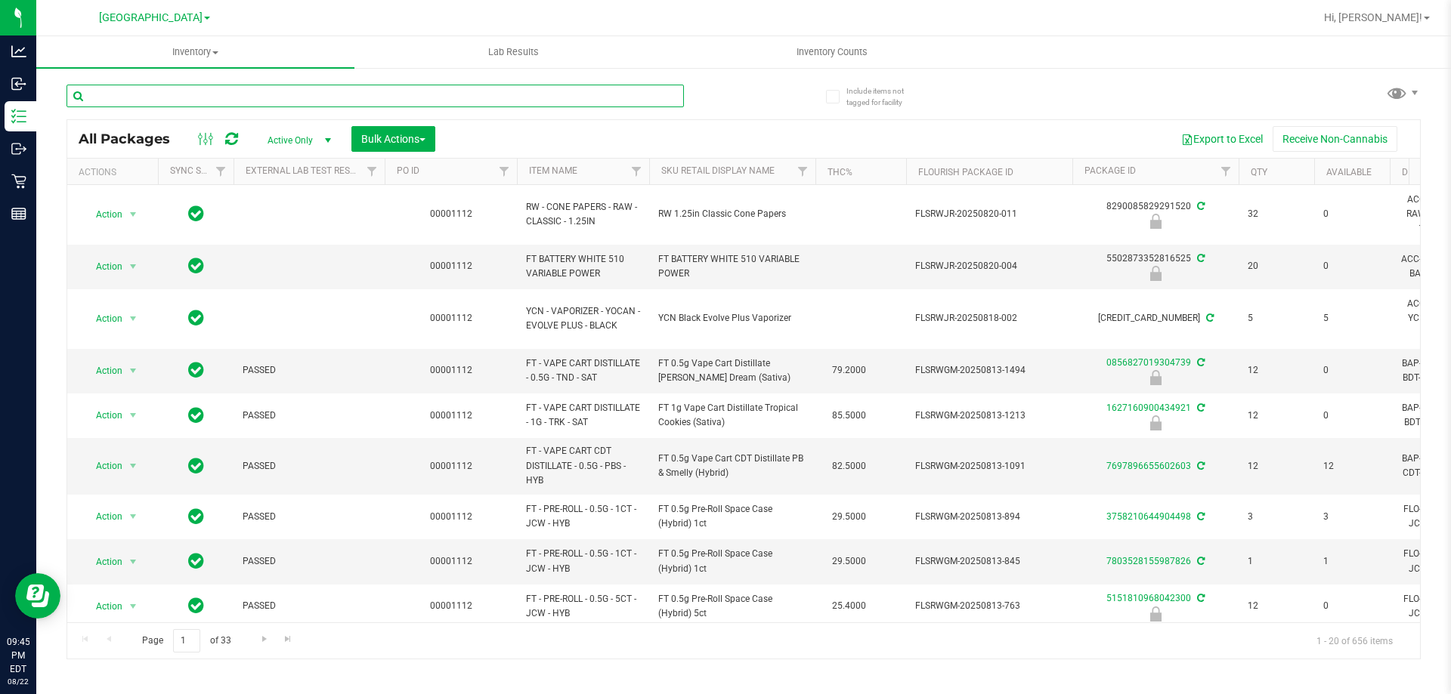
click at [260, 100] on input "text" at bounding box center [374, 96] width 617 height 23
type input "7653759153155560"
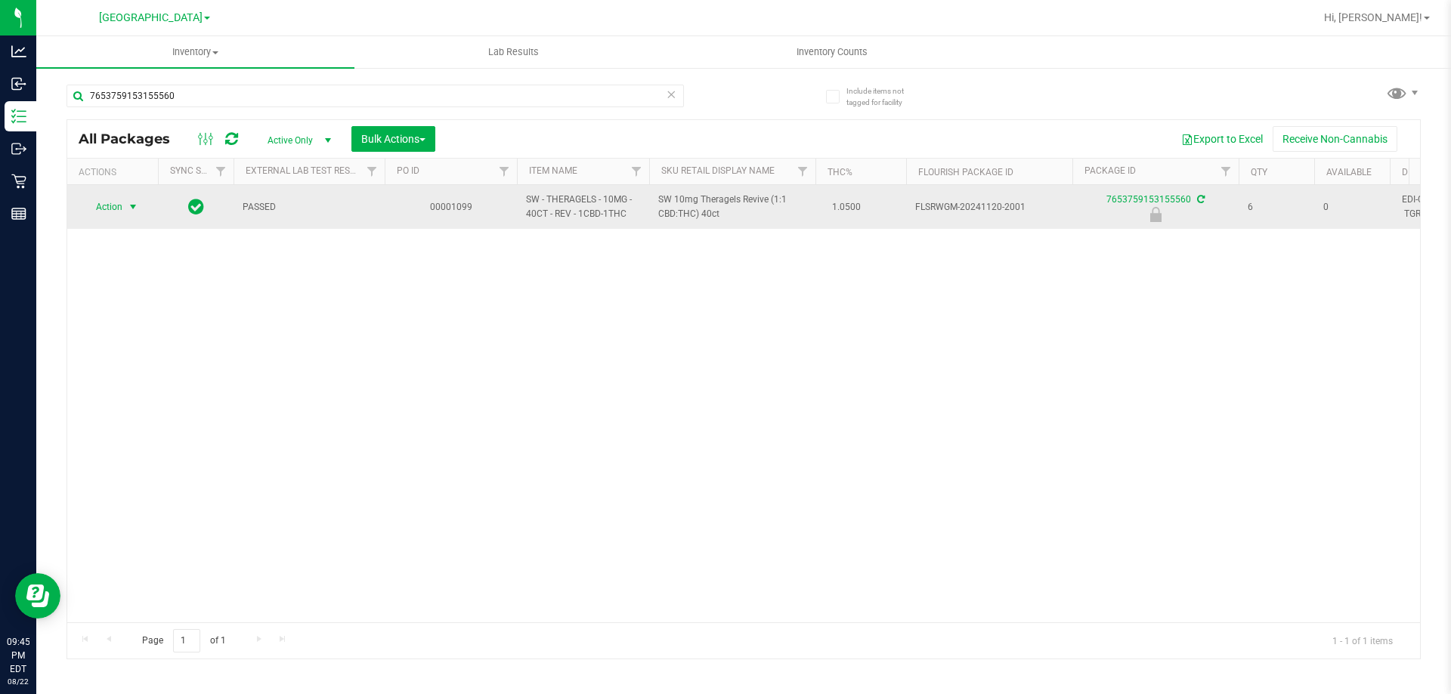
click at [125, 204] on span "select" at bounding box center [133, 206] width 19 height 21
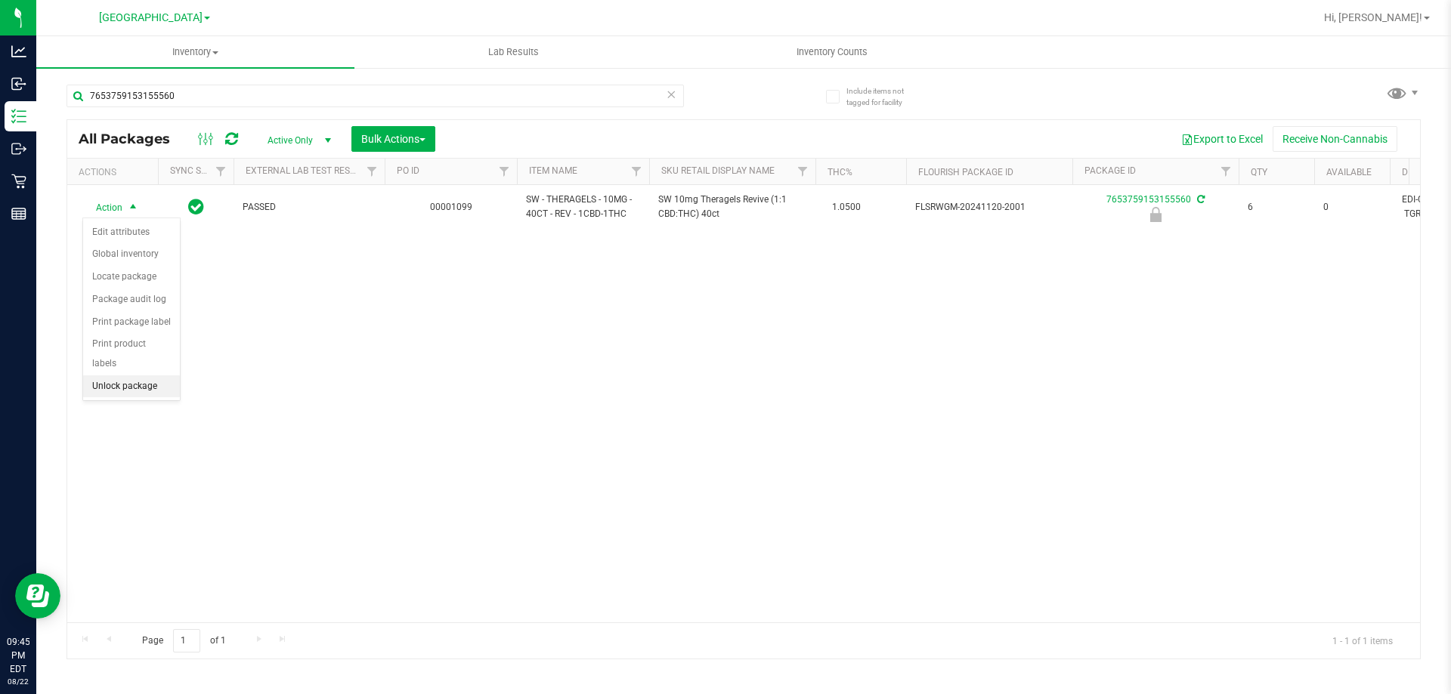
click at [155, 375] on li "Unlock package" at bounding box center [131, 386] width 97 height 23
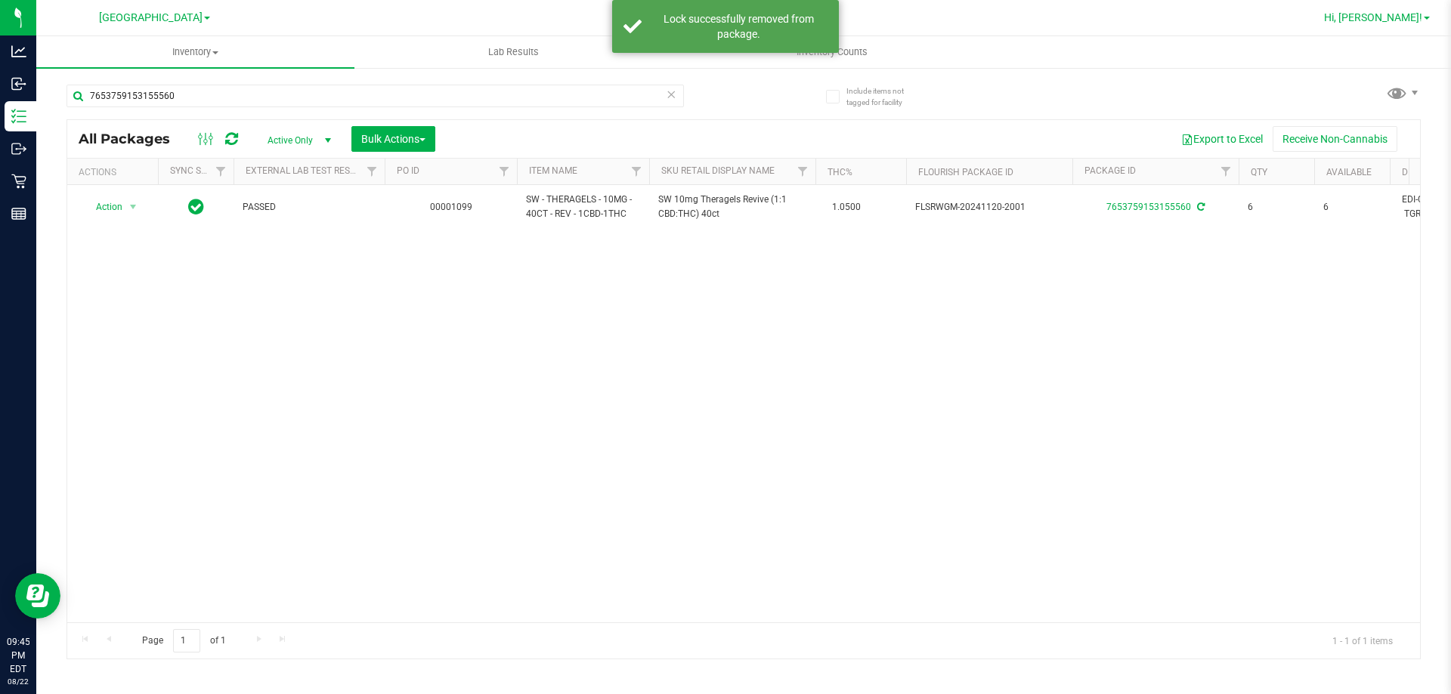
click at [1411, 20] on span "Hi, [PERSON_NAME]!" at bounding box center [1373, 17] width 98 height 12
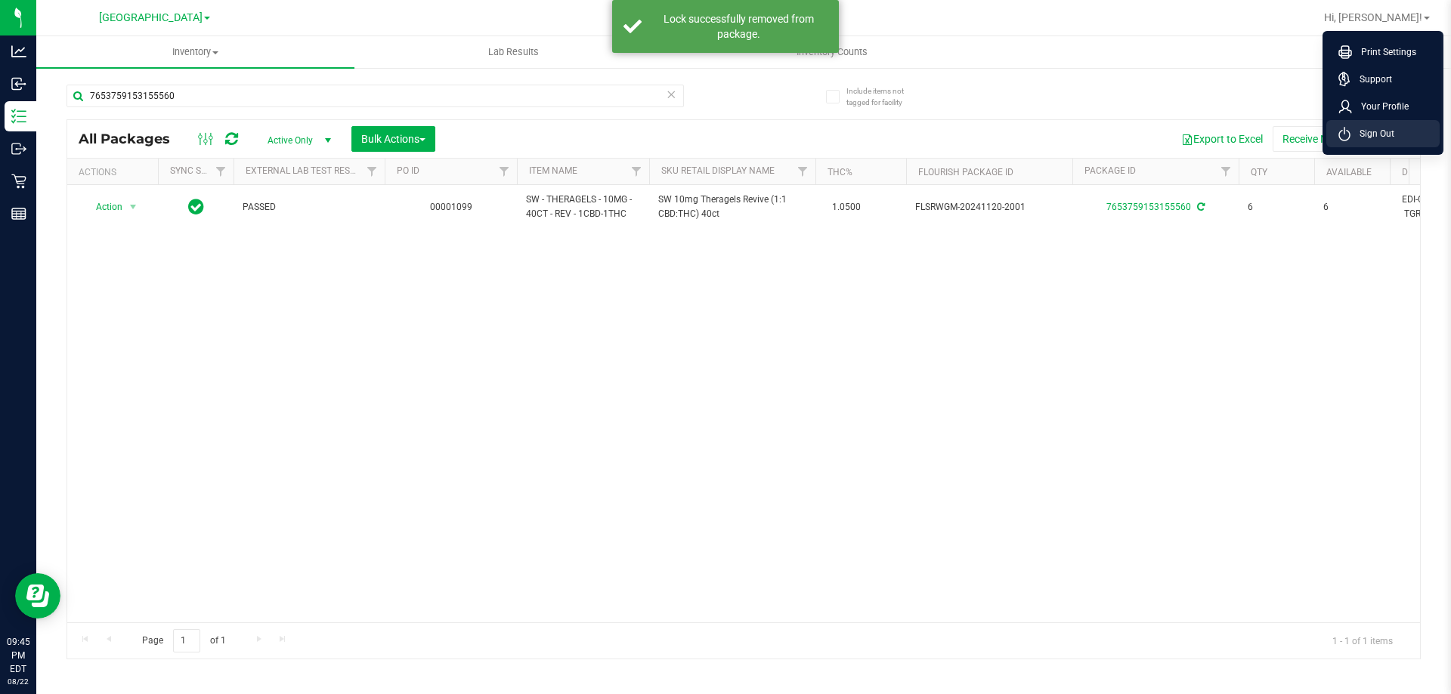
click at [1395, 124] on li "Sign Out" at bounding box center [1382, 133] width 113 height 27
